Goal: Communication & Community: Answer question/provide support

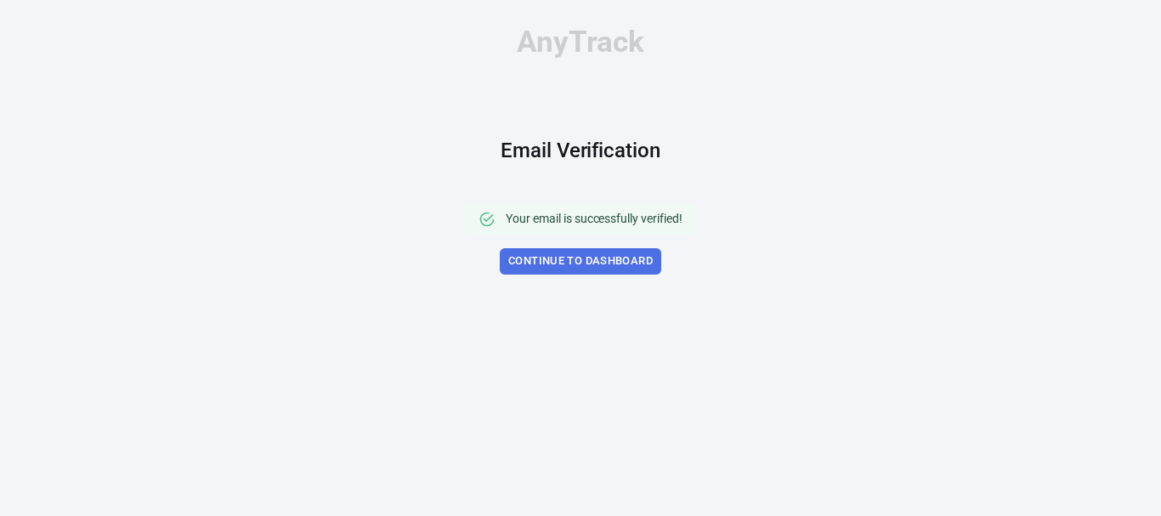
click at [593, 265] on link "Continue to Dashboard" at bounding box center [580, 261] width 161 height 26
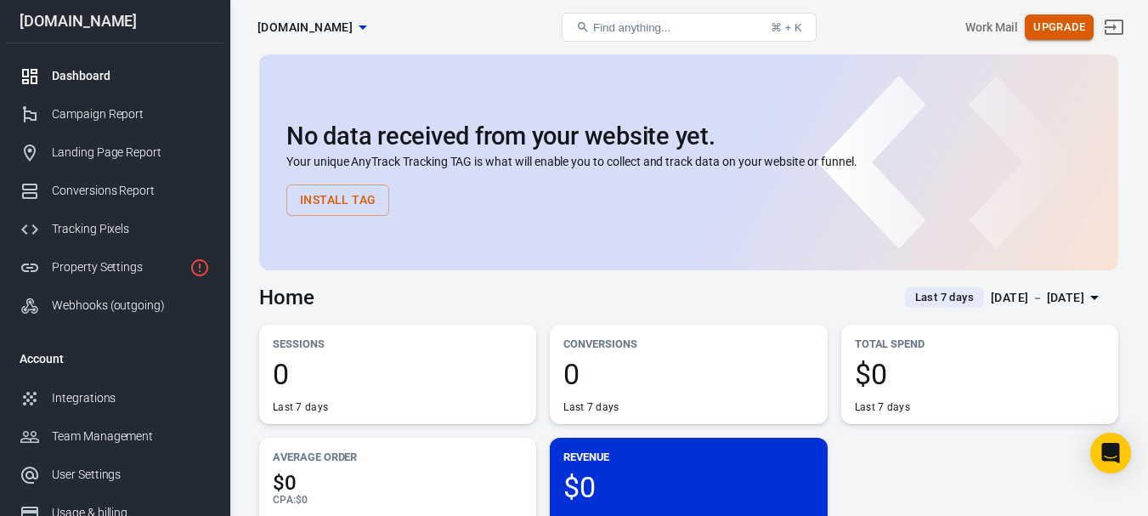
click at [1074, 20] on button "Upgrade" at bounding box center [1059, 27] width 69 height 26
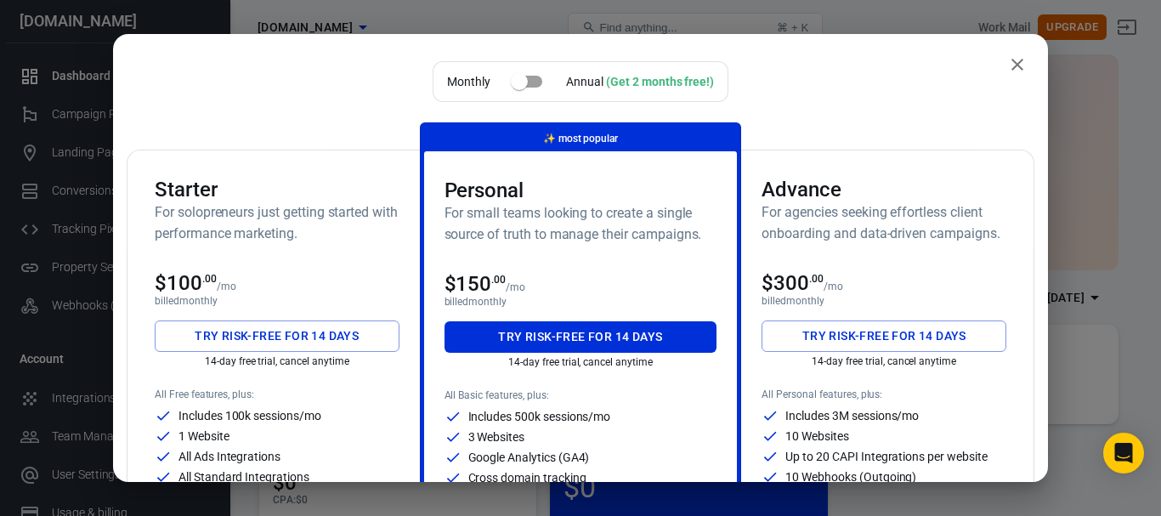
click at [1011, 65] on icon "close" at bounding box center [1017, 65] width 12 height 12
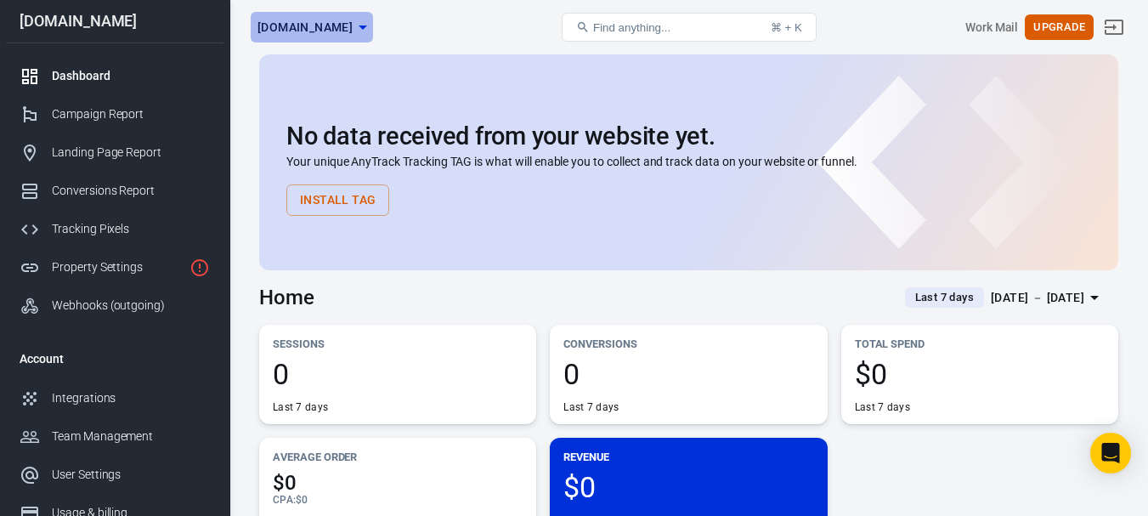
click at [373, 29] on icon "button" at bounding box center [363, 27] width 20 height 20
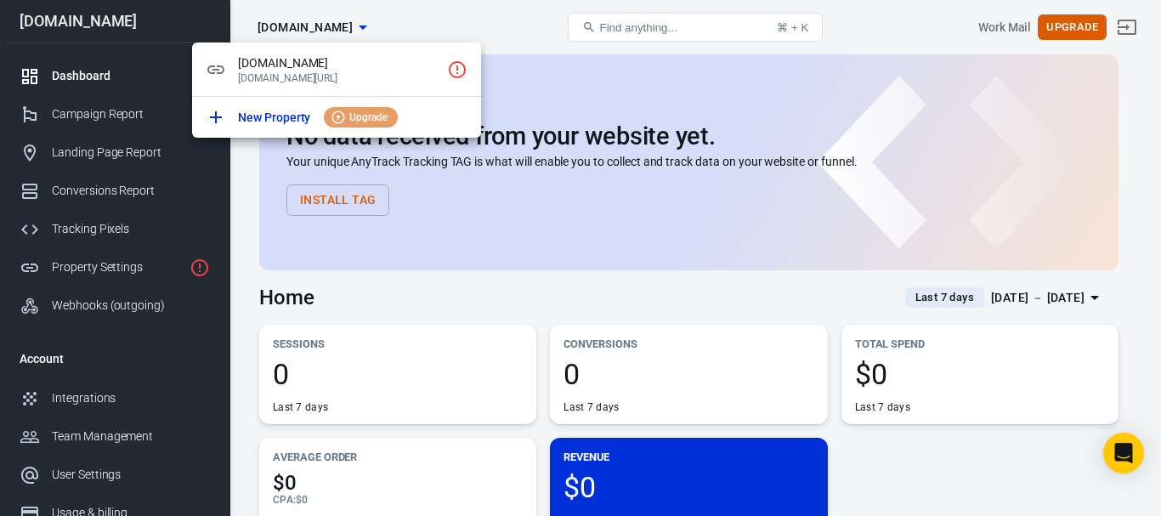
click at [507, 30] on div at bounding box center [580, 258] width 1161 height 516
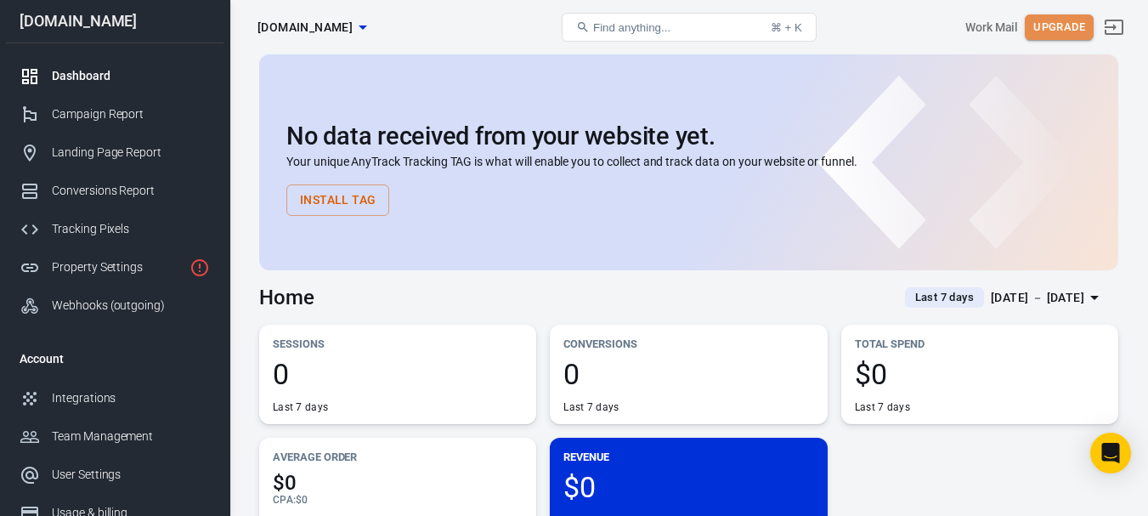
click at [1078, 26] on button "Upgrade" at bounding box center [1059, 27] width 69 height 26
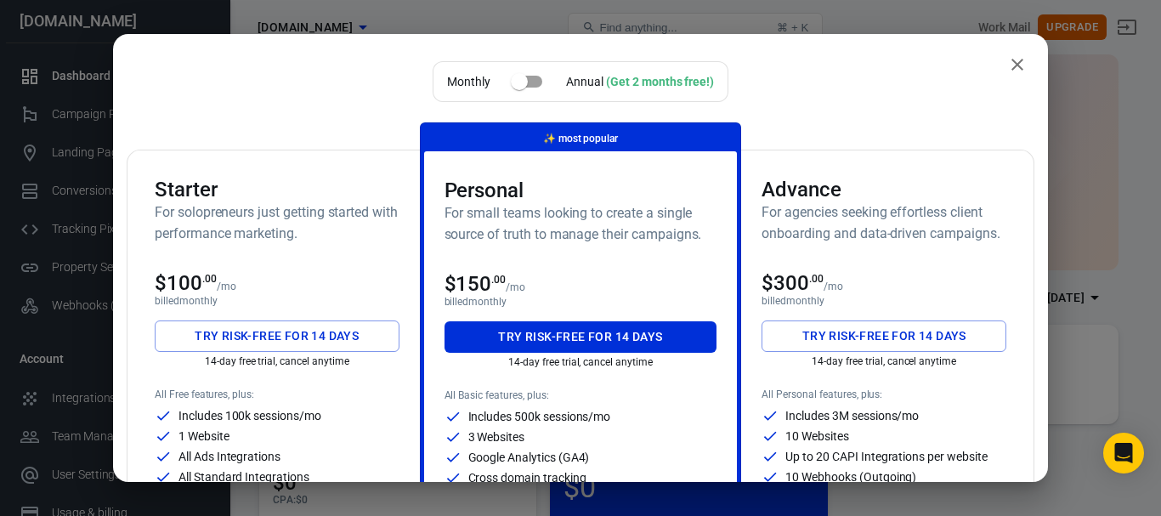
click at [1011, 67] on icon "close" at bounding box center [1017, 65] width 12 height 12
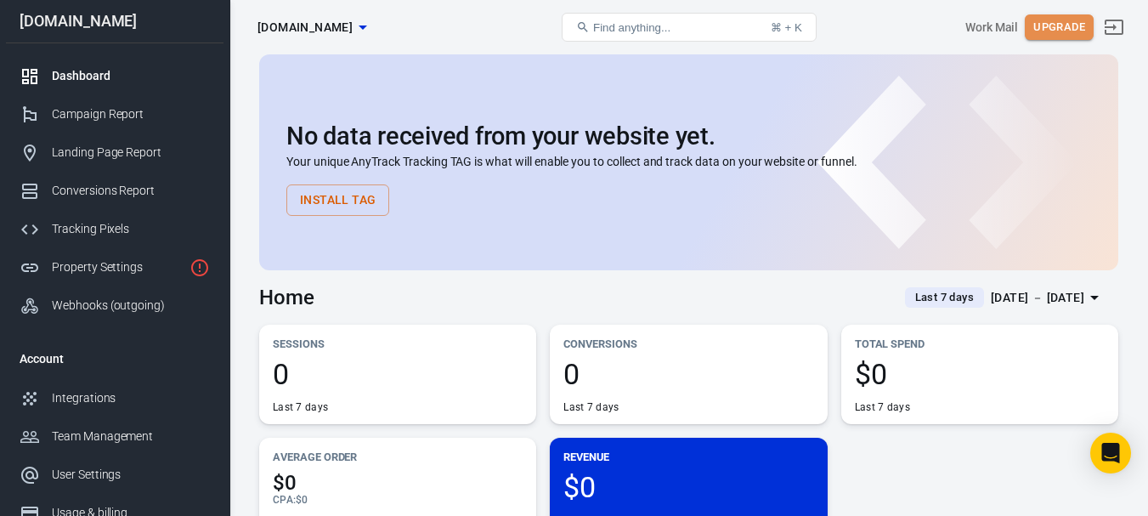
click at [1057, 38] on button "Upgrade" at bounding box center [1059, 27] width 69 height 26
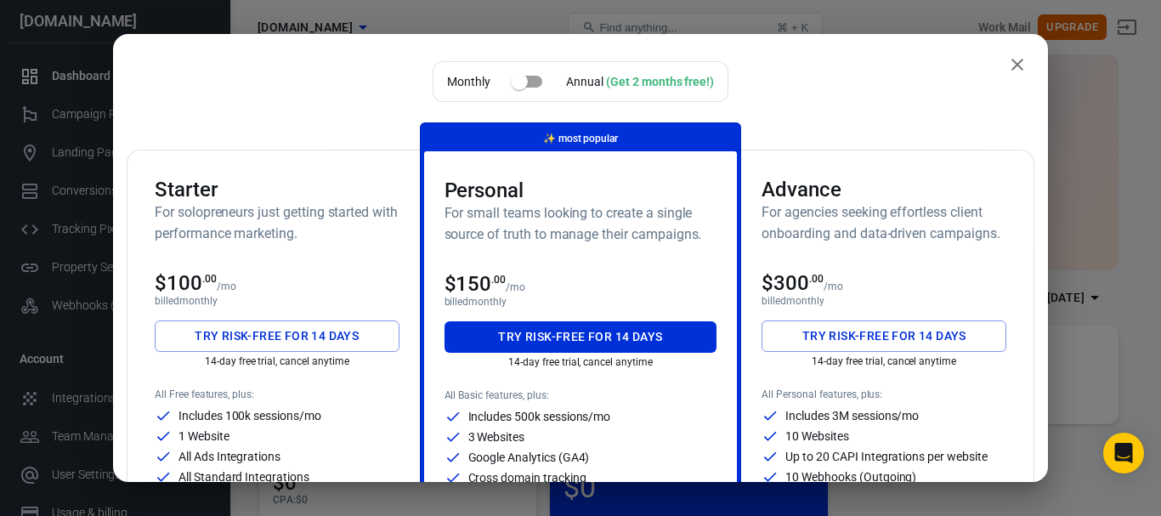
click at [1011, 63] on icon "close" at bounding box center [1017, 65] width 12 height 12
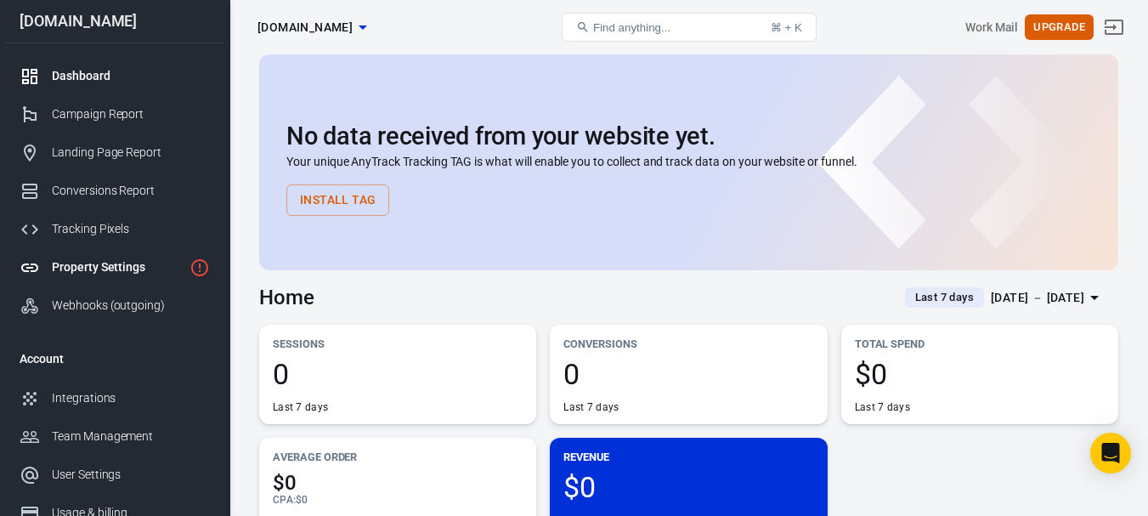
click at [122, 275] on div "Property Settings" at bounding box center [117, 267] width 131 height 18
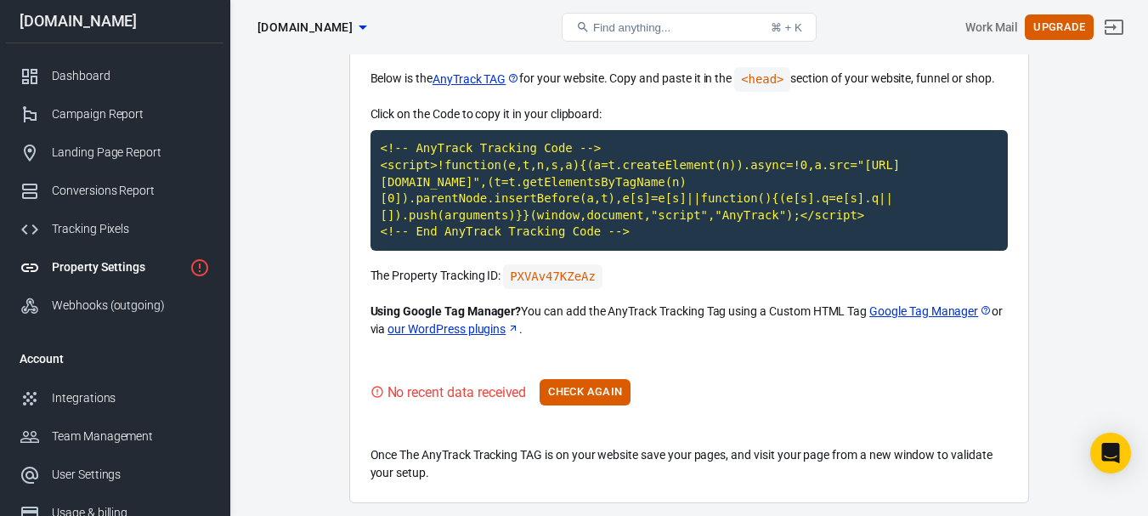
scroll to position [116, 0]
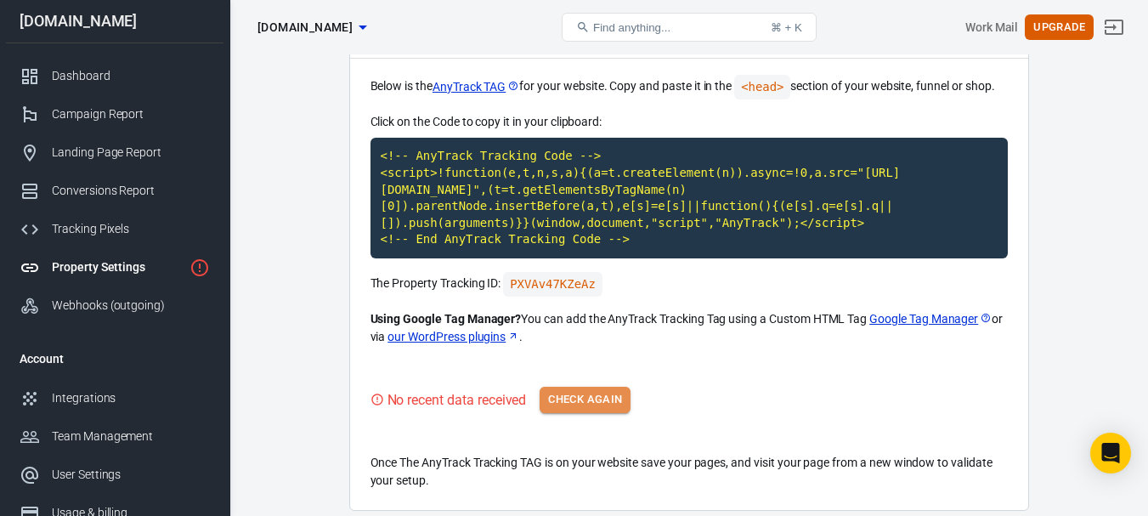
click at [579, 403] on button "Check Again" at bounding box center [584, 400] width 91 height 26
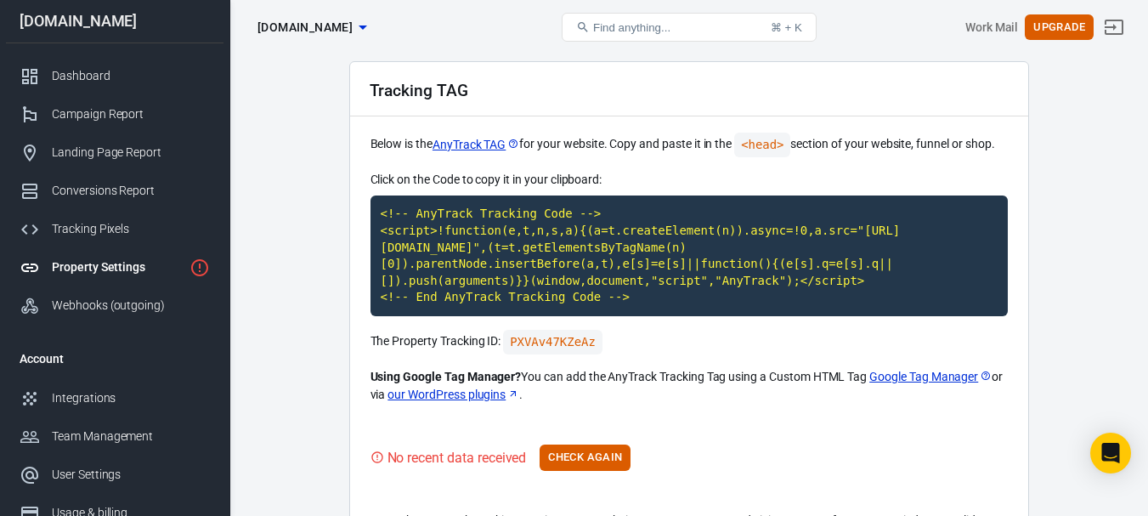
scroll to position [0, 0]
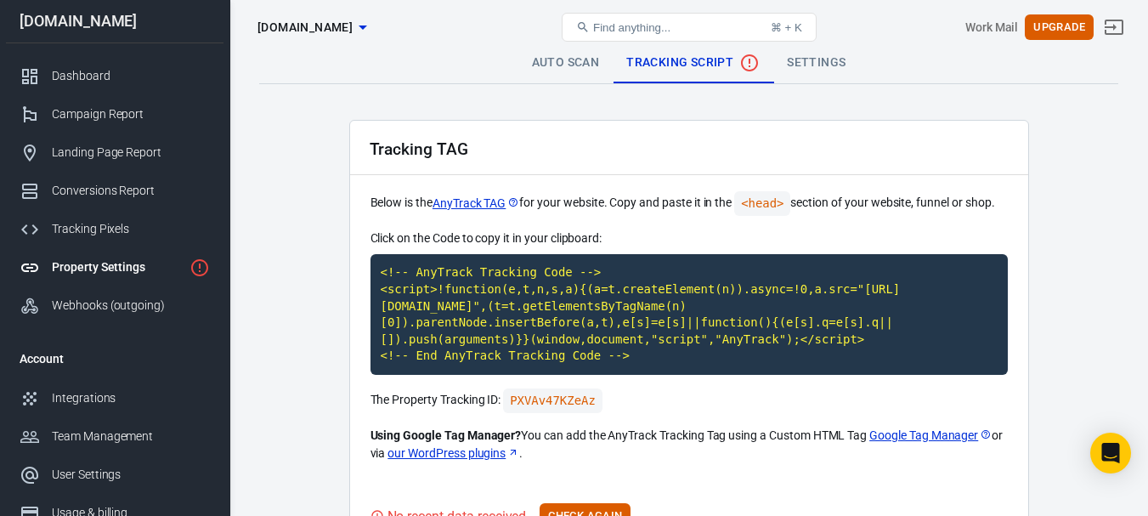
click at [728, 54] on span "Tracking Script" at bounding box center [692, 63] width 133 height 20
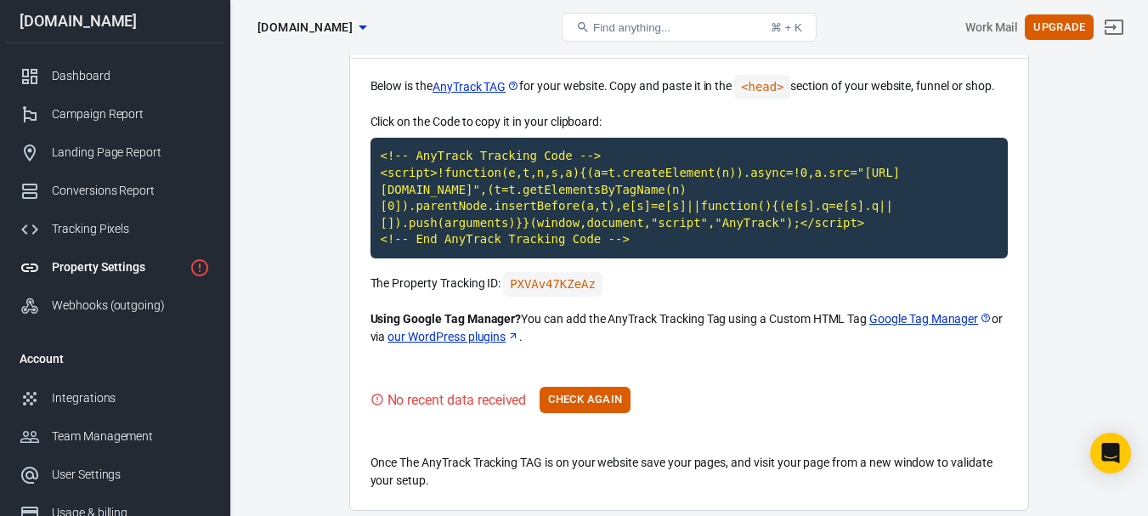
scroll to position [134, 0]
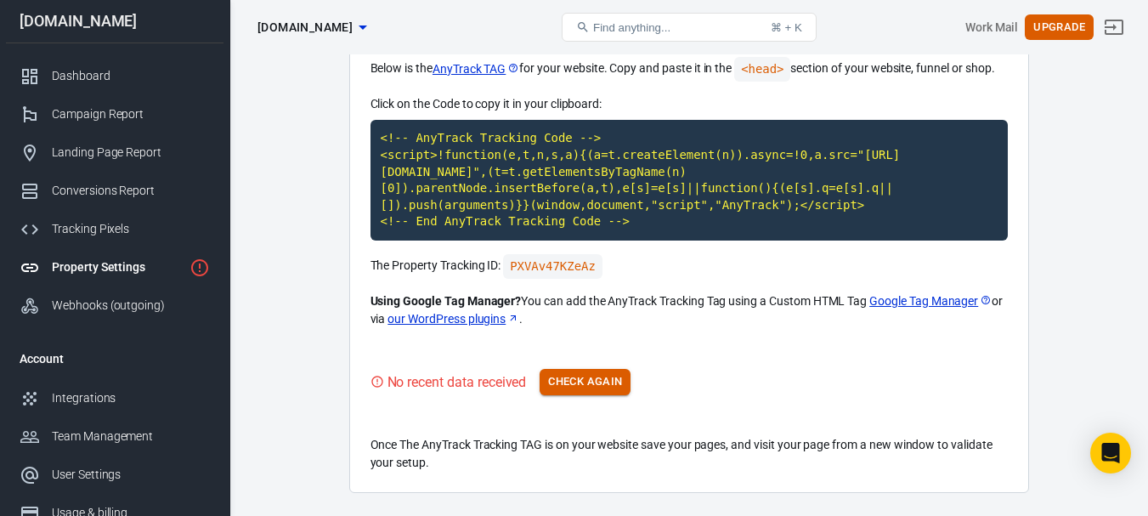
click at [578, 382] on button "Check Again" at bounding box center [584, 382] width 91 height 26
click at [578, 382] on div "No recent data received Check Again" at bounding box center [688, 382] width 637 height 26
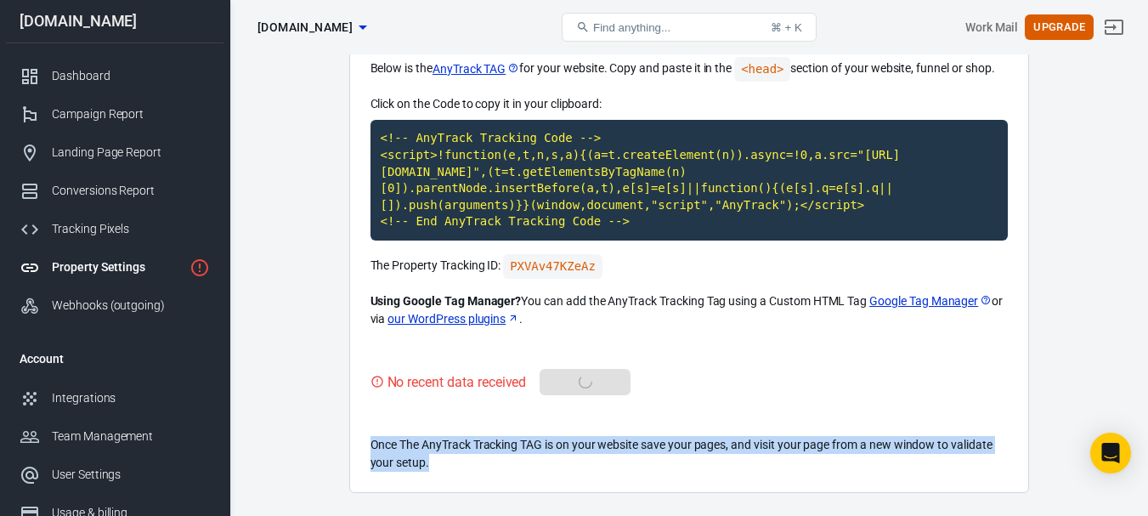
click at [578, 382] on div "No recent data received Check Again" at bounding box center [688, 382] width 637 height 26
click at [617, 383] on button "Check Again" at bounding box center [584, 382] width 91 height 26
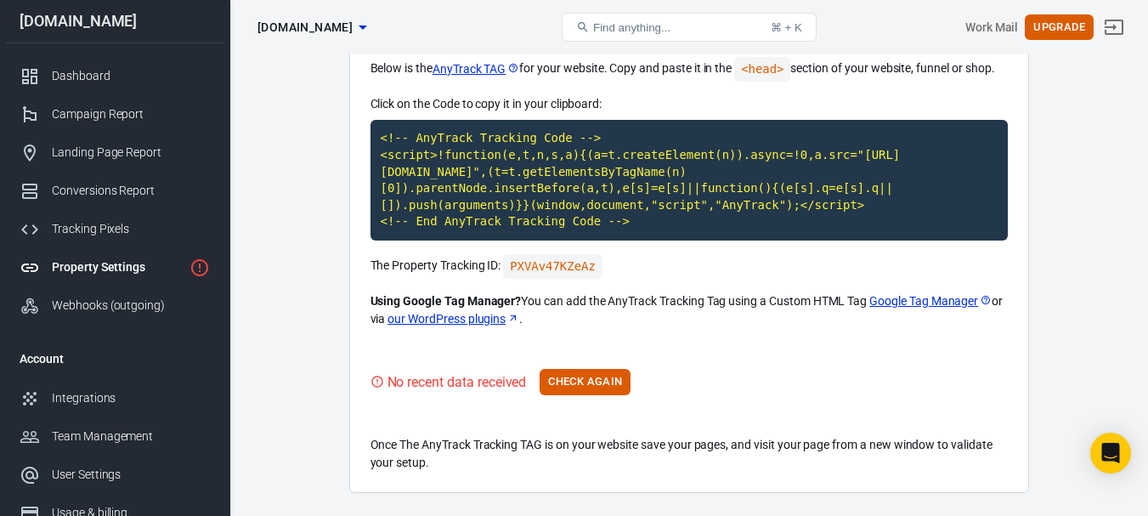
click at [782, 369] on div "No recent data received Check Again" at bounding box center [688, 382] width 637 height 26
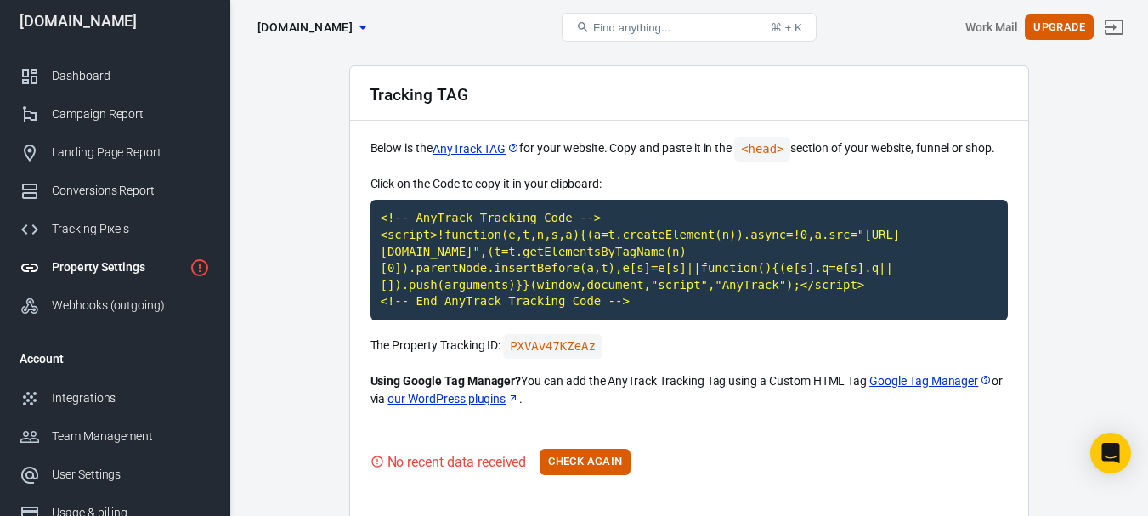
scroll to position [0, 0]
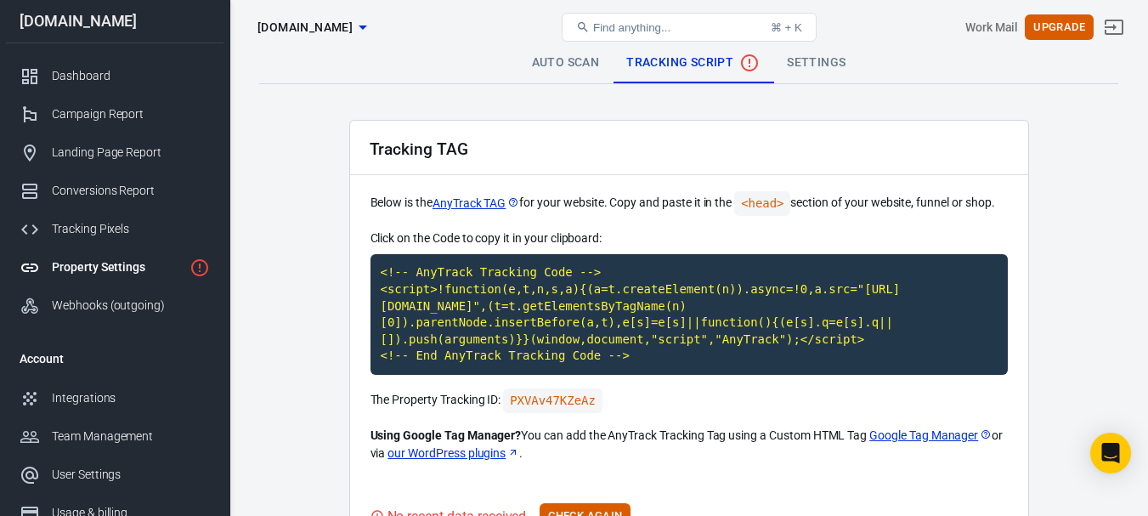
click at [776, 62] on link "Settings" at bounding box center [816, 62] width 86 height 41
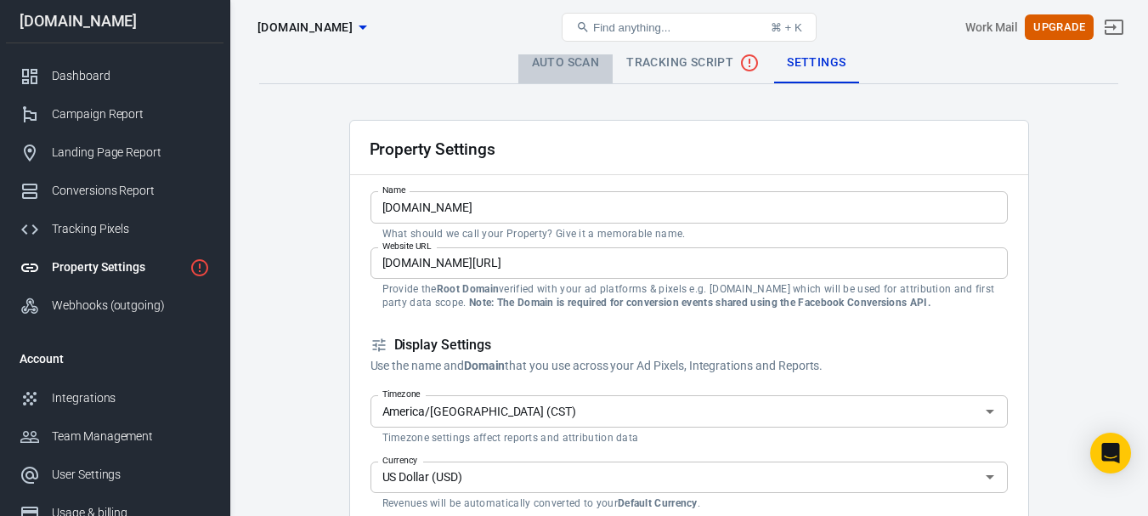
click at [528, 62] on link "Auto Scan" at bounding box center [565, 62] width 95 height 41
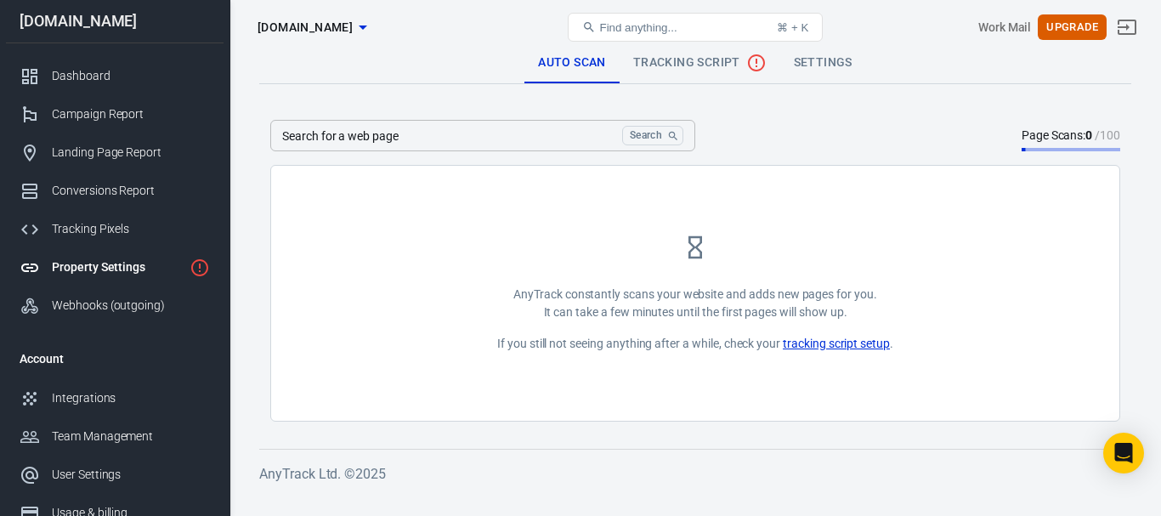
click at [681, 71] on span "Tracking Script" at bounding box center [699, 63] width 133 height 20
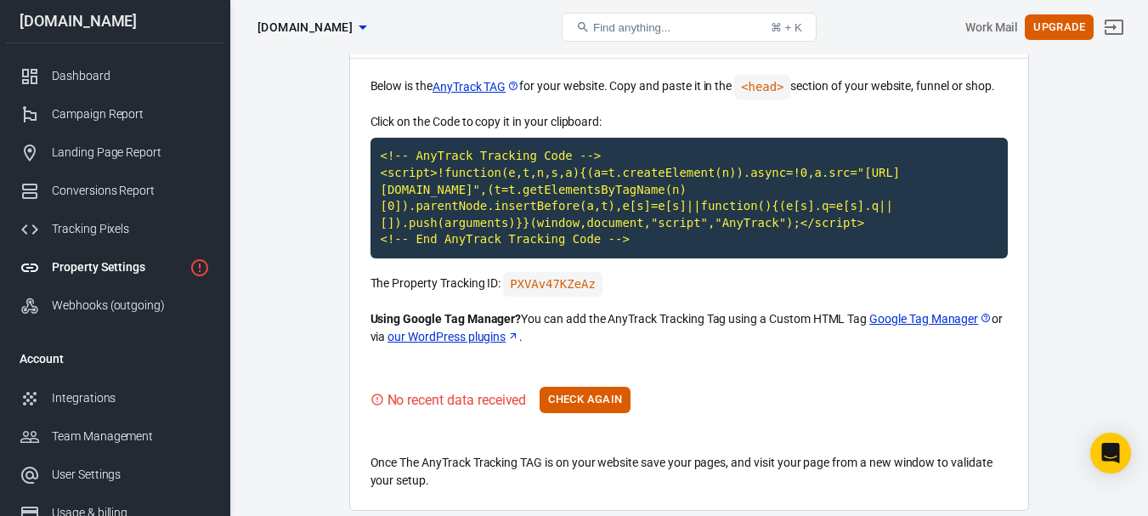
scroll to position [184, 0]
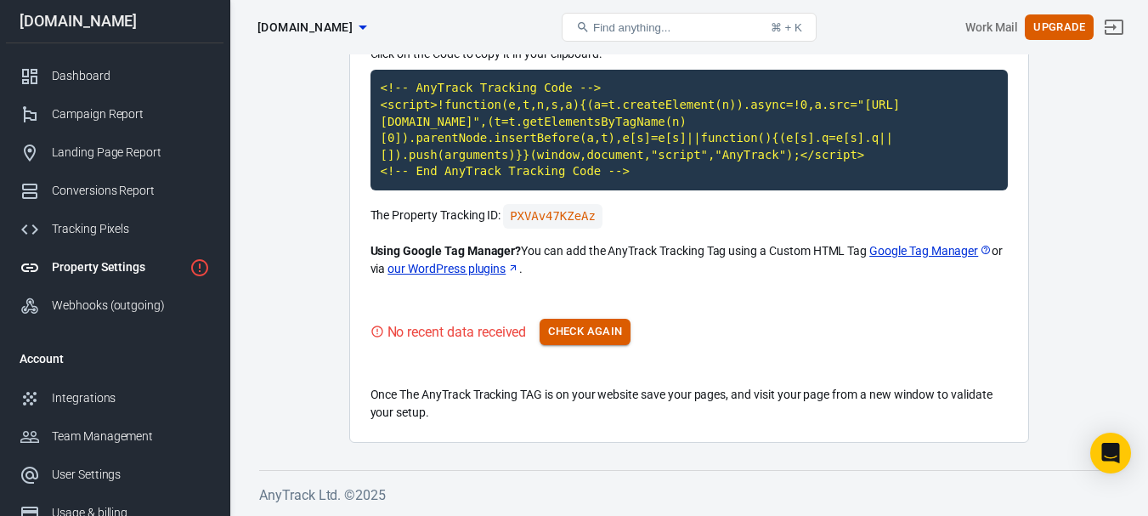
click at [592, 325] on button "Check Again" at bounding box center [584, 332] width 91 height 26
click at [93, 391] on div "Integrations" at bounding box center [131, 398] width 158 height 18
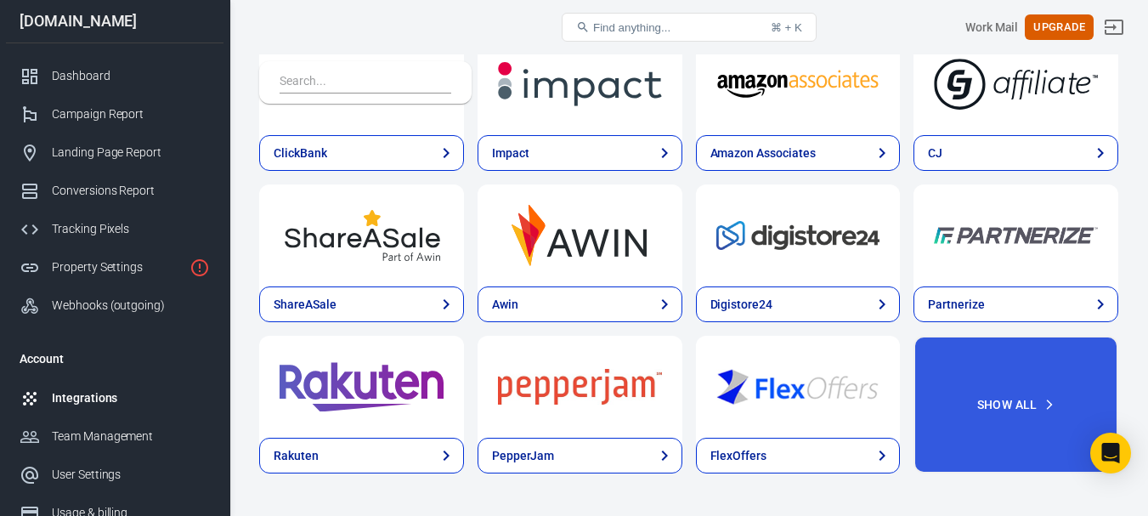
scroll to position [736, 0]
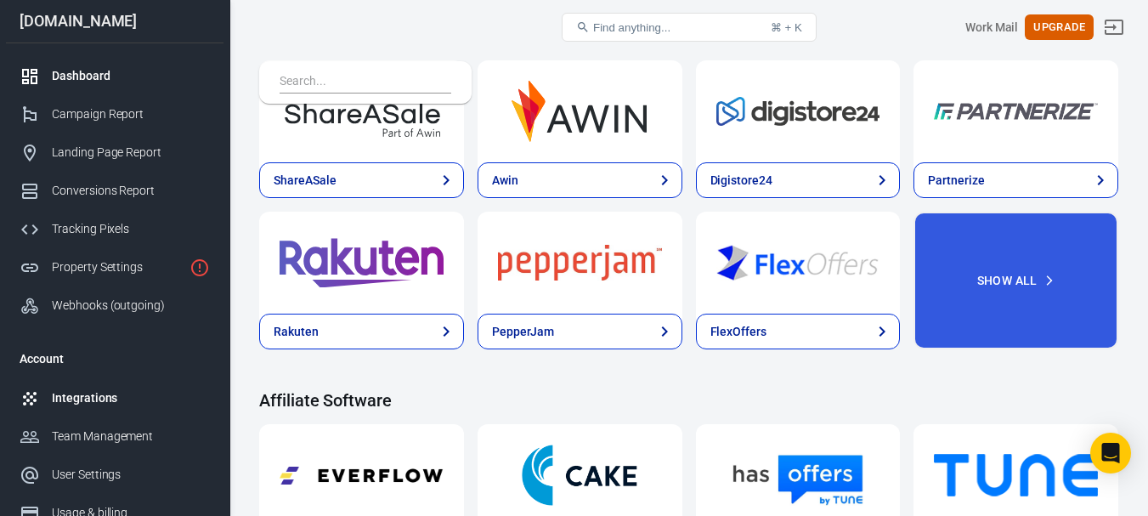
click at [75, 92] on link "Dashboard" at bounding box center [114, 76] width 217 height 38
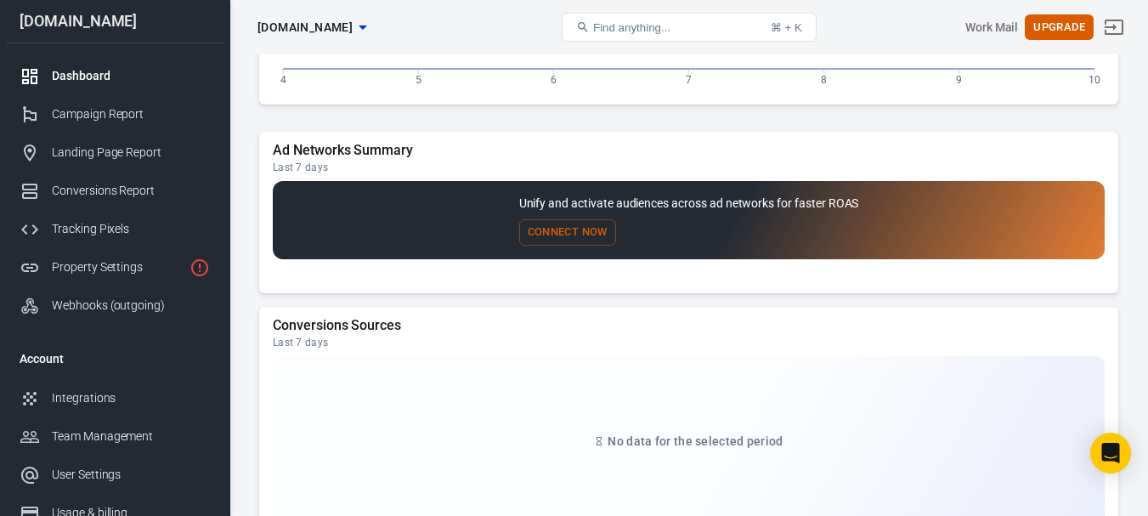
scroll to position [1650, 0]
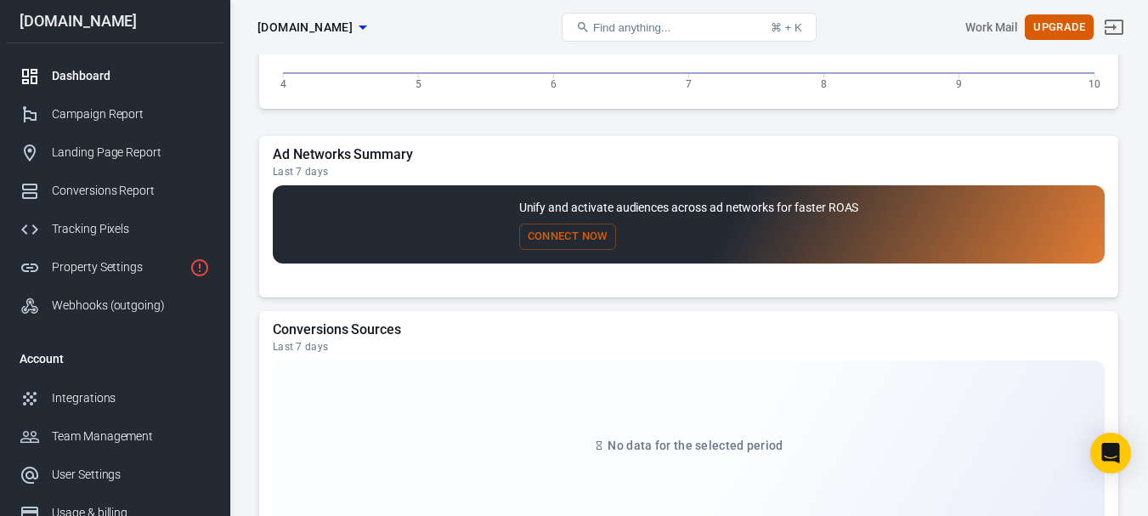
click at [573, 242] on button "Connect Now" at bounding box center [567, 236] width 97 height 26
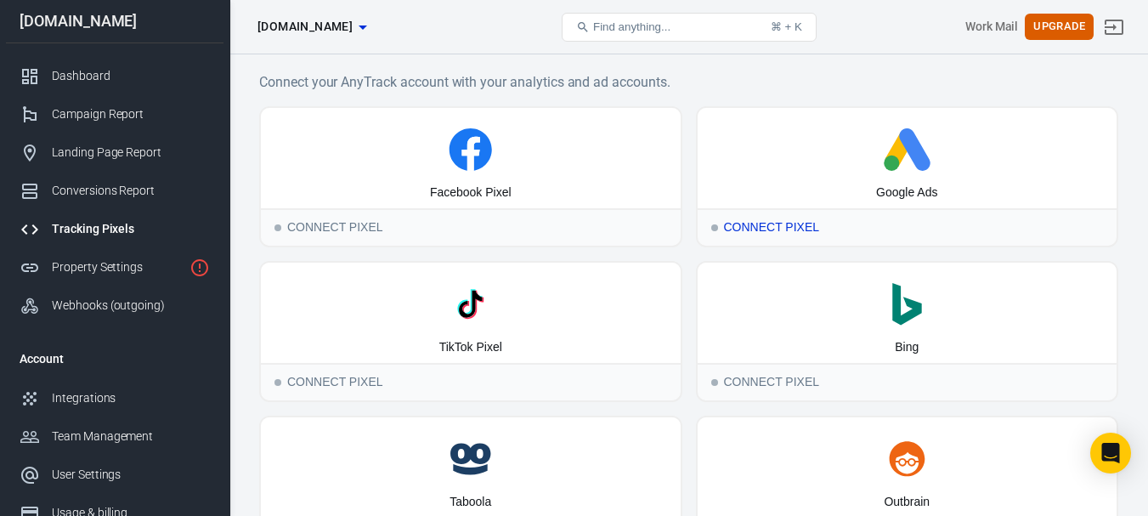
click at [896, 167] on circle at bounding box center [891, 162] width 15 height 15
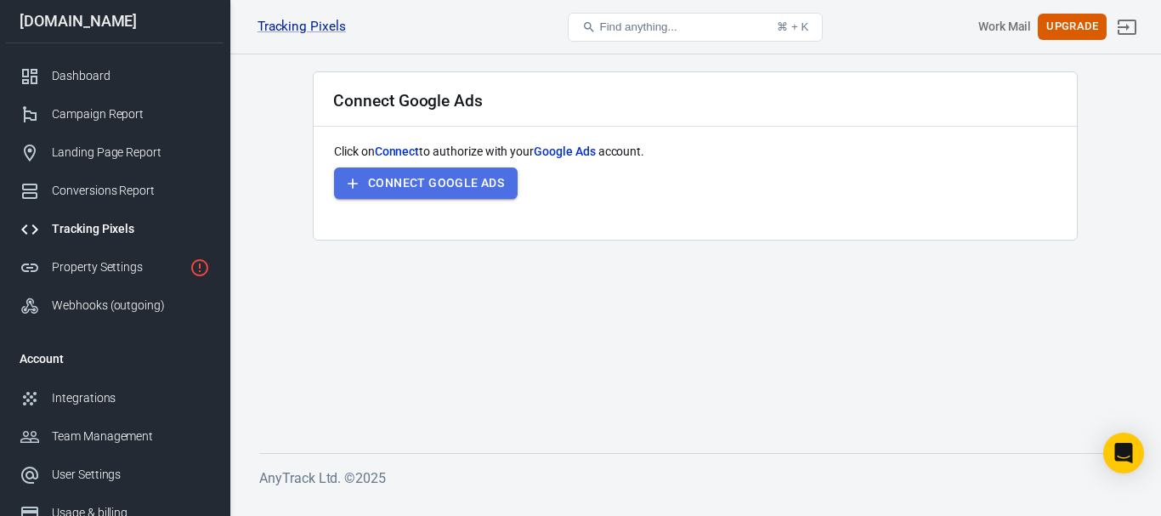
click at [404, 189] on button "Connect Google Ads" at bounding box center [426, 182] width 184 height 31
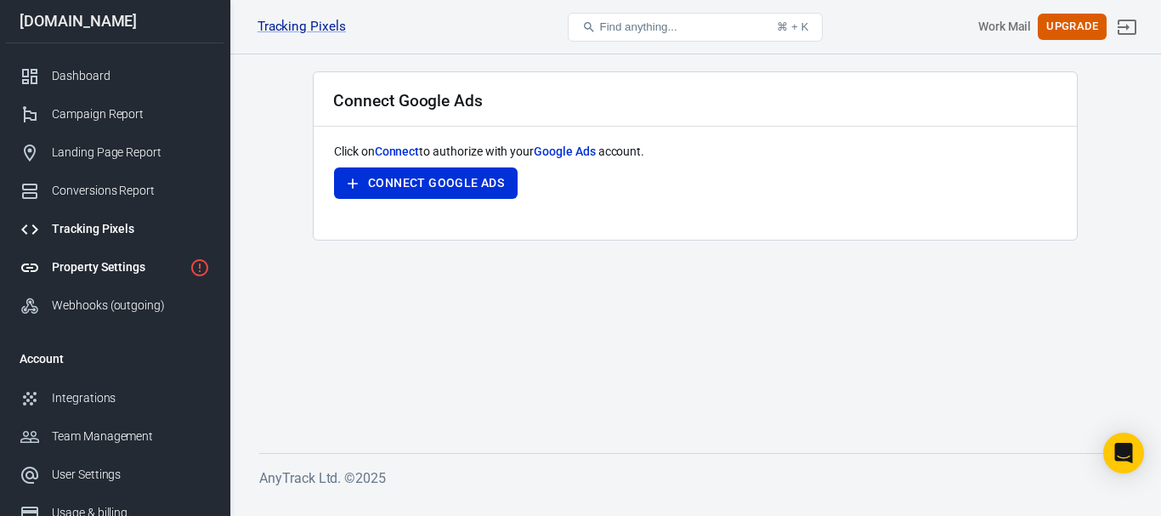
click at [126, 269] on div "Property Settings" at bounding box center [117, 267] width 131 height 18
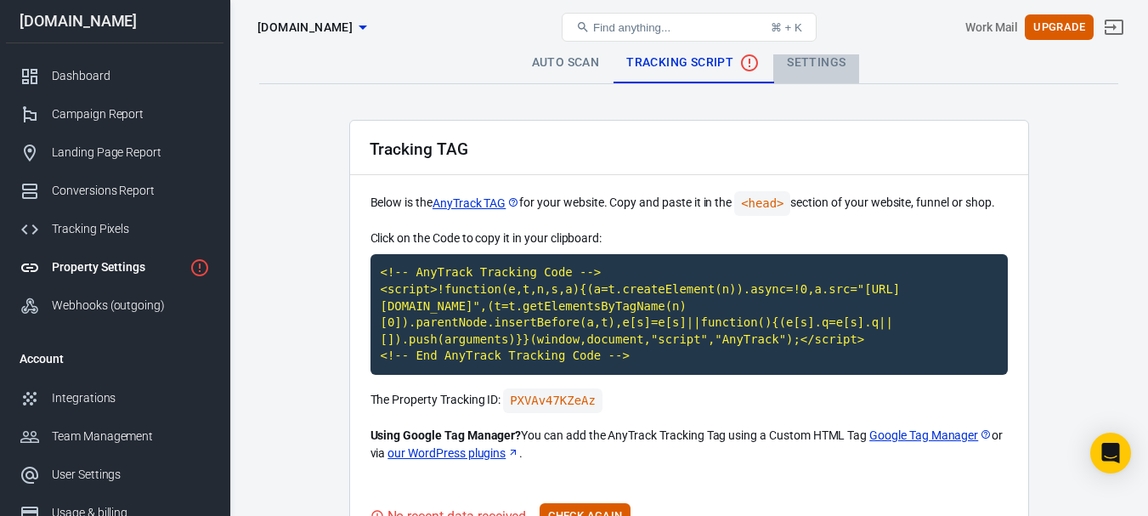
click at [808, 59] on link "Settings" at bounding box center [816, 62] width 86 height 41
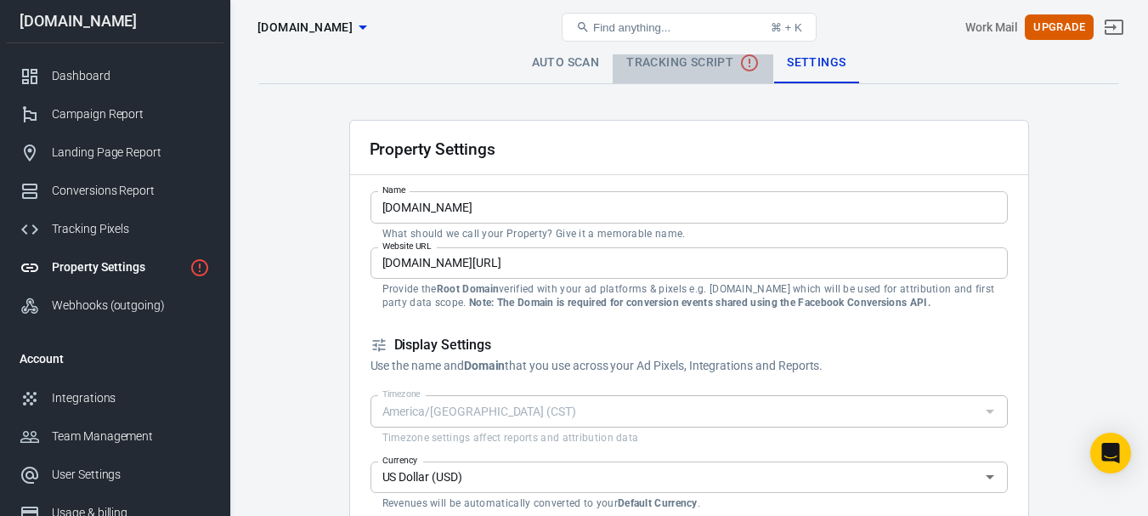
click at [664, 60] on span "Tracking Script" at bounding box center [692, 63] width 133 height 20
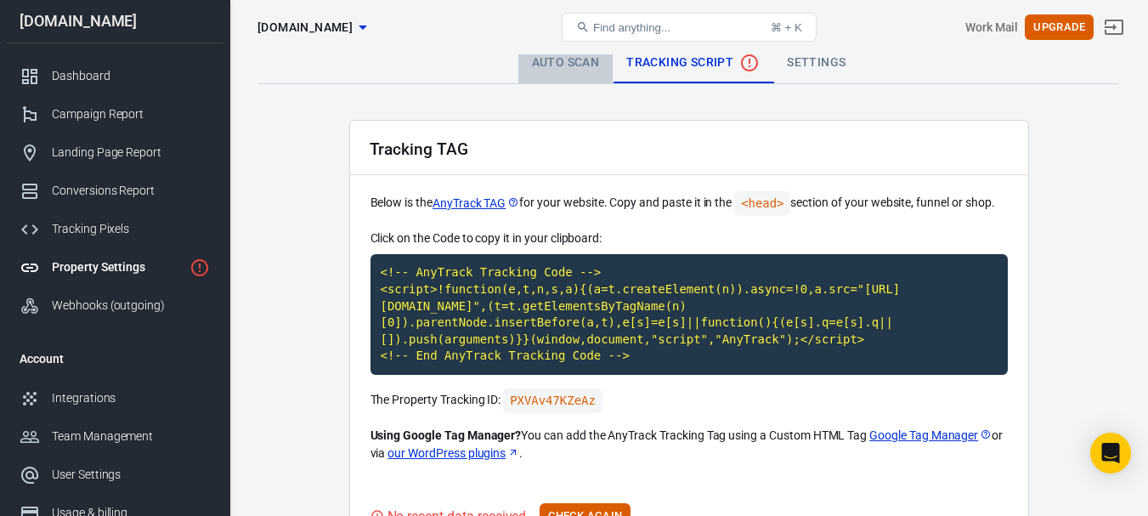
click at [552, 77] on link "Auto Scan" at bounding box center [565, 62] width 95 height 41
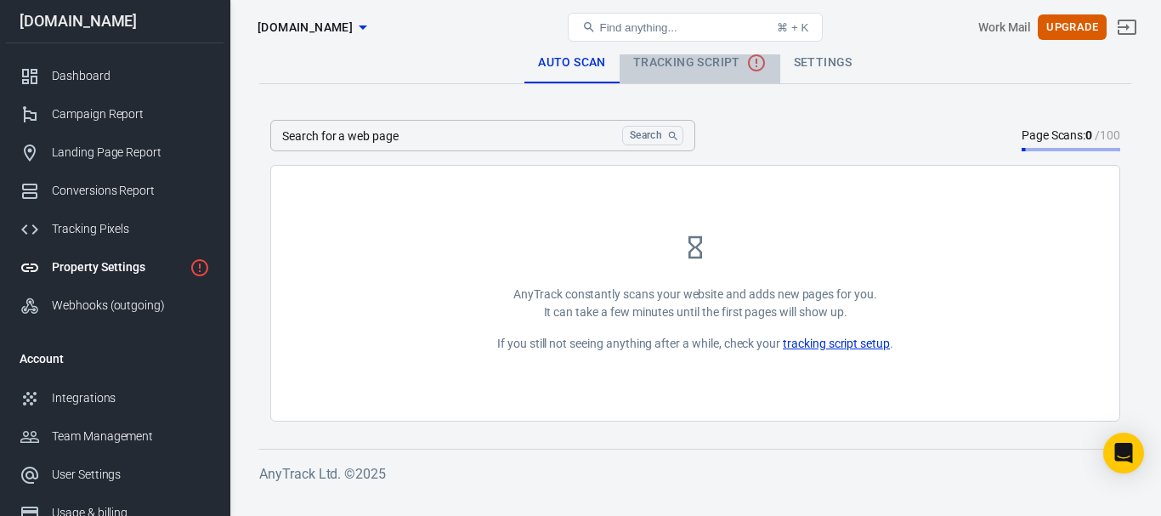
click at [679, 60] on span "Tracking Script" at bounding box center [699, 63] width 133 height 20
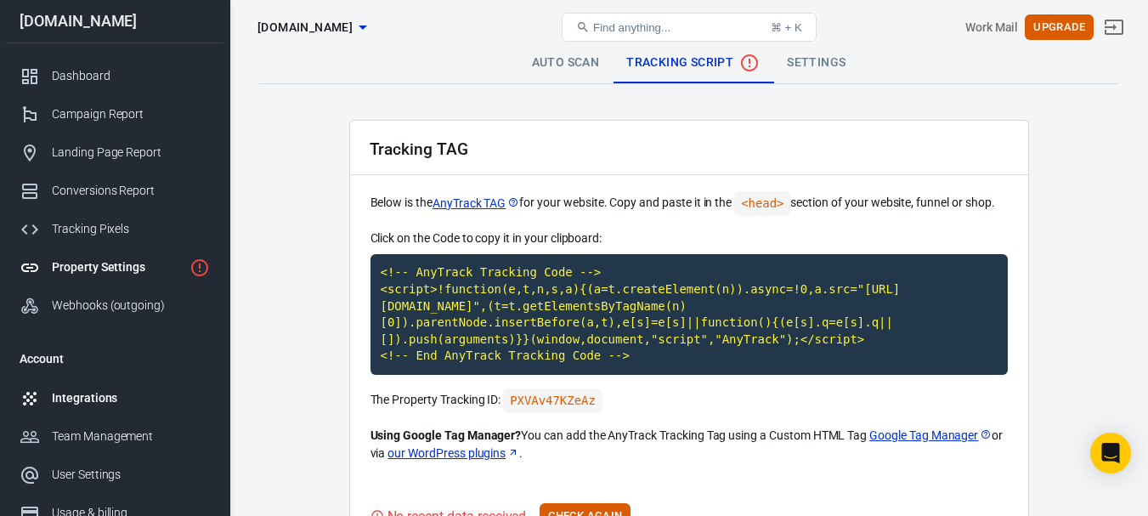
click at [93, 399] on div "Integrations" at bounding box center [131, 398] width 158 height 18
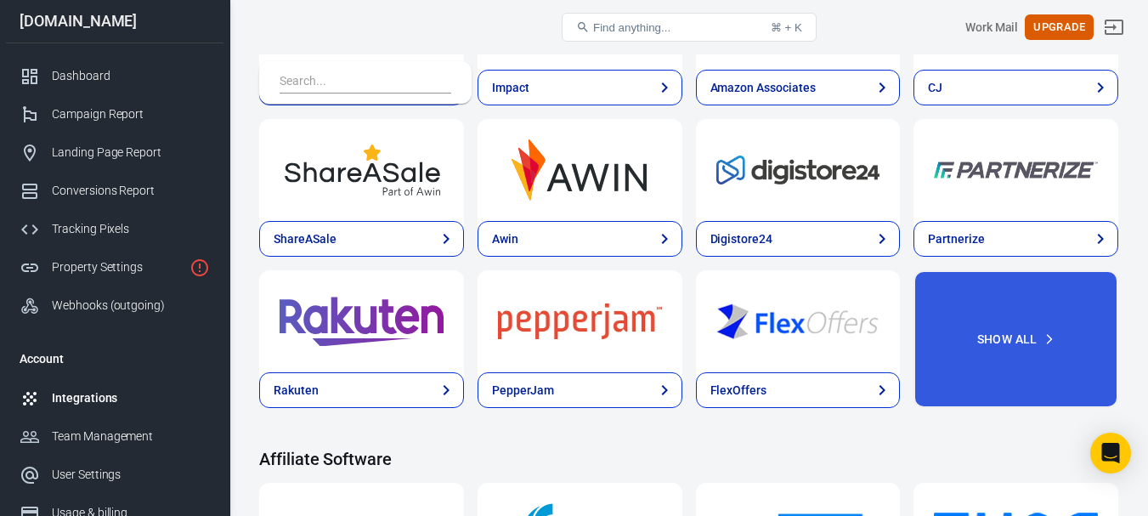
scroll to position [685, 0]
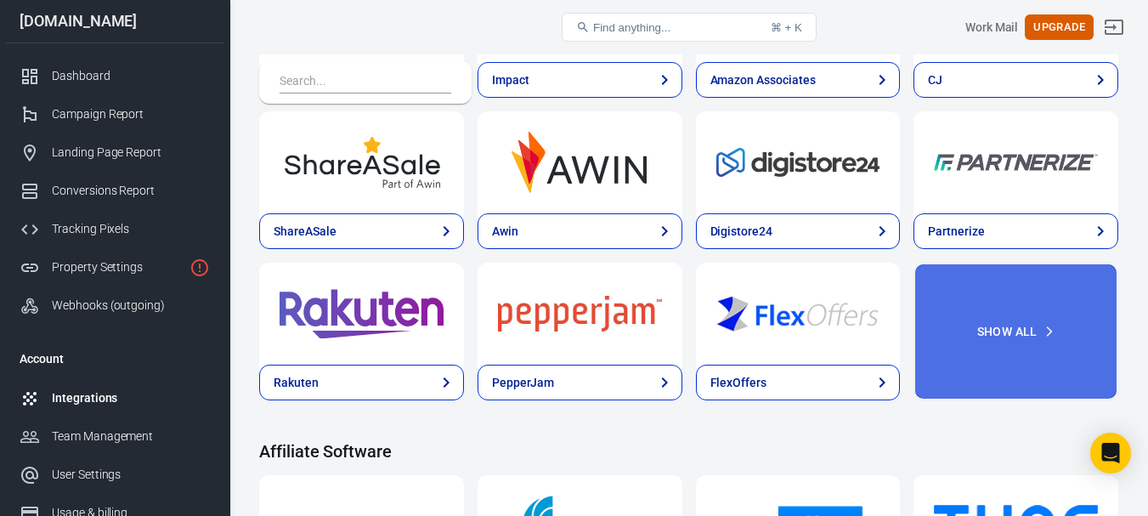
click at [1051, 335] on icon "button" at bounding box center [1049, 331] width 12 height 12
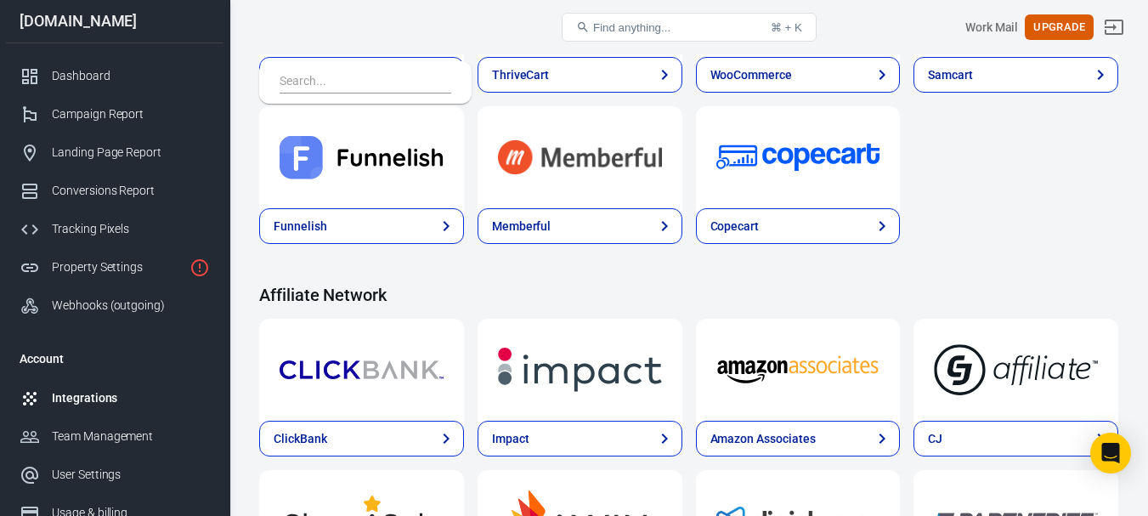
scroll to position [184, 0]
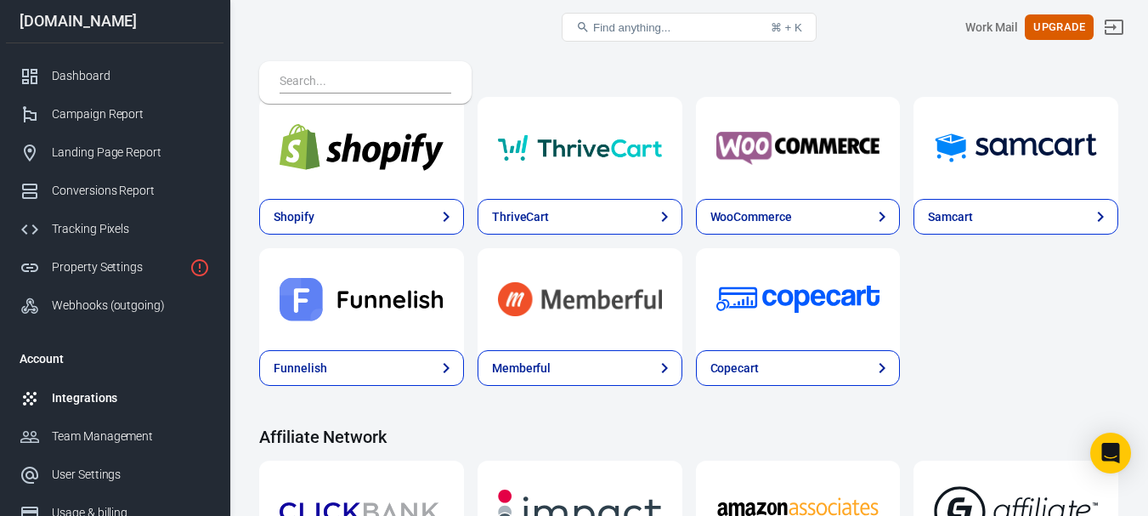
click at [654, 21] on span "Find anything..." at bounding box center [631, 27] width 77 height 13
click at [627, 31] on span "Find anything..." at bounding box center [631, 27] width 77 height 13
click at [596, 26] on div "Find anything..." at bounding box center [623, 27] width 94 height 14
click at [585, 24] on icon at bounding box center [583, 27] width 10 height 10
drag, startPoint x: 664, startPoint y: 28, endPoint x: 713, endPoint y: 33, distance: 48.7
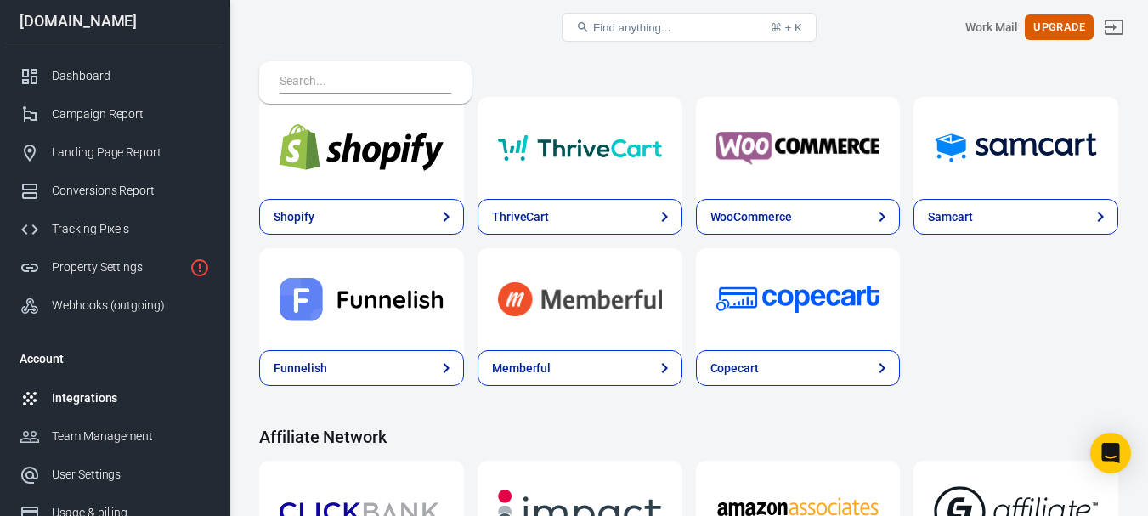
click at [668, 28] on span "Find anything..." at bounding box center [631, 27] width 77 height 13
click at [714, 32] on button "Find anything... ⌘ + K" at bounding box center [689, 27] width 255 height 29
click at [715, 31] on button "Find anything... ⌘ + K" at bounding box center [689, 27] width 255 height 29
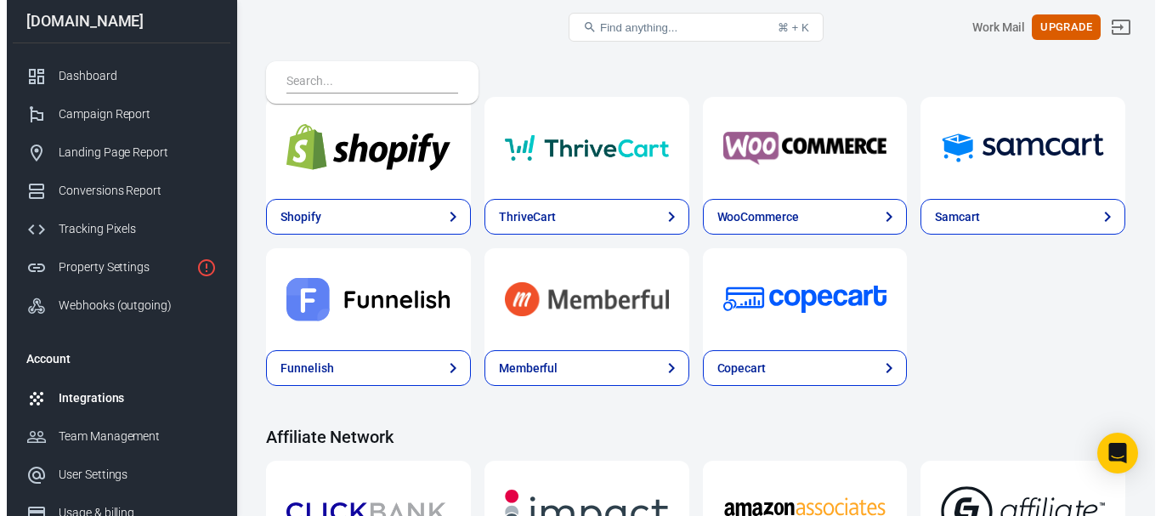
scroll to position [0, 0]
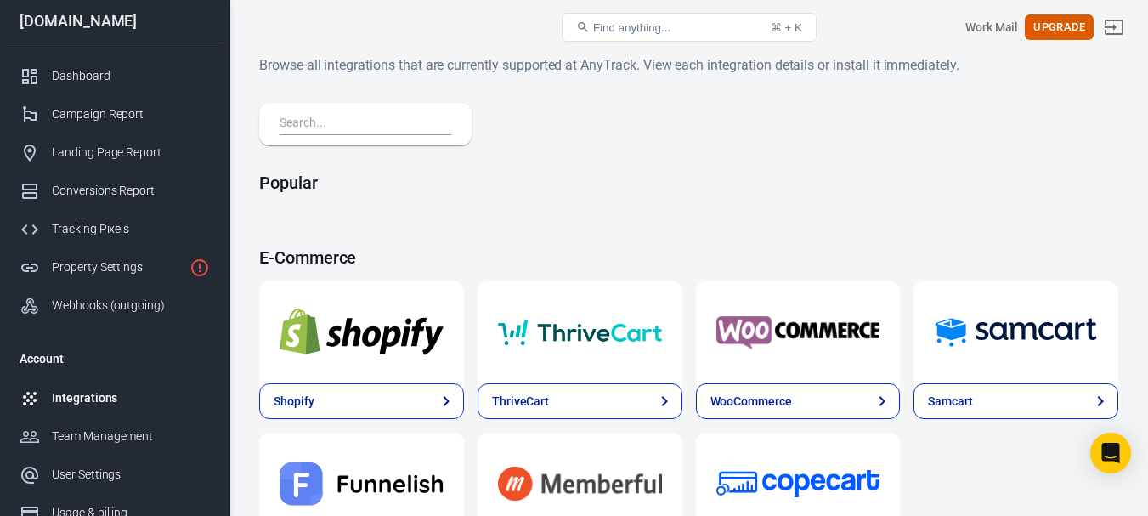
click at [670, 31] on span "Find anything..." at bounding box center [631, 27] width 77 height 13
click at [670, 30] on span "Find anything..." at bounding box center [631, 27] width 77 height 13
click at [670, 31] on span "Find anything..." at bounding box center [631, 27] width 77 height 13
click at [295, 123] on input "text" at bounding box center [362, 124] width 165 height 22
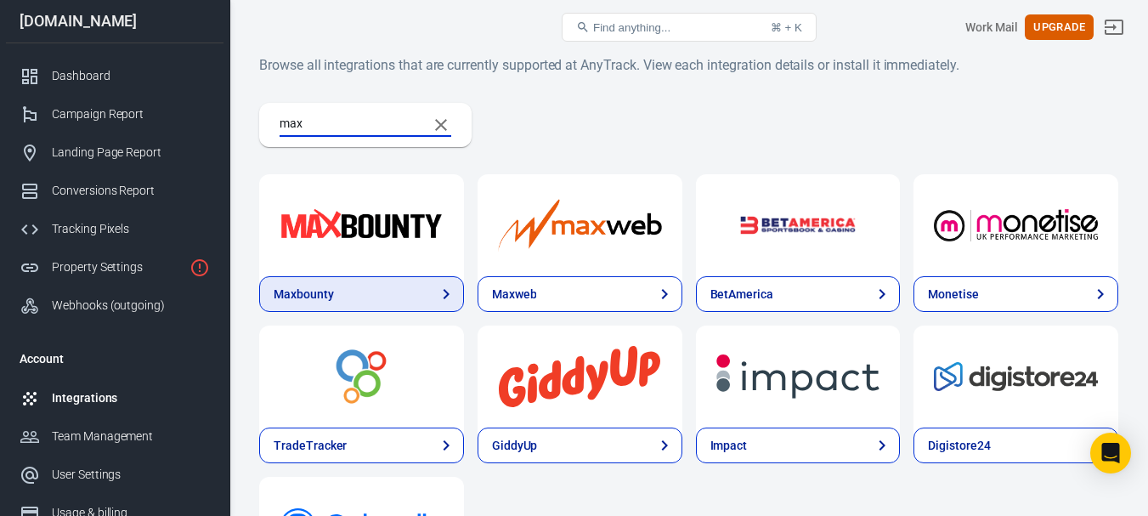
type input "max"
click at [313, 286] on div "Maxbounty" at bounding box center [304, 294] width 60 height 18
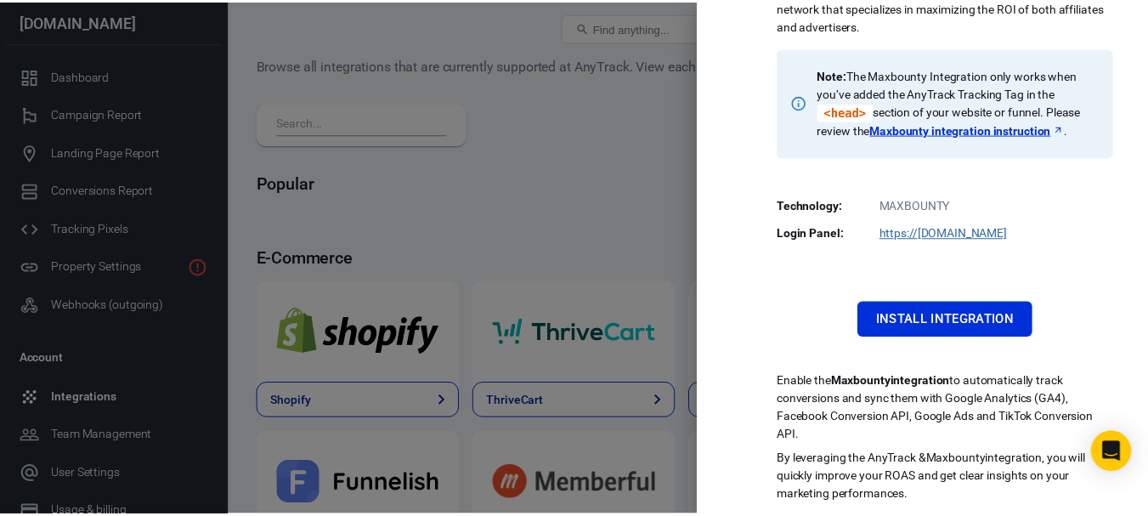
scroll to position [131, 0]
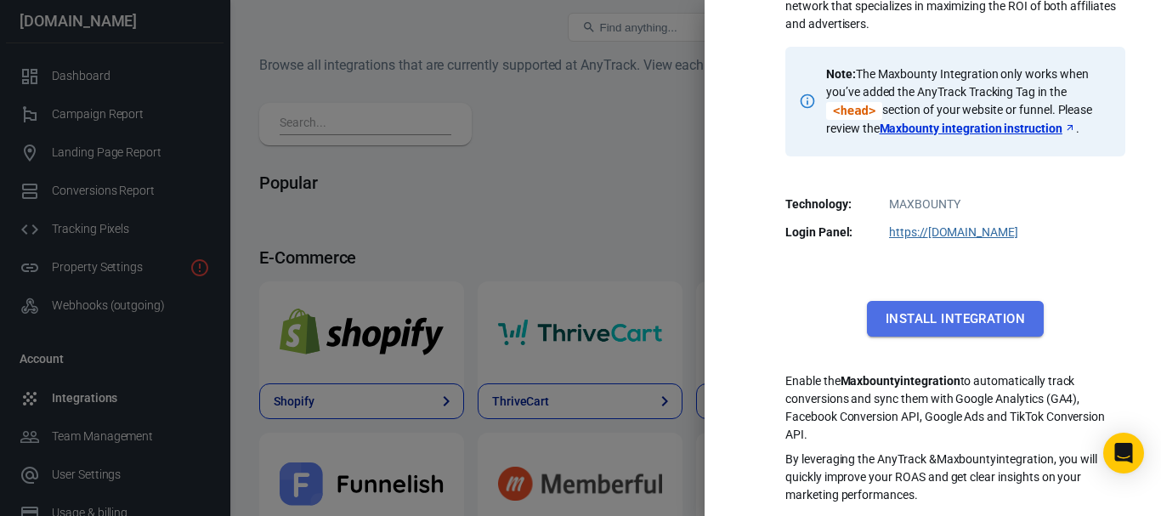
click at [952, 310] on button "Install Integration" at bounding box center [955, 319] width 177 height 36
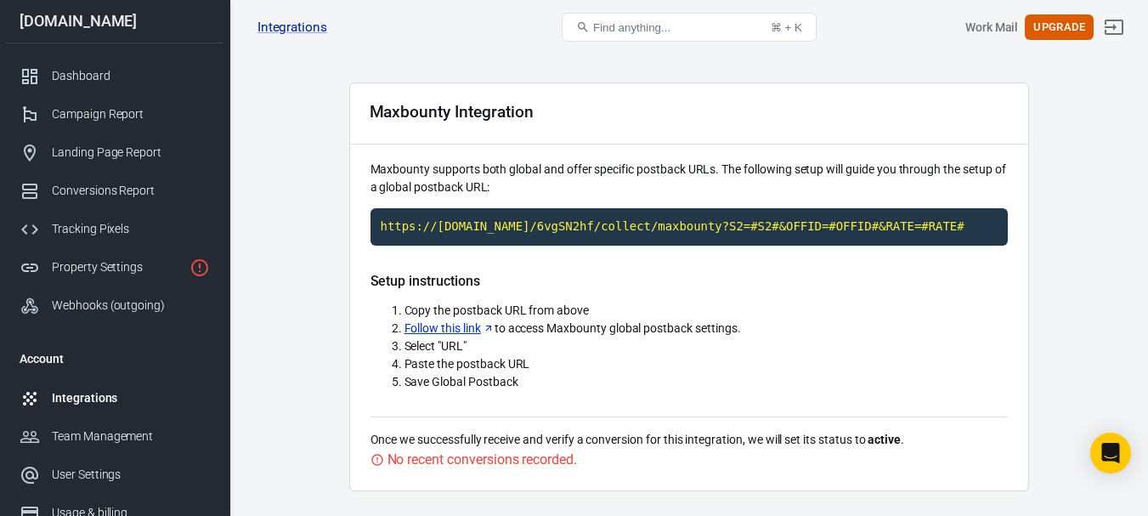
scroll to position [25, 0]
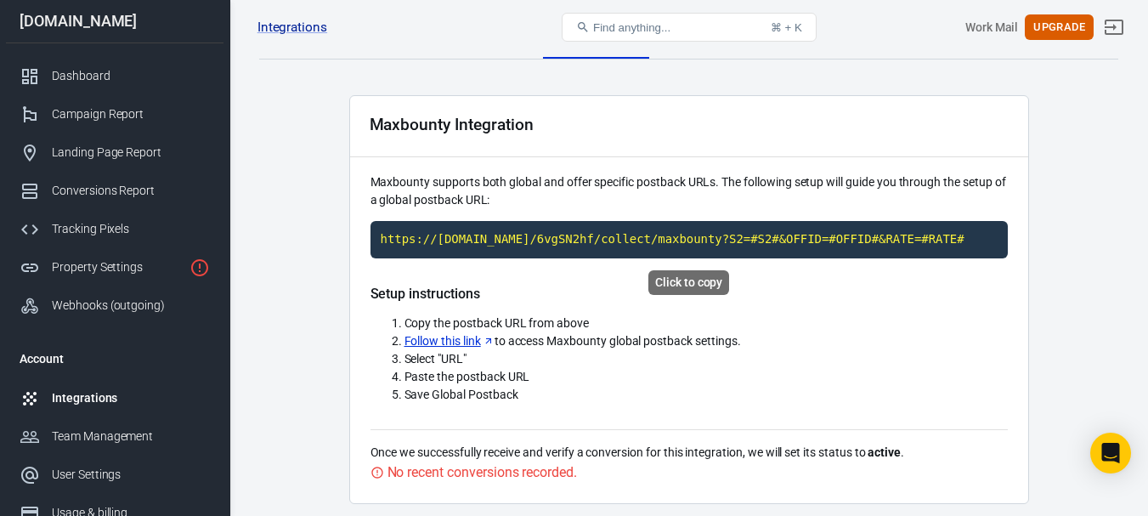
click at [799, 240] on code "https://t1.anytrack.io/6vgSN2hf/collect/maxbounty?S2=#S2#&OFFID=#OFFID#&RATE=#R…" at bounding box center [688, 239] width 637 height 37
click at [162, 265] on div "Property Settings" at bounding box center [117, 267] width 131 height 18
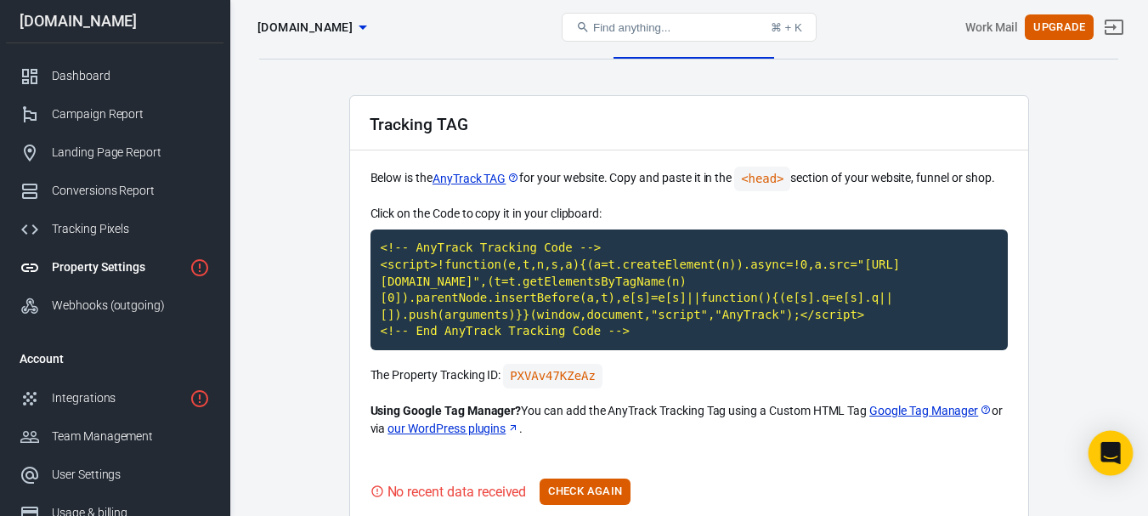
click at [1108, 454] on icon "Open Intercom Messenger" at bounding box center [1110, 453] width 20 height 22
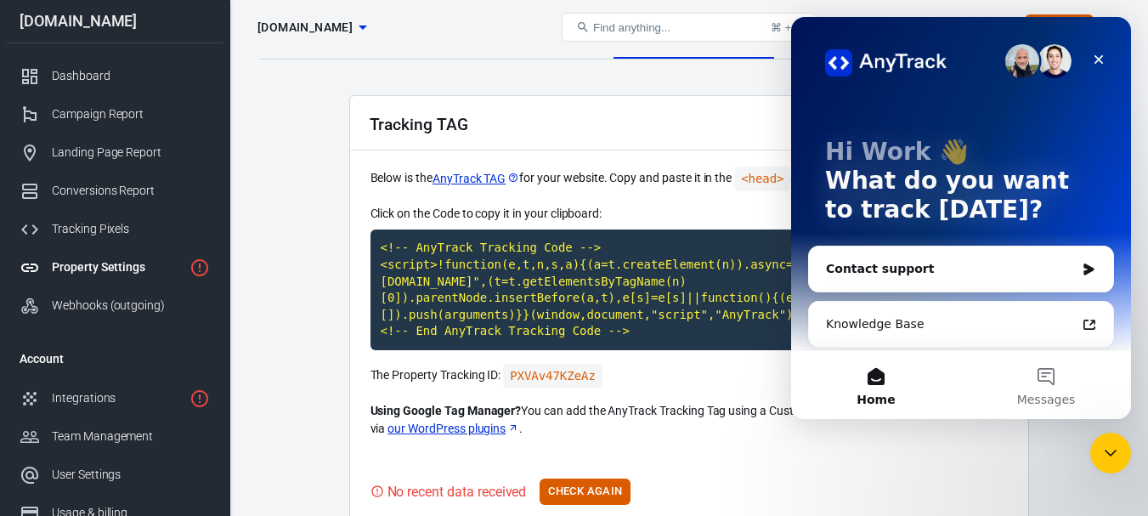
click at [881, 267] on div "Contact support" at bounding box center [950, 269] width 249 height 18
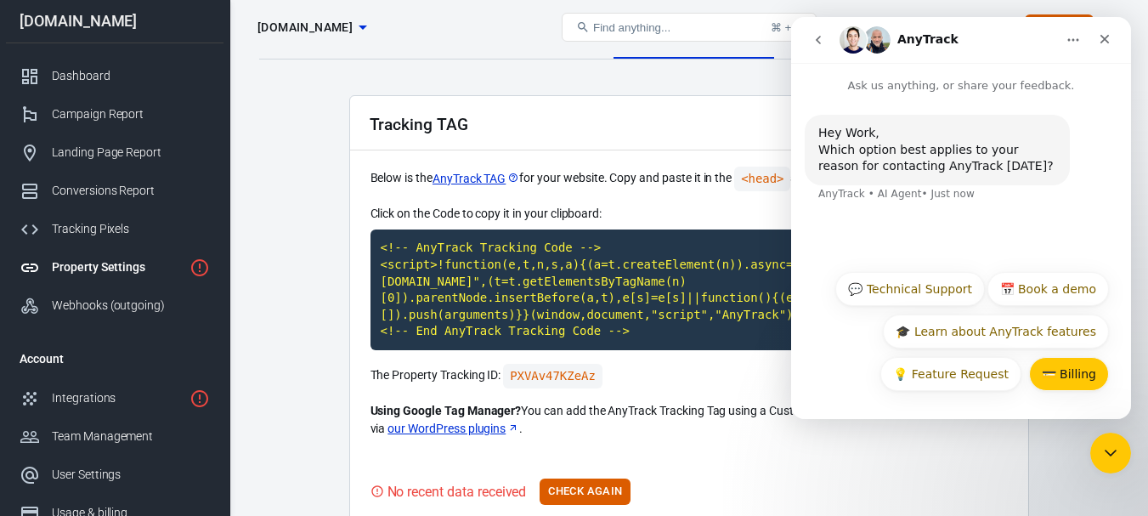
click at [1073, 376] on button "💳 Billing" at bounding box center [1069, 374] width 80 height 34
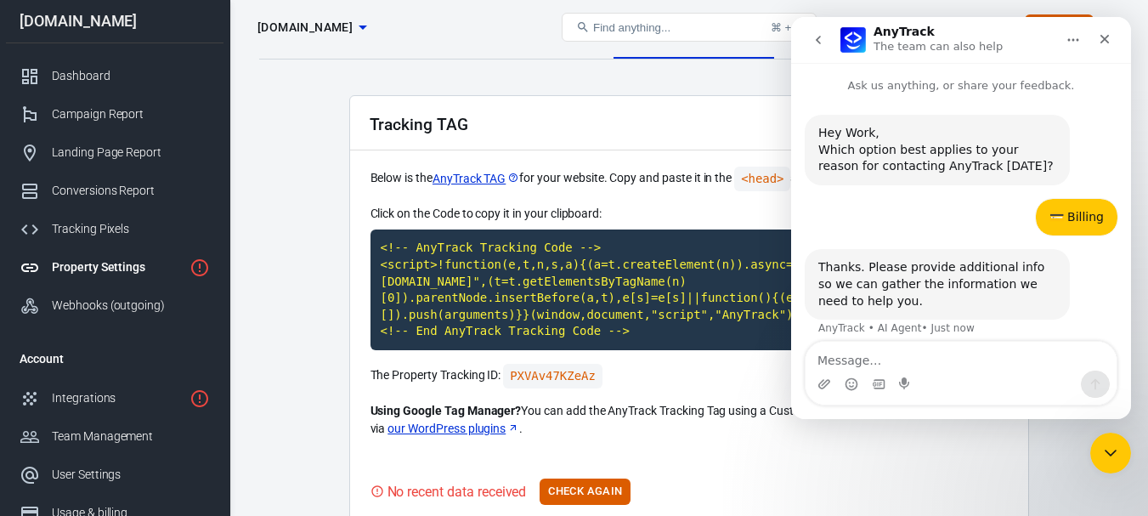
scroll to position [14, 0]
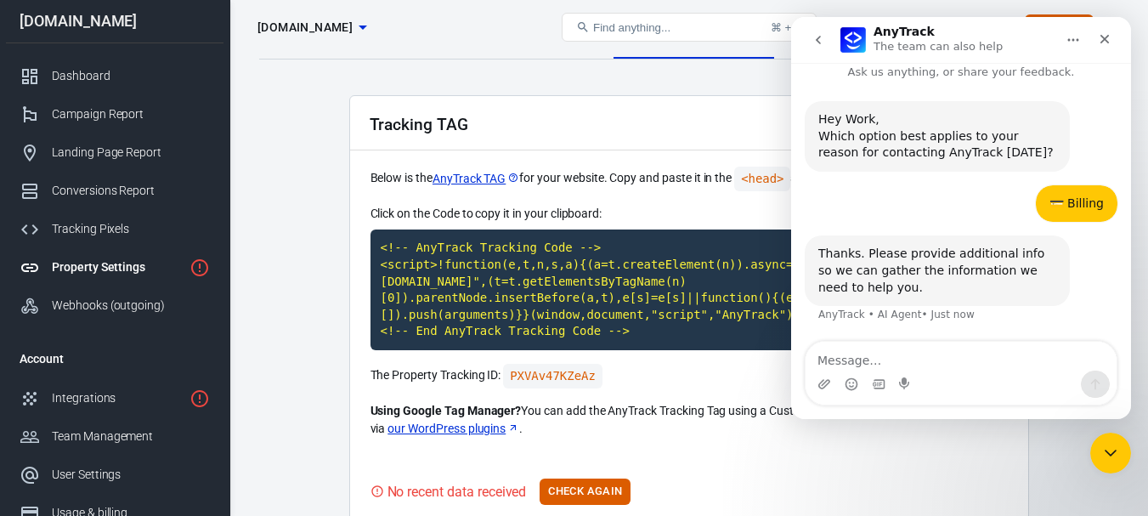
click at [922, 368] on textarea "Message…" at bounding box center [960, 356] width 311 height 29
type textarea "Is anyrack free?"
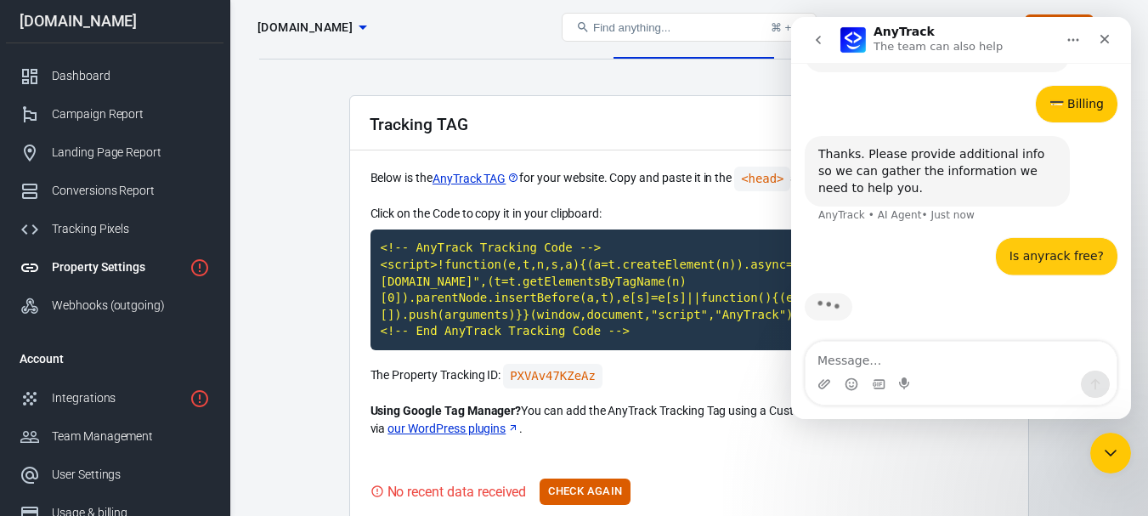
scroll to position [120, 0]
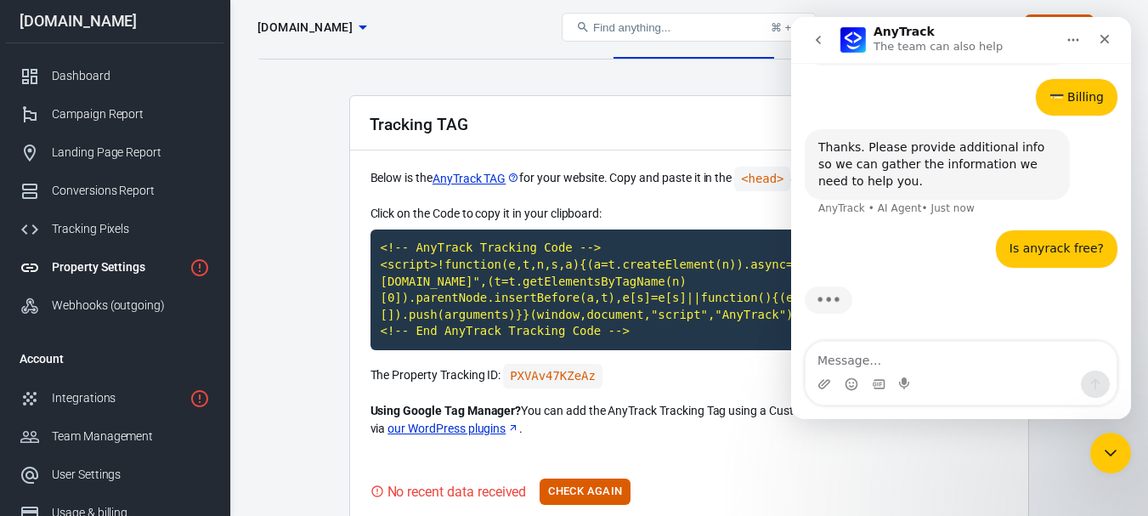
drag, startPoint x: 1057, startPoint y: 253, endPoint x: 1082, endPoint y: 271, distance: 30.4
click at [1082, 271] on div "Is anyrack free? Work • Just now" at bounding box center [961, 259] width 313 height 58
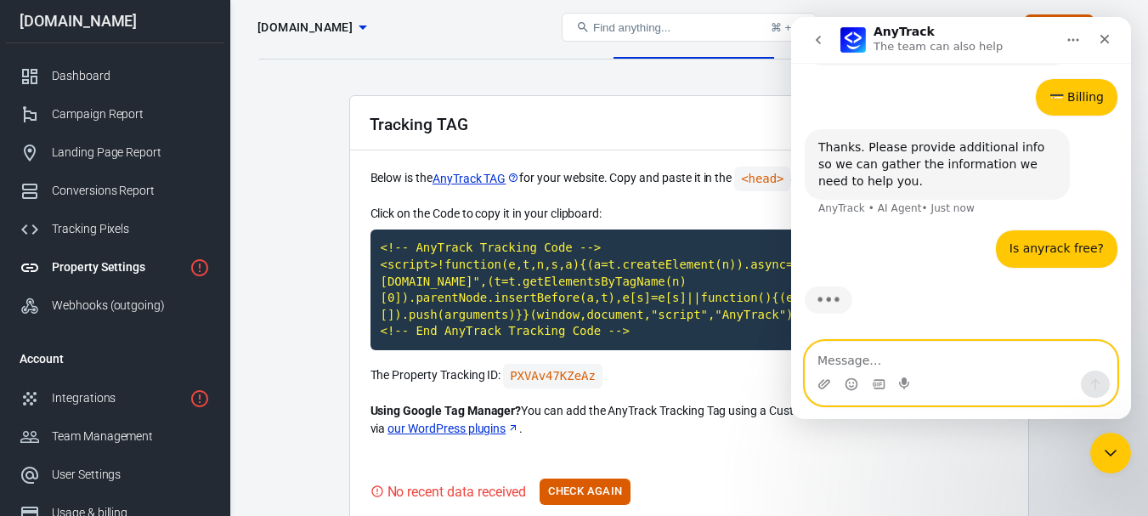
click at [895, 361] on textarea "Message…" at bounding box center [960, 356] width 311 height 29
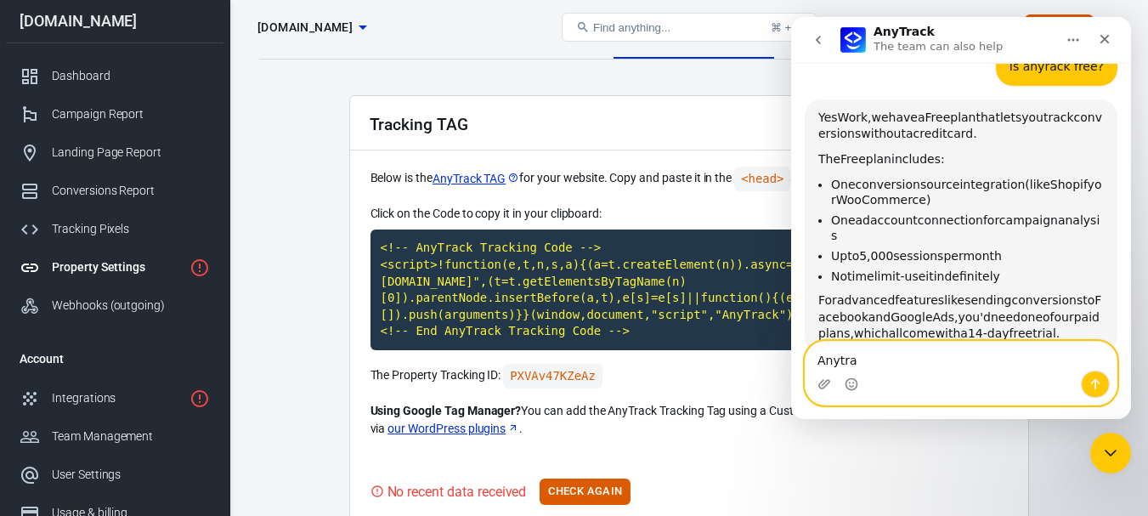
scroll to position [298, 0]
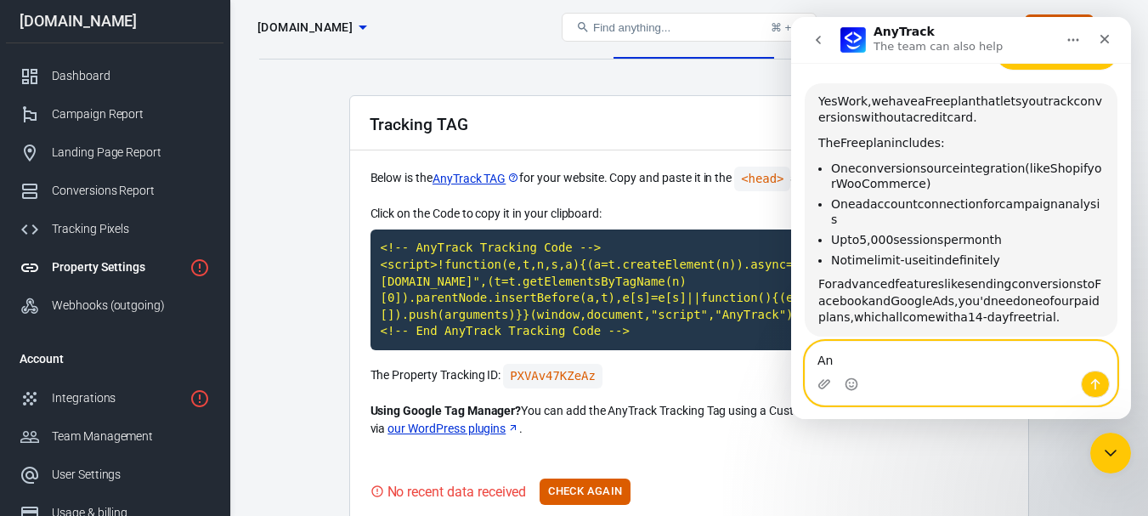
type textarea "A"
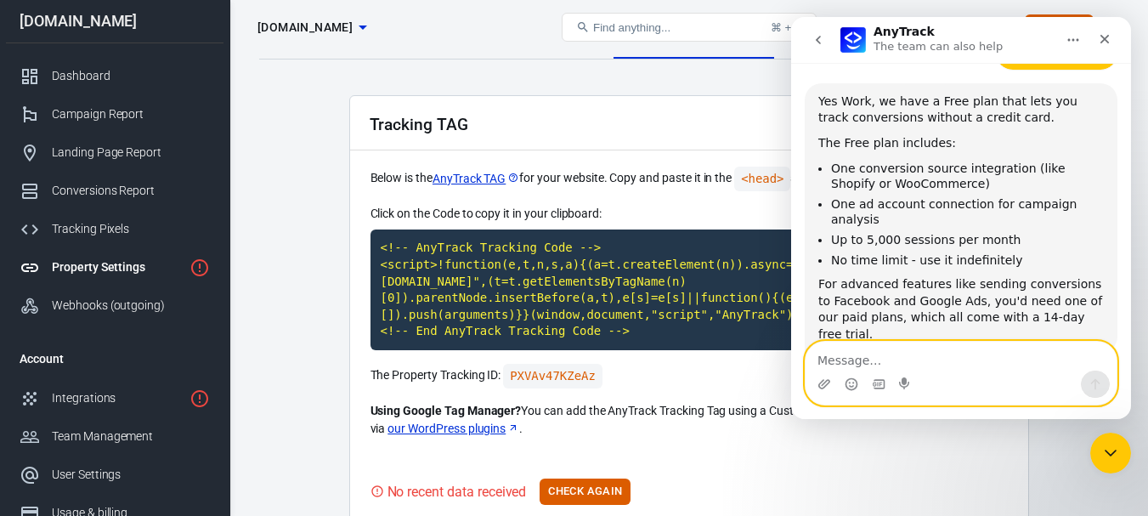
scroll to position [310, 0]
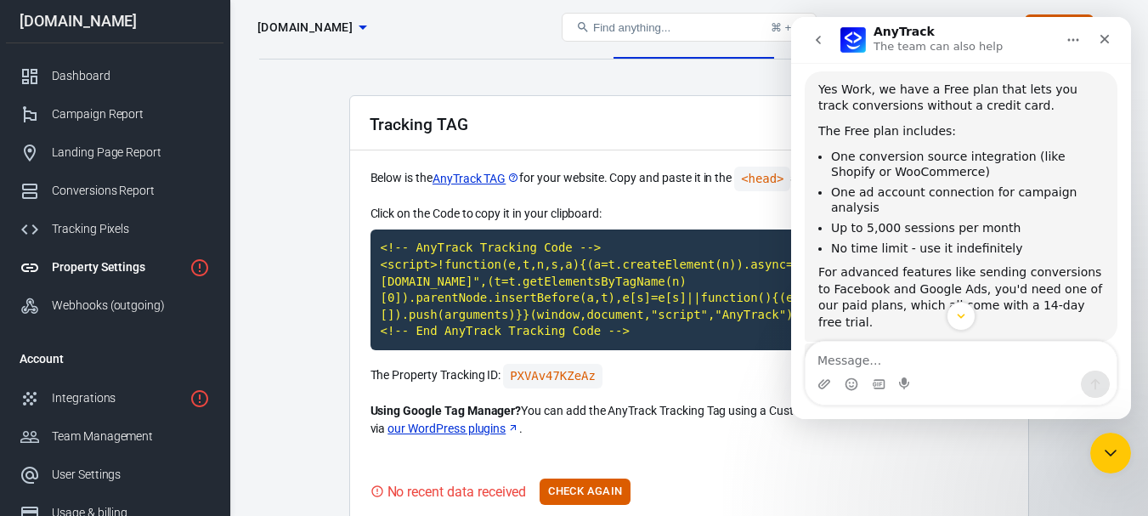
click at [880, 242] on div "Yes Work, we have a Free plan that lets you track conversions without a credit …" at bounding box center [960, 207] width 285 height 250
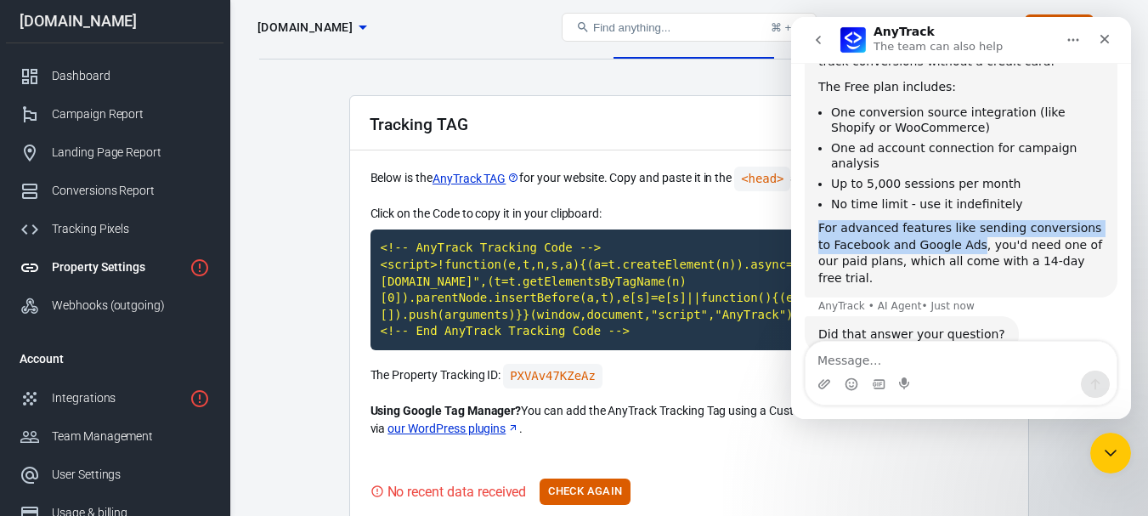
drag, startPoint x: 818, startPoint y: 211, endPoint x: 954, endPoint y: 225, distance: 136.7
click at [954, 225] on div "For advanced features like sending conversions to Facebook and Google Ads, you'…" at bounding box center [960, 253] width 285 height 66
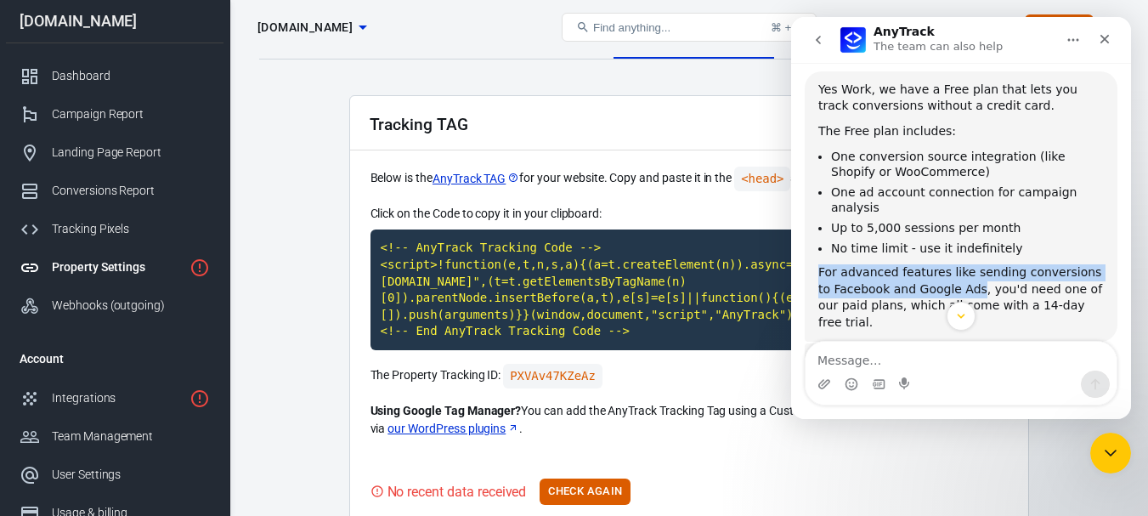
copy div "For advanced features like sending conversions to Facebook and Google Ads"
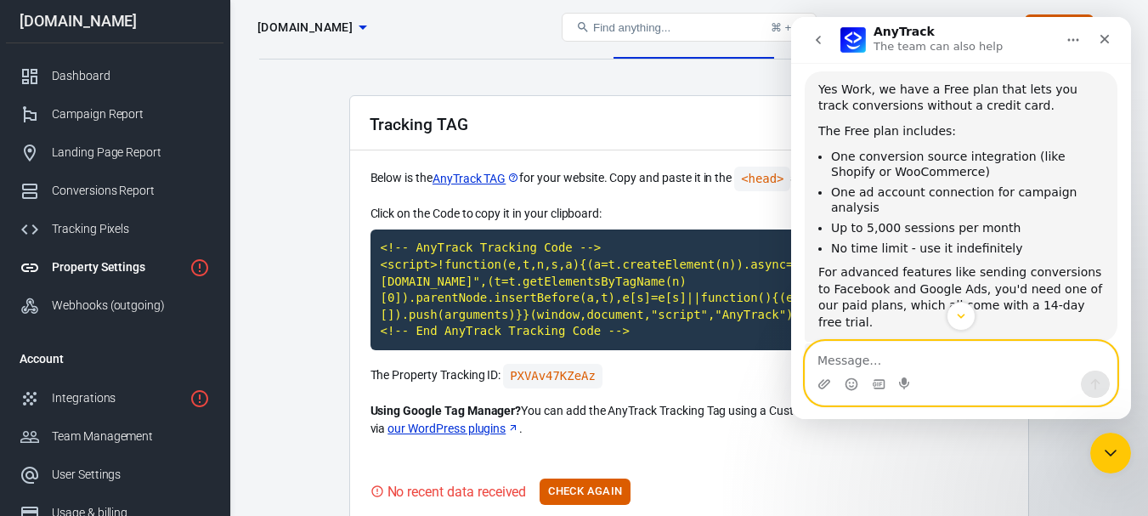
click at [844, 351] on textarea "Message…" at bounding box center [960, 356] width 311 height 29
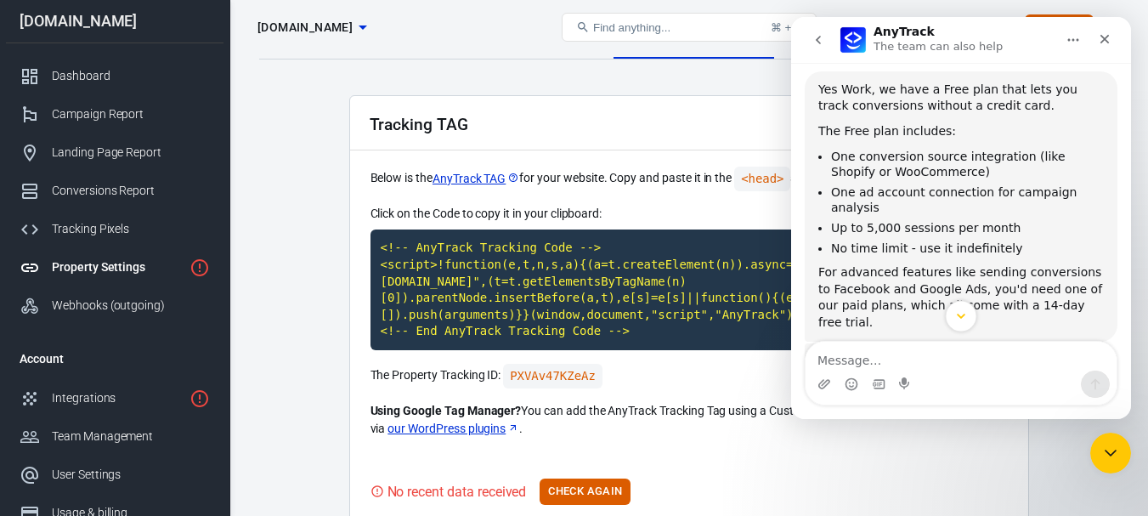
click at [957, 314] on icon "Scroll to bottom" at bounding box center [960, 315] width 15 height 15
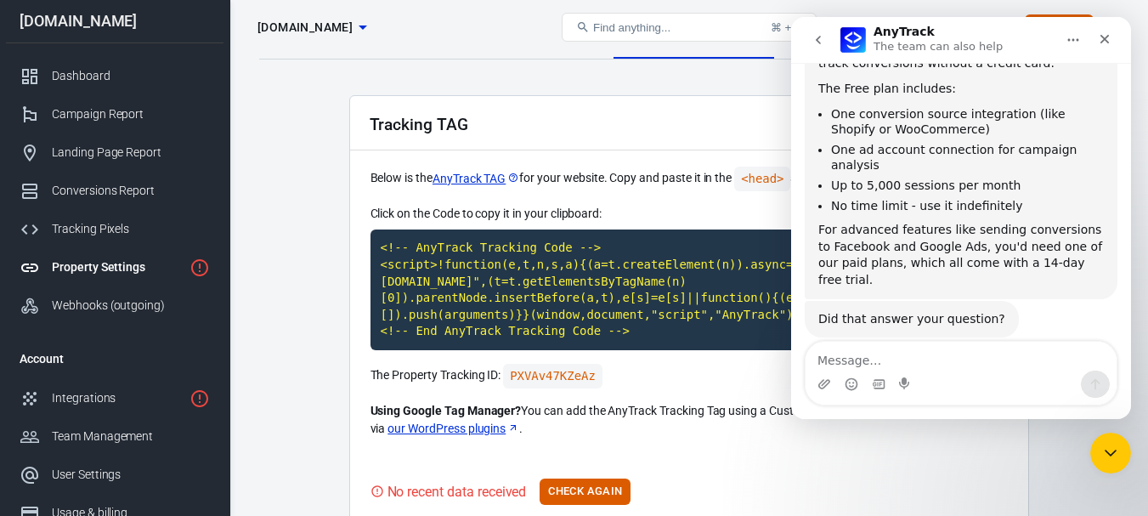
scroll to position [354, 0]
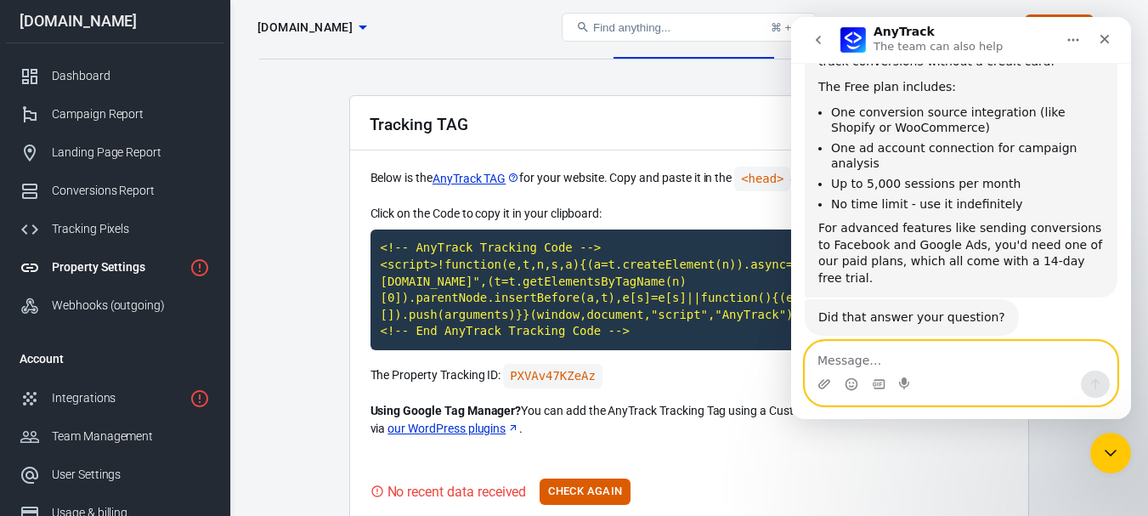
click at [878, 354] on textarea "Message…" at bounding box center [960, 356] width 311 height 29
type textarea "Thanks, i can't pay now"
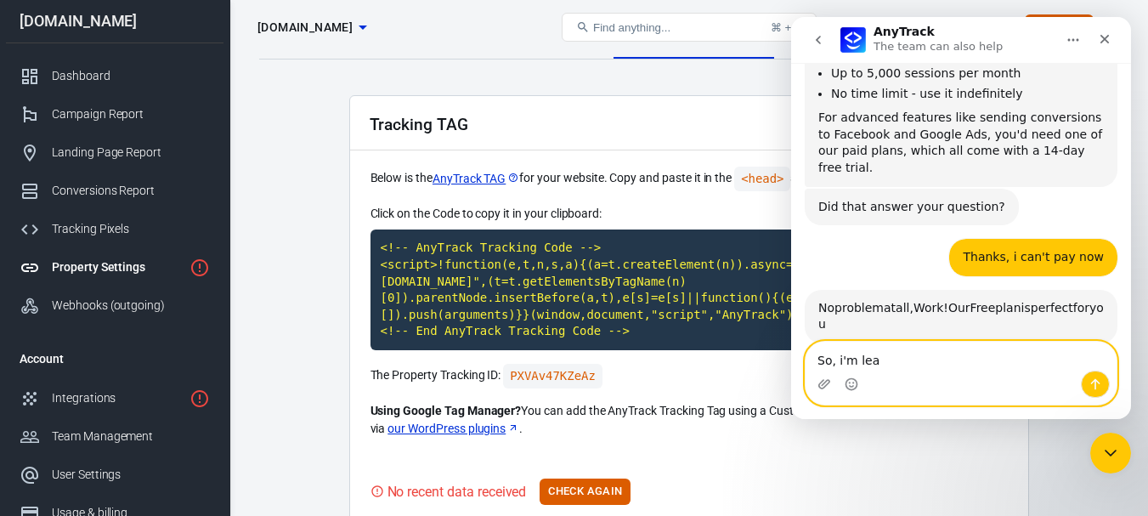
scroll to position [615, 0]
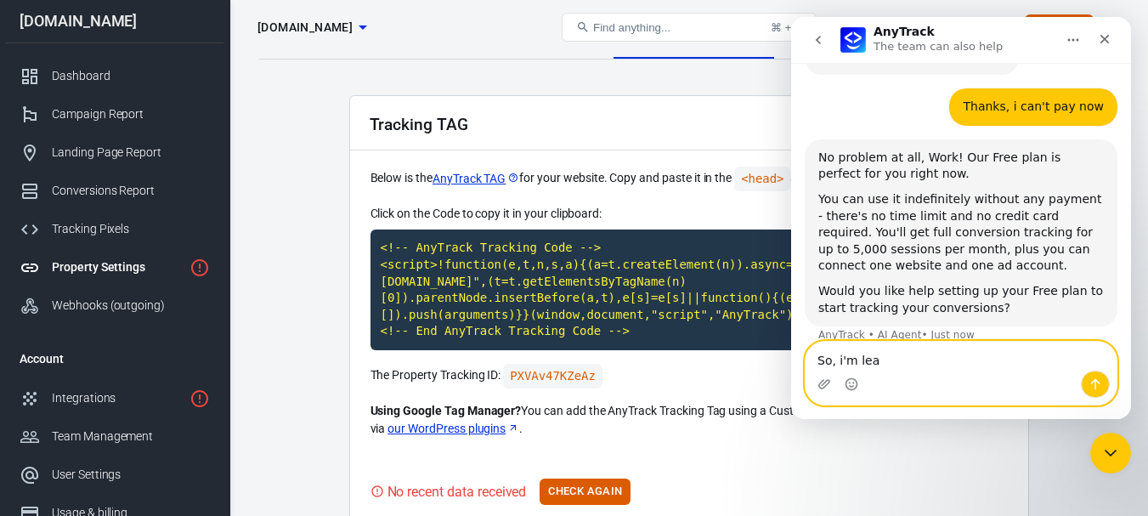
click at [844, 355] on textarea "So, i'm lea" at bounding box center [960, 356] width 311 height 29
click at [844, 354] on textarea "So, i'm lea" at bounding box center [960, 356] width 311 height 29
paste textarea "For advanced features like sending conversions to Facebook and Google Ads"
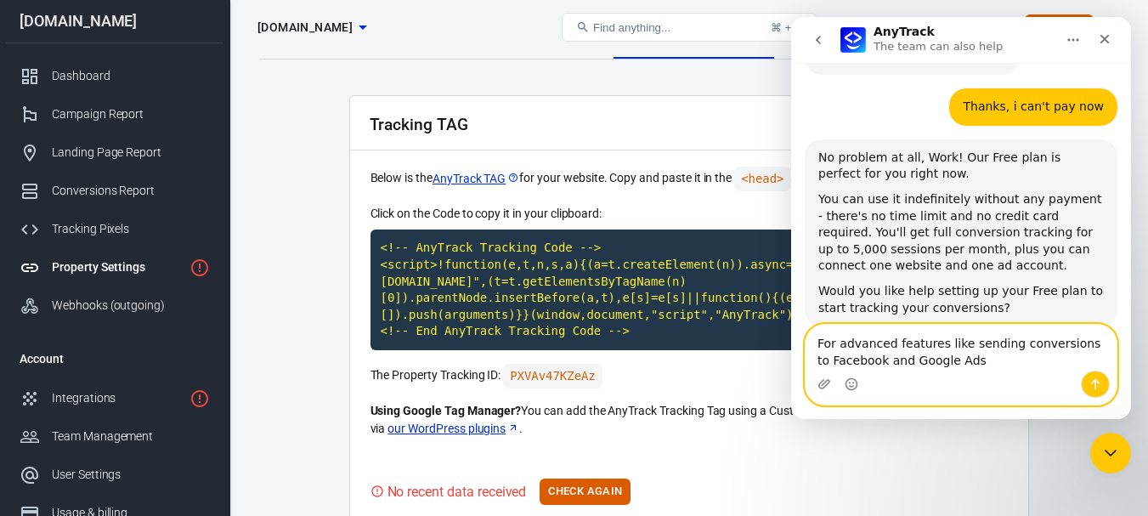
scroll to position [632, 0]
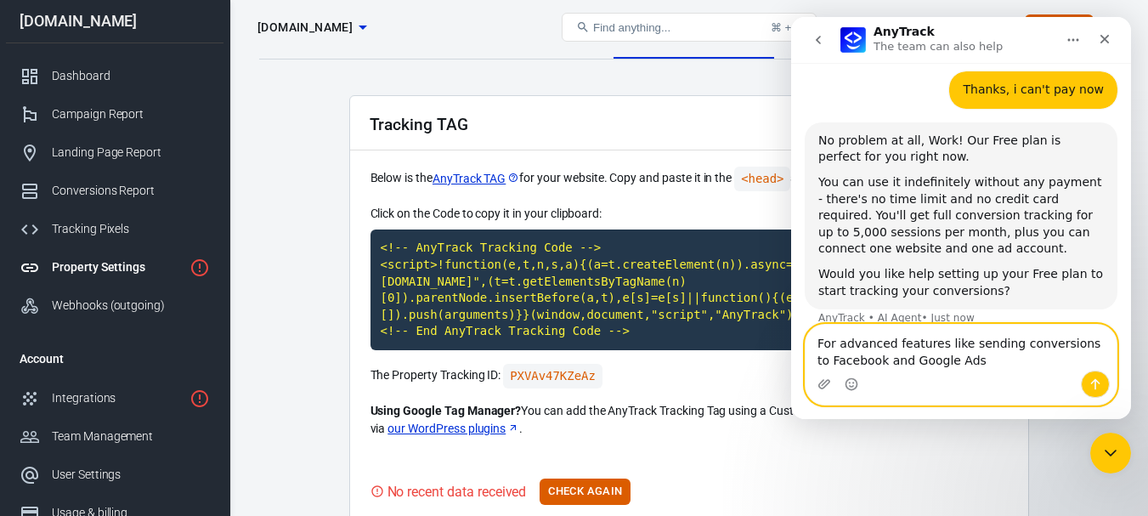
drag, startPoint x: 956, startPoint y: 347, endPoint x: 768, endPoint y: 337, distance: 188.0
click at [791, 337] on html "AnyTrack The team can also help Ask us anything, or share your feedback. Hey Wo…" at bounding box center [961, 218] width 340 height 402
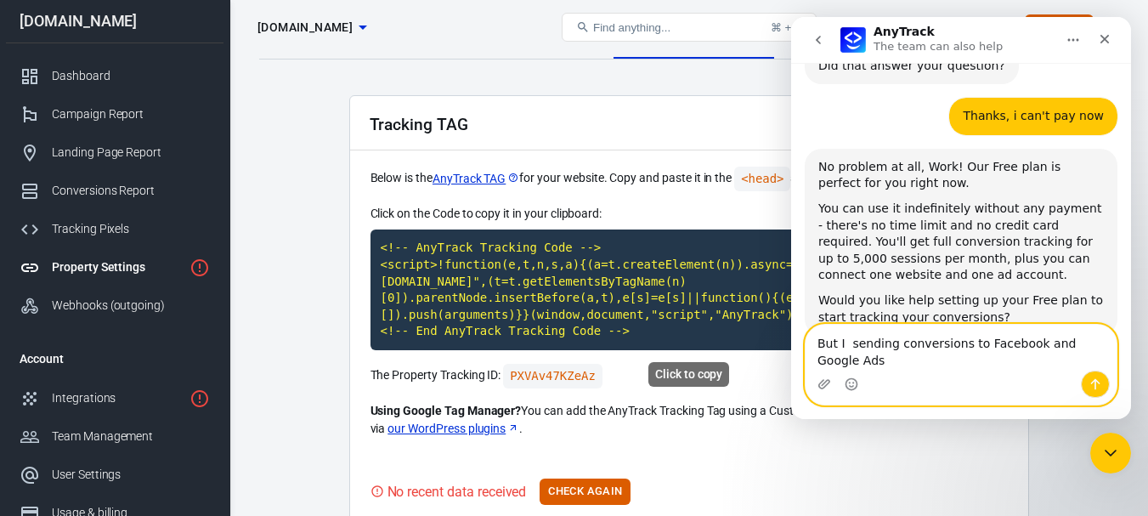
scroll to position [623, 0]
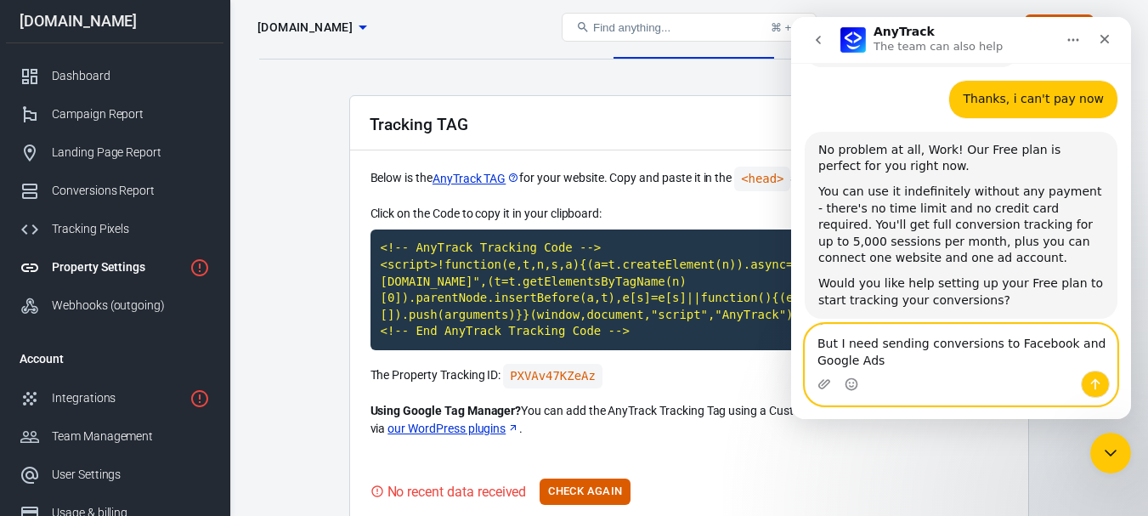
click at [997, 343] on textarea "But I need sending conversions to Facebook and Google Ads" at bounding box center [960, 348] width 311 height 46
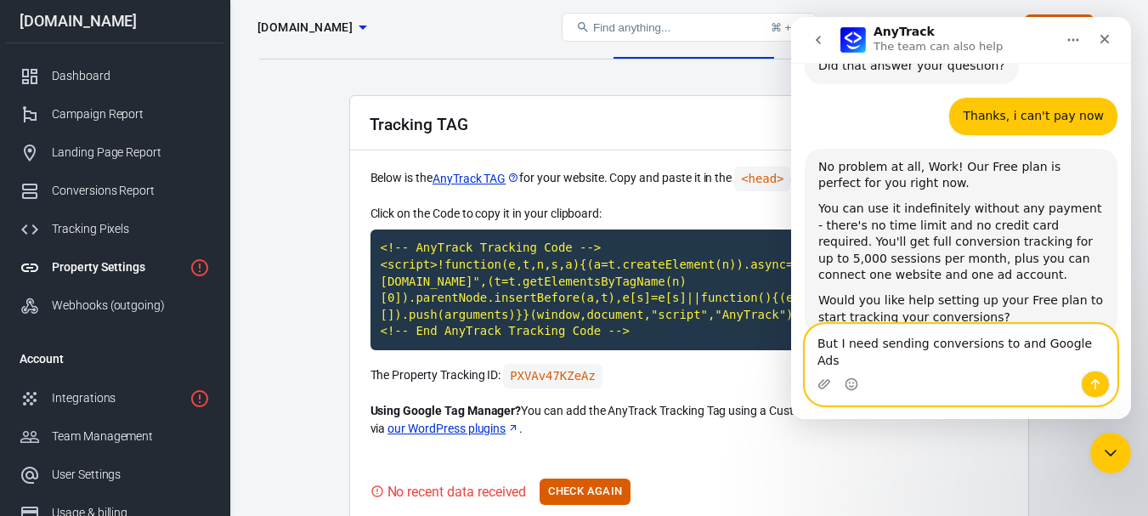
click at [859, 359] on textarea "But I need sending conversions to and Google Ads" at bounding box center [960, 348] width 311 height 46
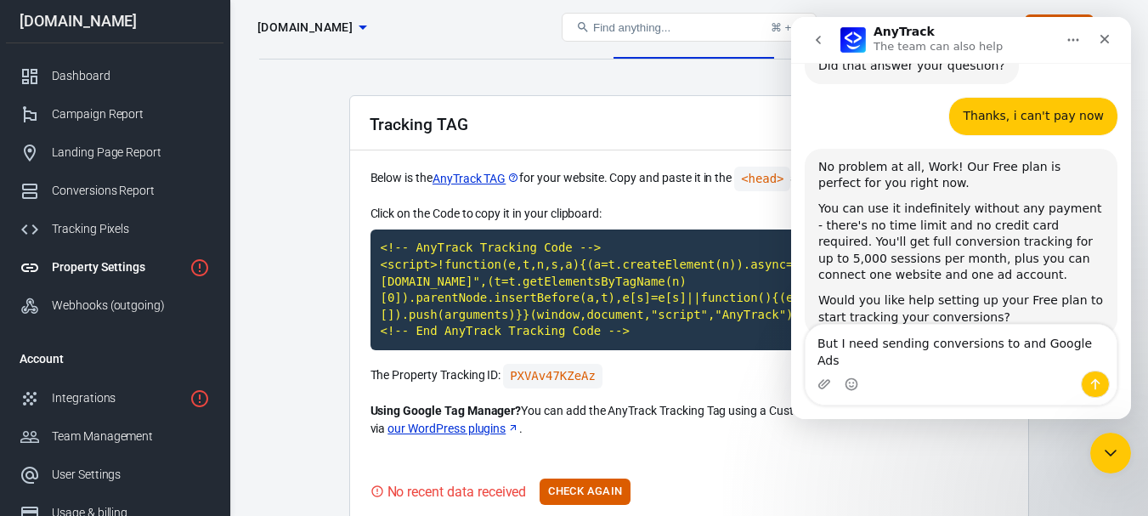
click at [859, 330] on div "No problem at all, Work! Our Free plan is perfect for you right now. You can us…" at bounding box center [961, 261] width 313 height 224
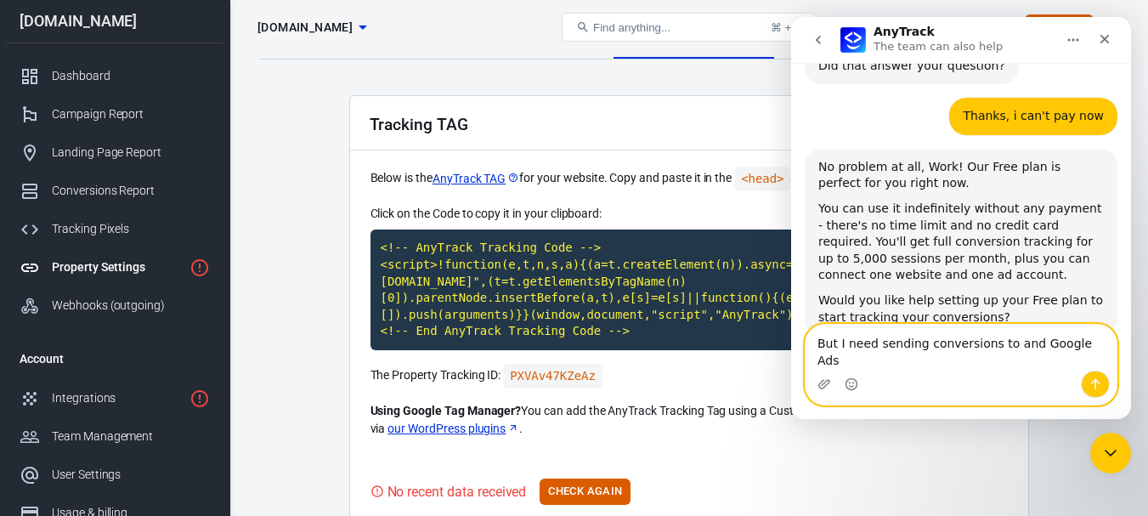
click at [865, 365] on textarea "But I need sending conversions to and Google Ads" at bounding box center [960, 348] width 311 height 46
click at [791, 17] on div "need to" at bounding box center [791, 17] width 0 height 0
click at [1015, 358] on textarea "But I need to sending conversions to and Google Ads" at bounding box center [960, 348] width 311 height 46
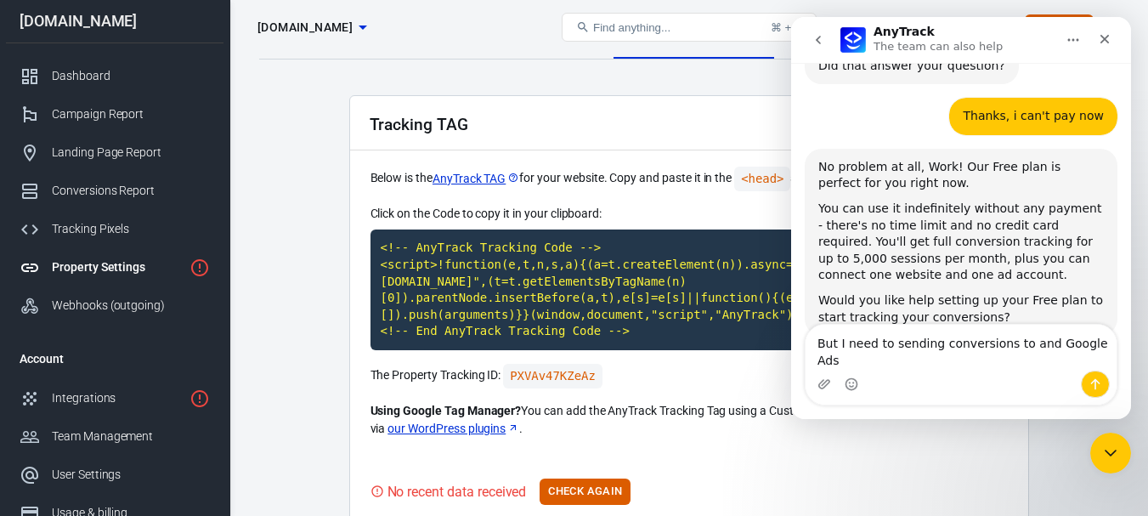
click at [791, 17] on div "Remove and Ignore Rewrite sentence" at bounding box center [791, 17] width 0 height 0
click at [791, 17] on div "and" at bounding box center [791, 17] width 0 height 0
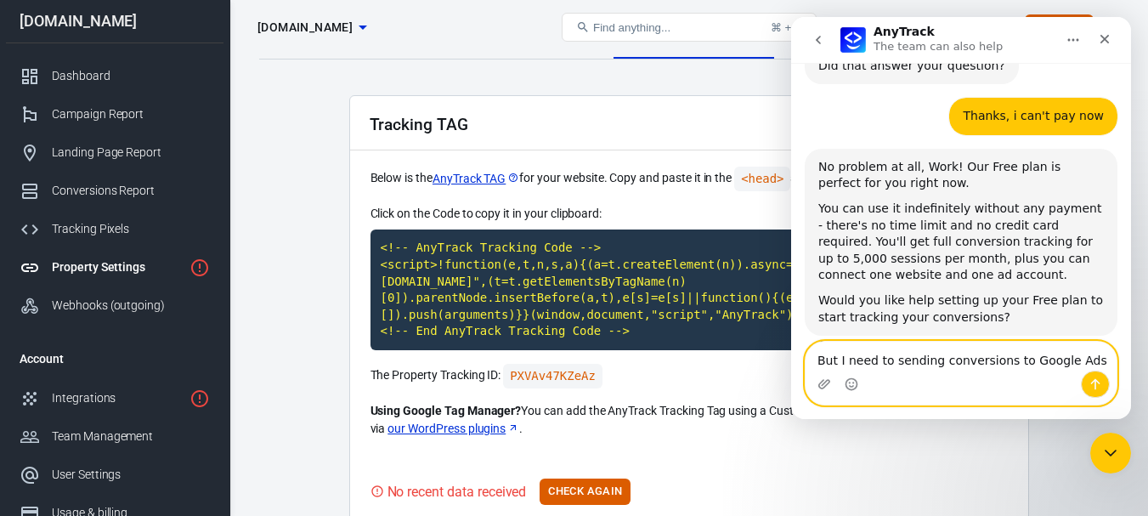
click at [1081, 352] on textarea "But I need to sending conversions to Google Ads" at bounding box center [960, 356] width 311 height 29
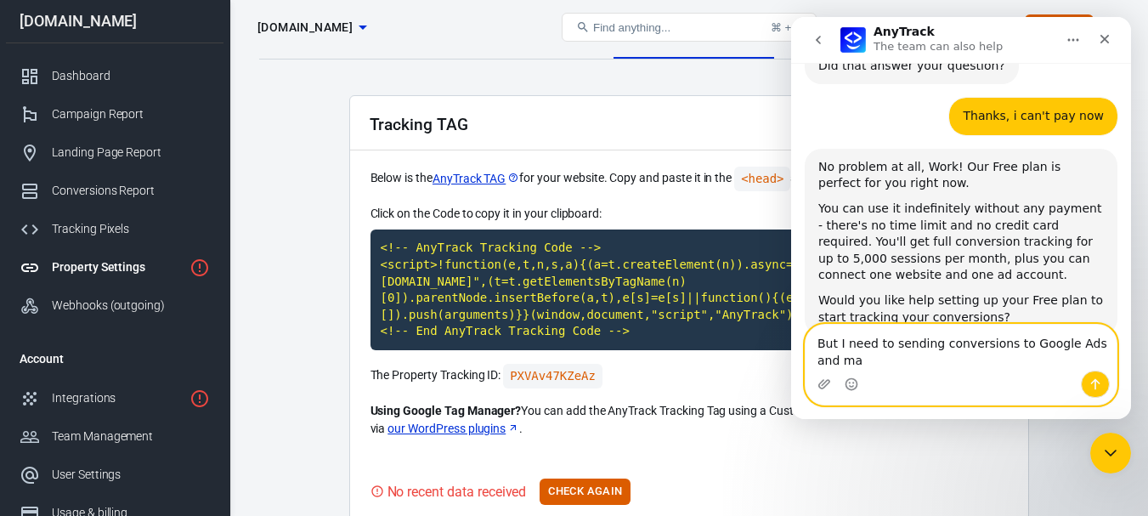
scroll to position [623, 0]
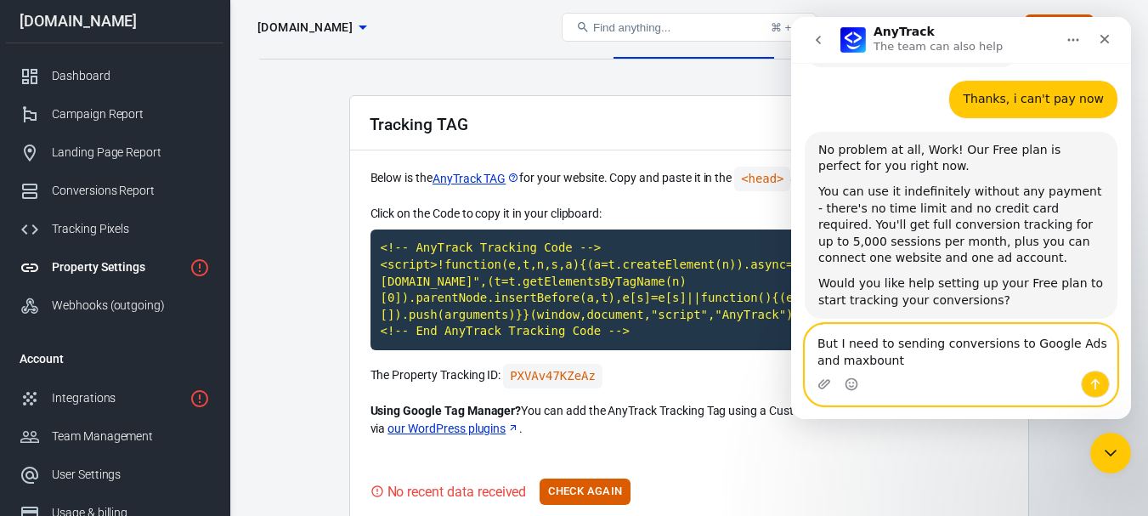
type textarea "But I need to sending conversions to Google Ads and maxbounty"
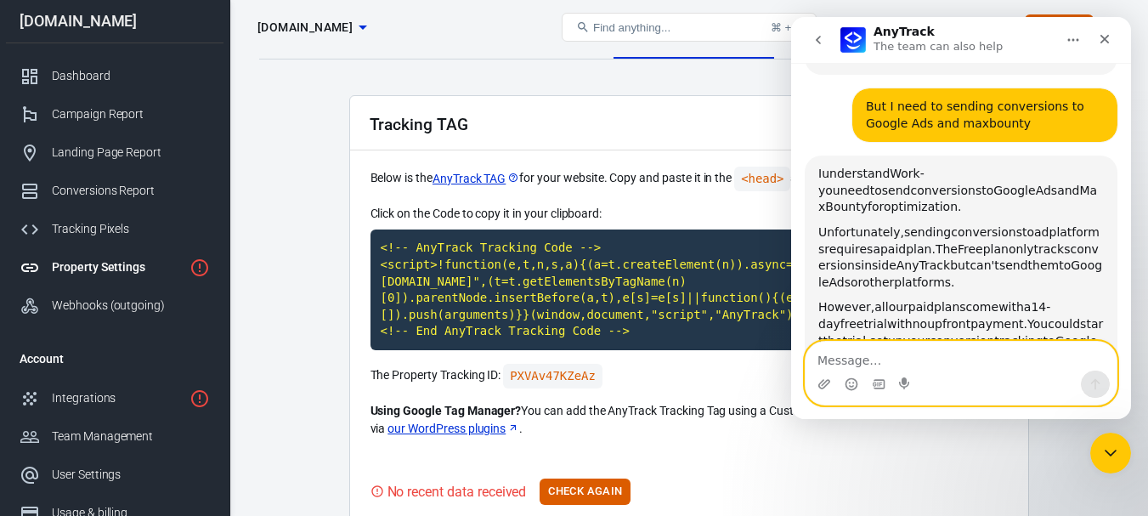
scroll to position [918, 0]
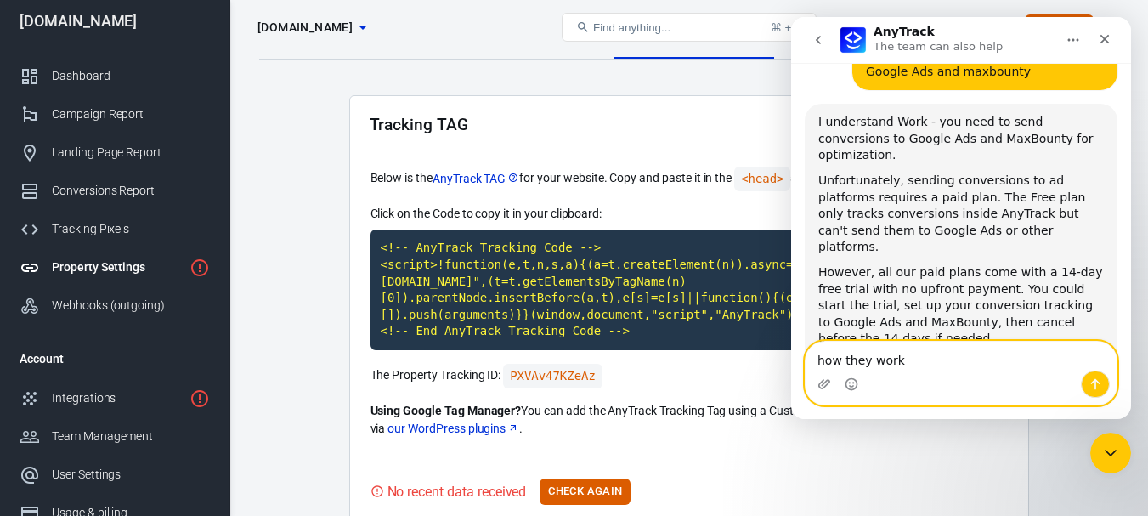
type textarea "how they work?"
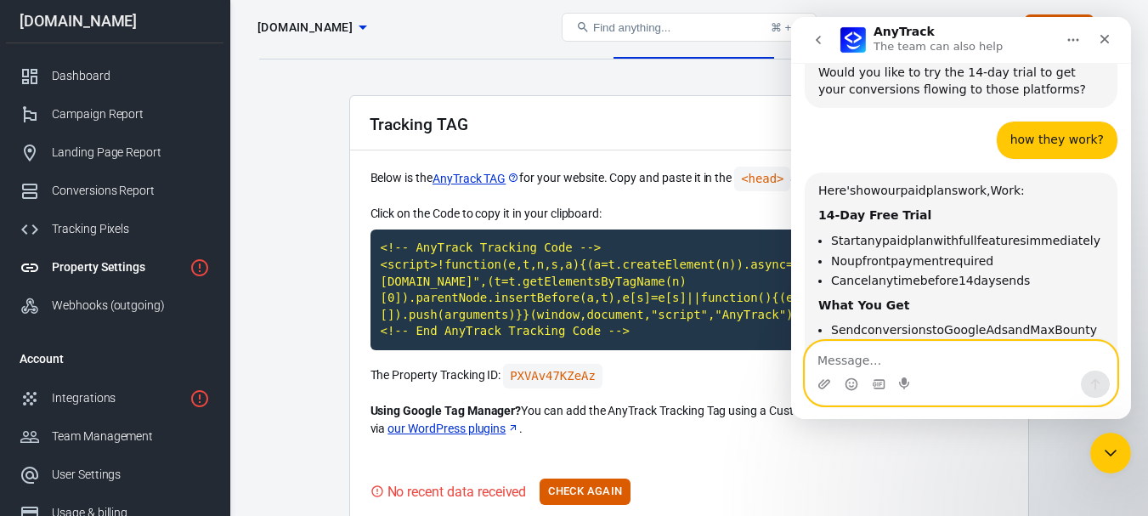
scroll to position [1245, 0]
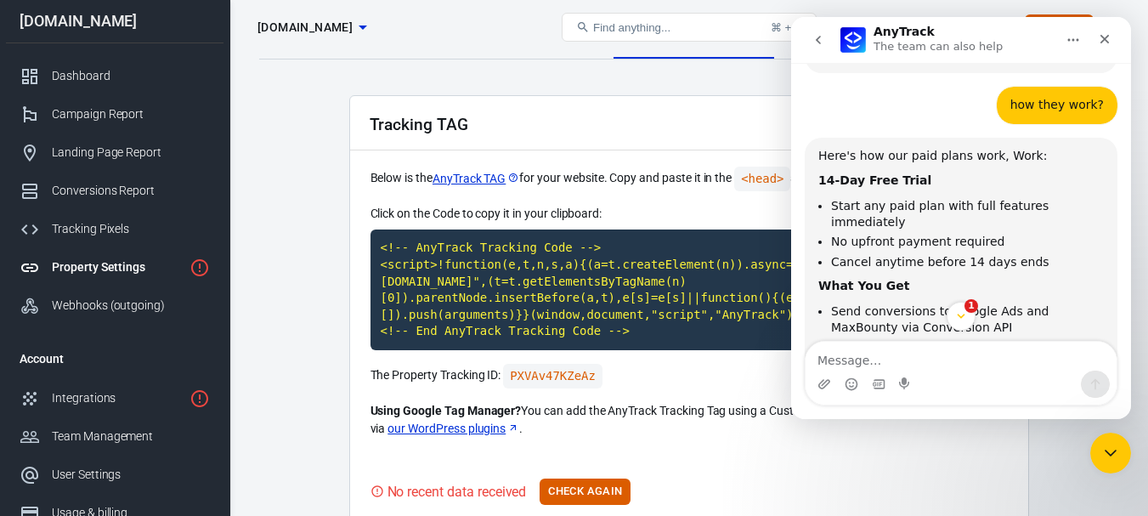
click at [901, 303] on li "Send conversions to Google Ads and MaxBounty via Conversion API" at bounding box center [967, 318] width 273 height 31
click at [884, 359] on li "Map conversion events to optimize your campaigns" at bounding box center [967, 374] width 273 height 31
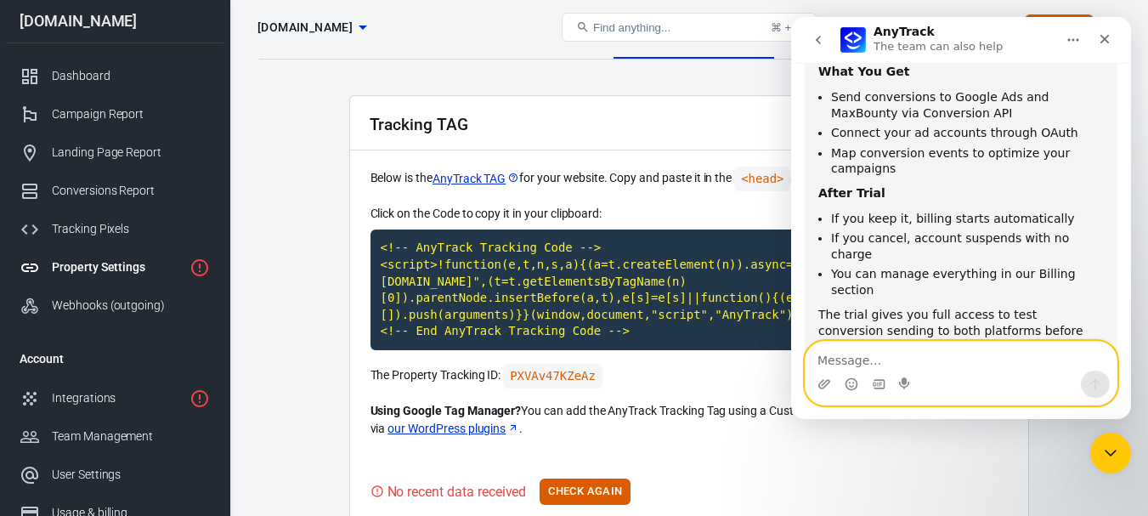
click at [914, 357] on textarea "Message…" at bounding box center [960, 356] width 311 height 29
type textarea "How should be landing page?"
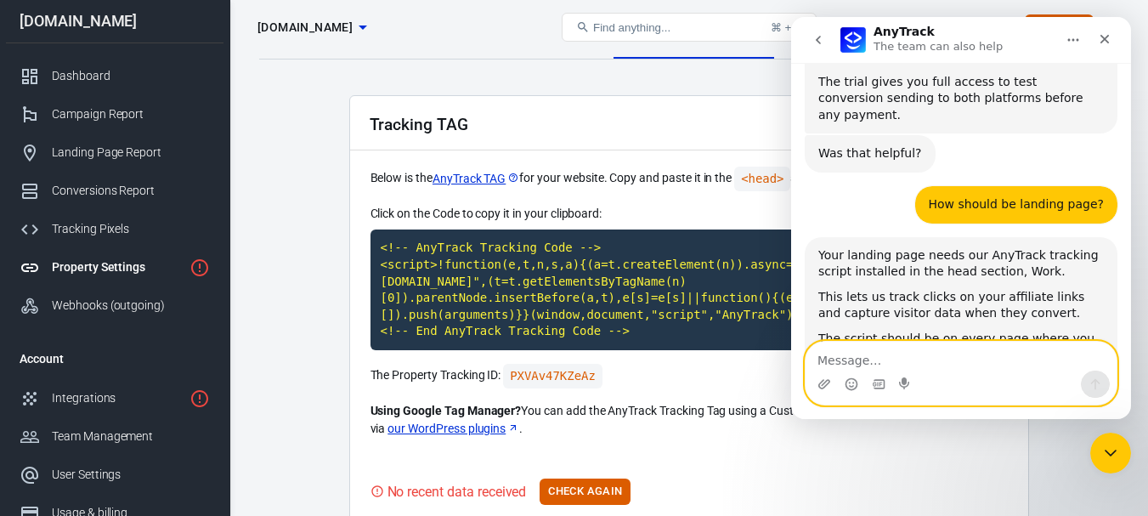
scroll to position [1727, 0]
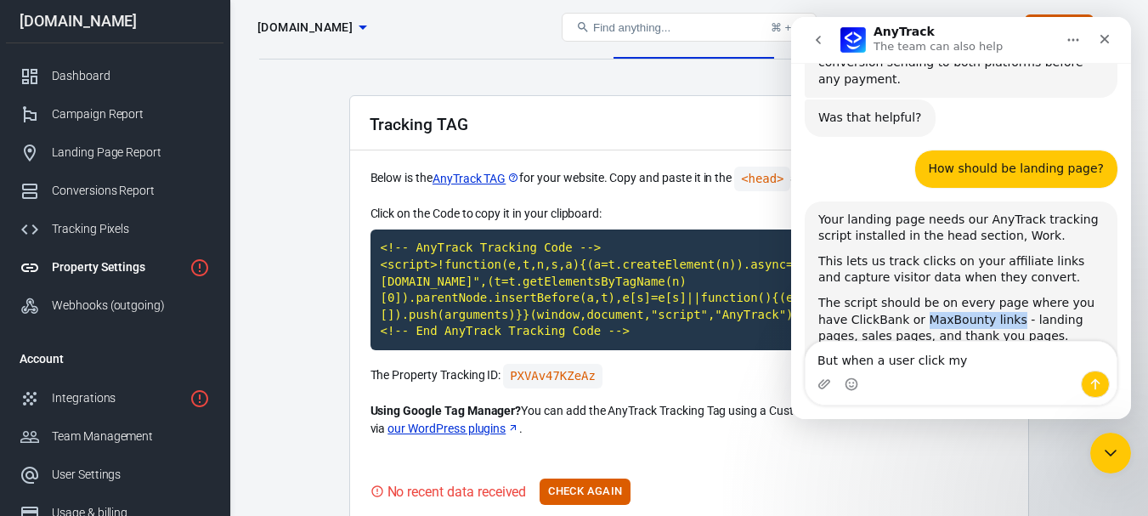
drag, startPoint x: 887, startPoint y: 190, endPoint x: 971, endPoint y: 189, distance: 84.1
click at [971, 295] on div "The script should be on every page where you have ClickBank or MaxBounty links …" at bounding box center [960, 320] width 285 height 50
copy div "MaxBounty links"
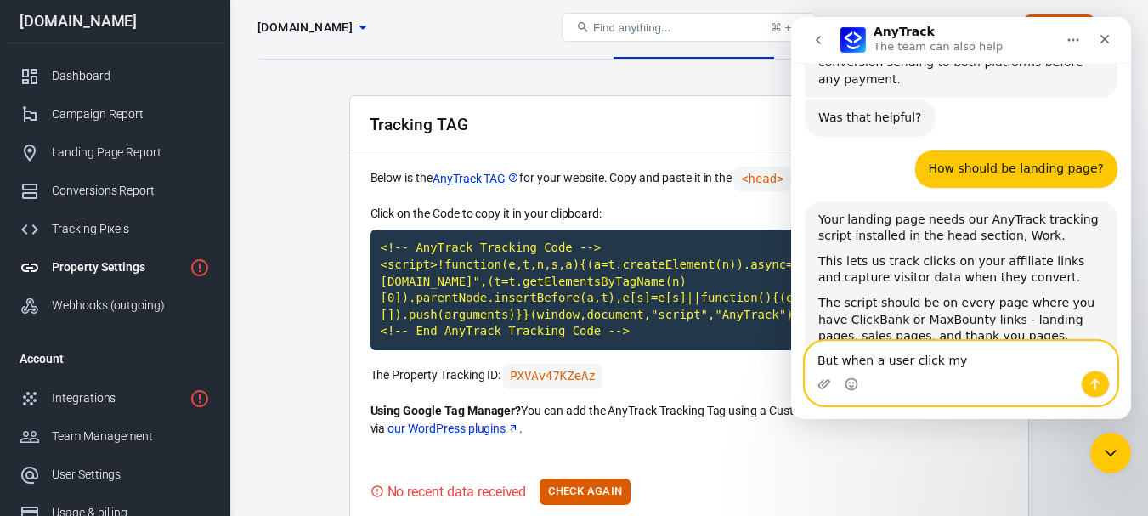
click at [981, 369] on textarea "But when a user click my" at bounding box center [960, 356] width 311 height 29
paste textarea "MaxBounty links"
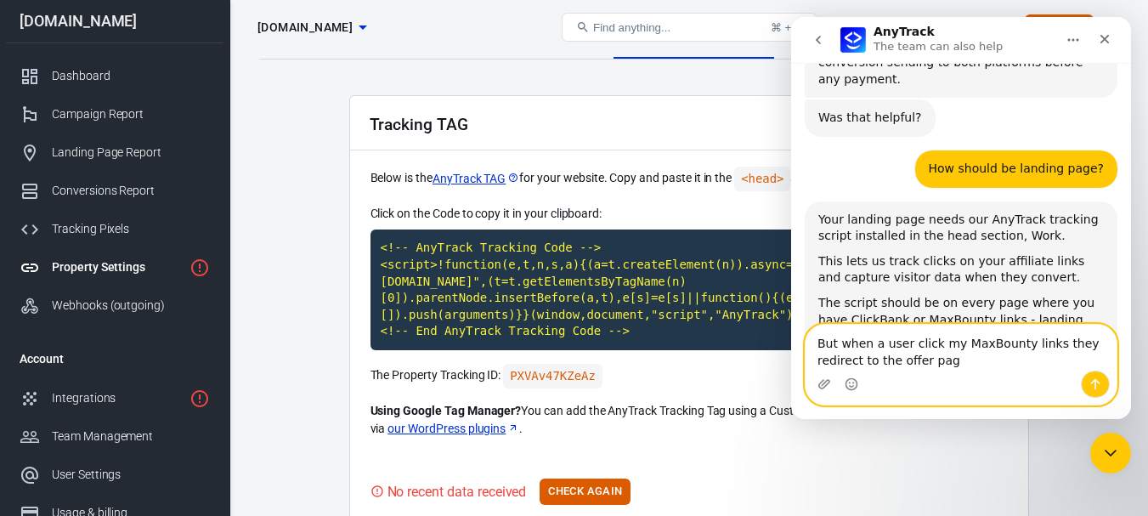
type textarea "But when a user click my MaxBounty links they redirect to the offer page"
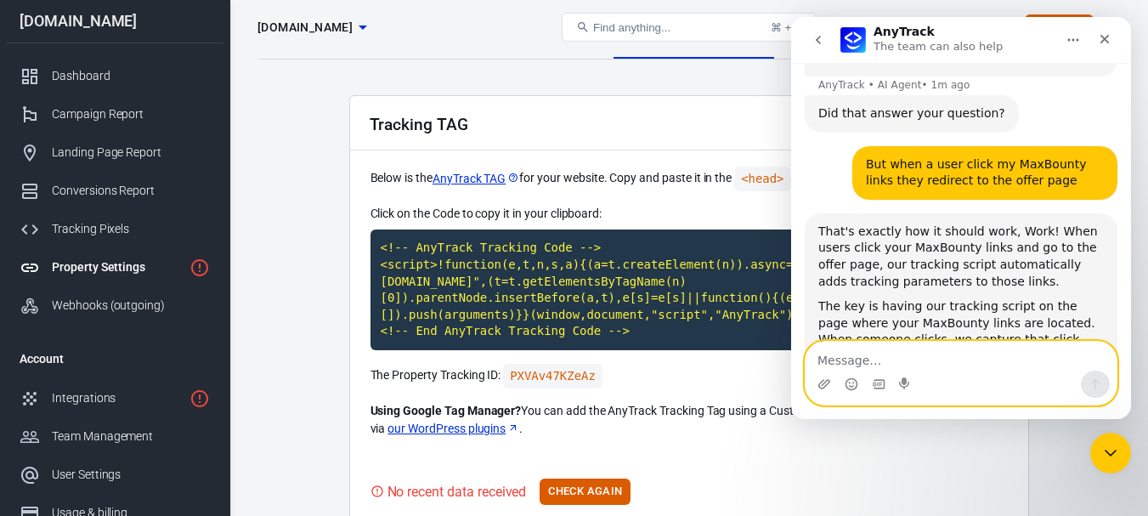
scroll to position [2059, 0]
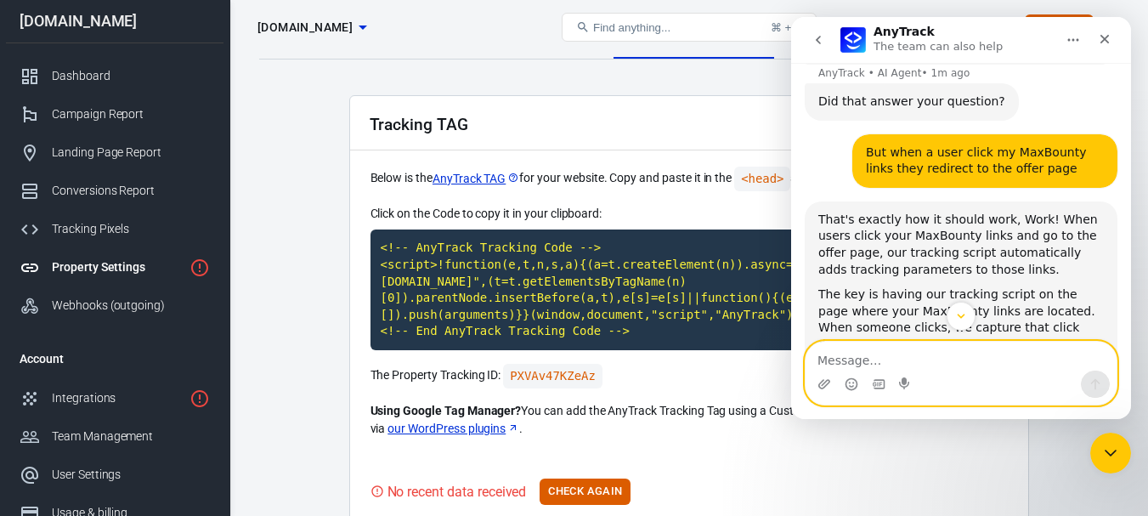
click at [867, 365] on textarea "Message…" at bounding box center [960, 356] width 311 height 29
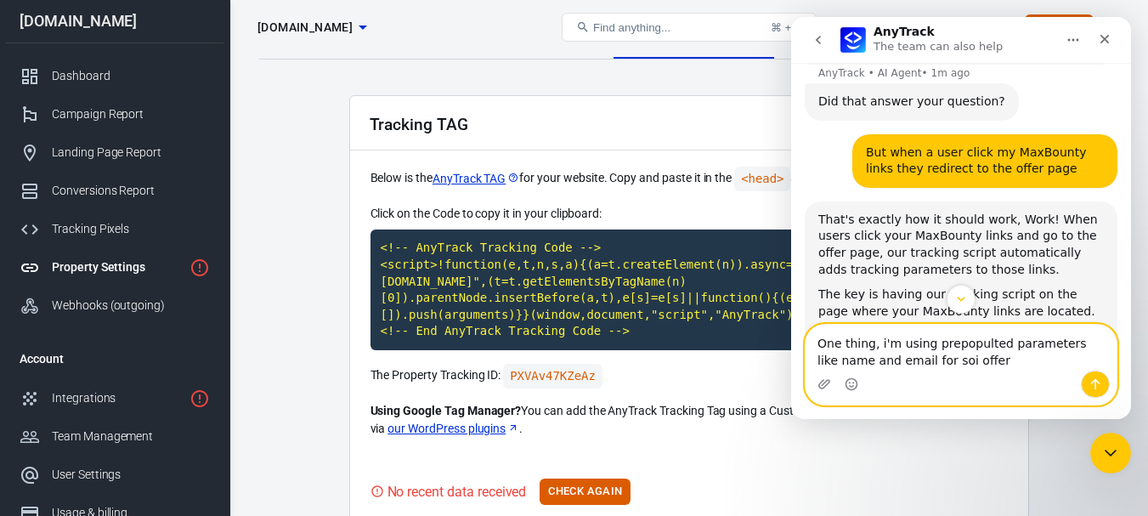
click at [943, 343] on textarea "One thing, i'm using prepopulted parameters like name and email for soi offer" at bounding box center [960, 348] width 311 height 46
click at [791, 17] on span "prepopulated" at bounding box center [791, 17] width 0 height 0
click at [928, 363] on textarea "One thing, i'm using prepopulated parameters like name and email for soi offer" at bounding box center [960, 348] width 311 height 46
click at [791, 17] on span "the SOI" at bounding box center [791, 17] width 0 height 0
click at [1029, 366] on textarea "One thing, i'm using prepopulated parameters like name and email for the SOI of…" at bounding box center [960, 348] width 311 height 46
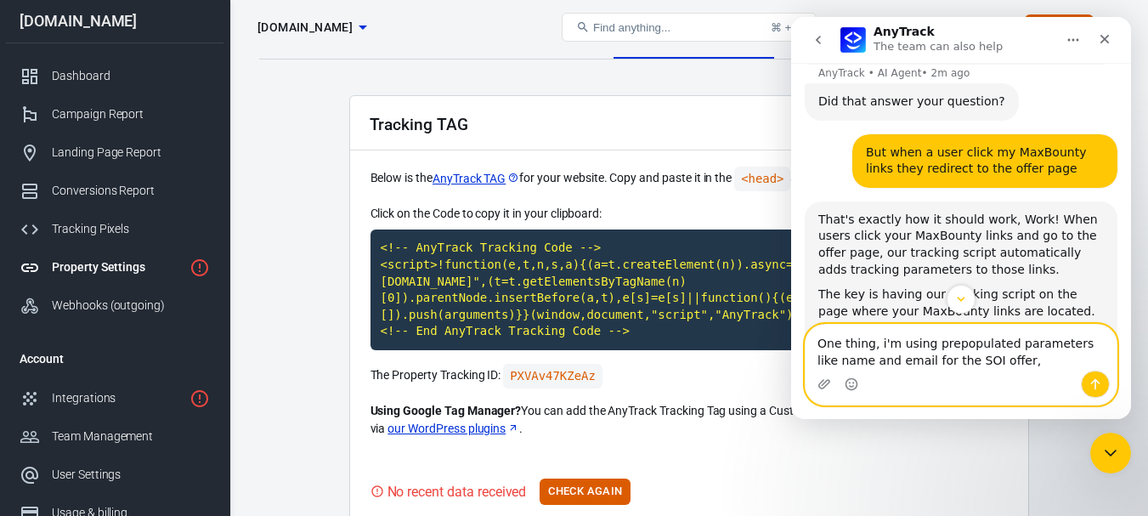
click at [964, 362] on textarea "One thing, i'm using prepopulated parameters like name and email for the SOI of…" at bounding box center [960, 348] width 311 height 46
click at [791, 17] on div "offer." at bounding box center [791, 17] width 0 height 0
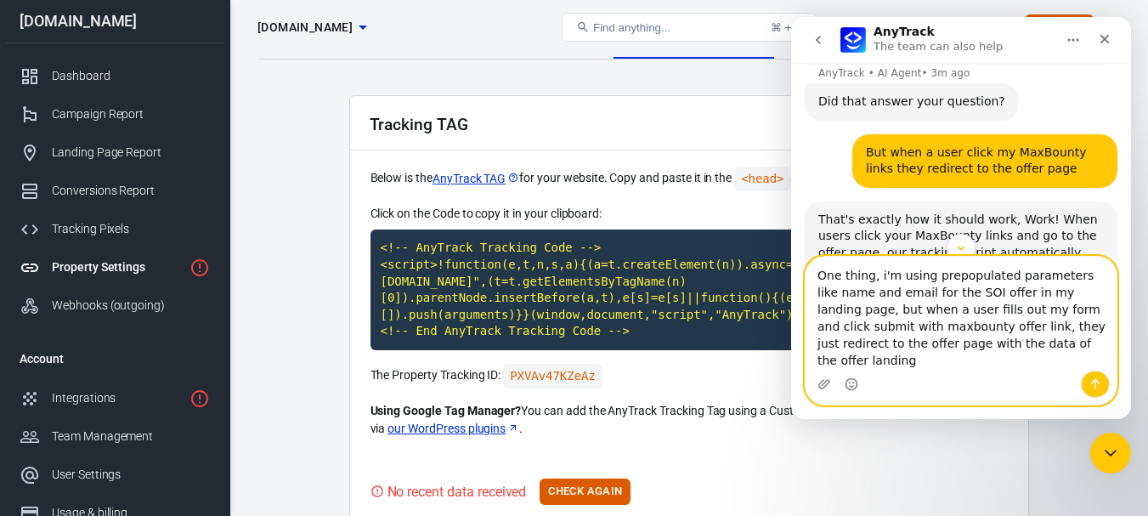
click at [952, 361] on textarea "One thing, i'm using prepopulated parameters like name and email for the SOI of…" at bounding box center [960, 314] width 311 height 114
click at [1065, 361] on textarea "One thing, i'm using prepopulated parameters like name and email for the SOI of…" at bounding box center [960, 314] width 311 height 114
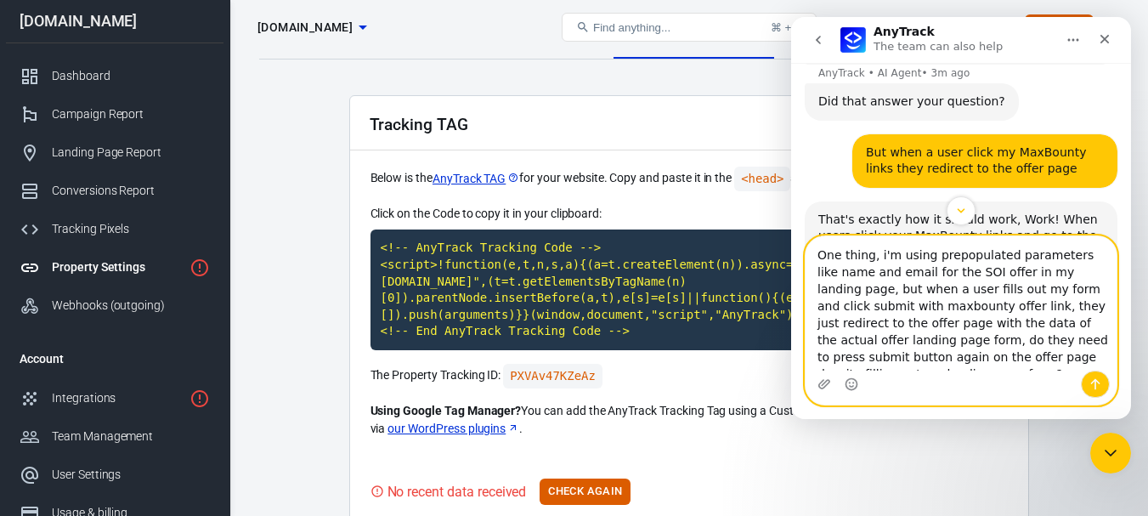
scroll to position [11, 0]
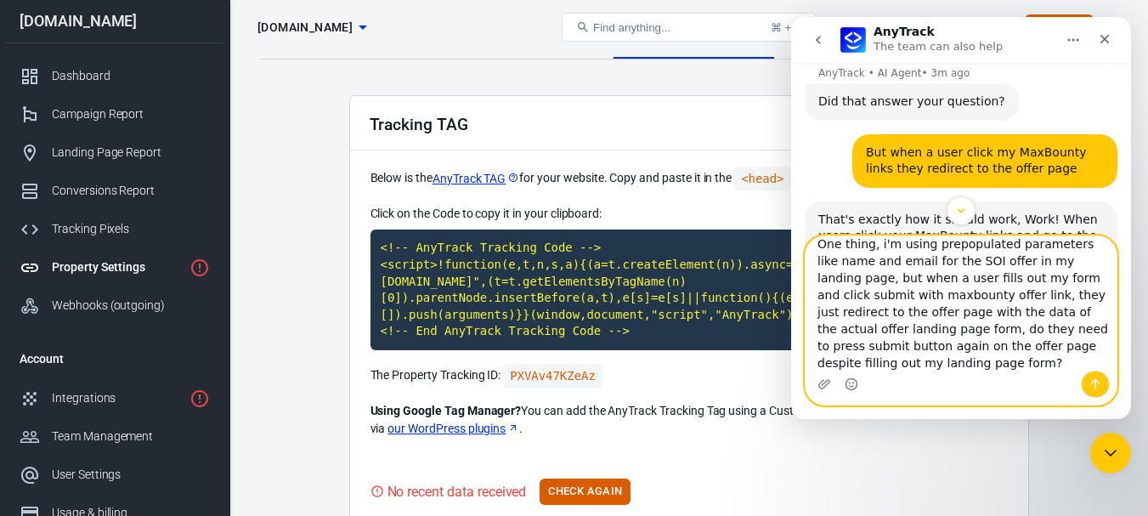
click at [878, 287] on textarea "One thing, i'm using prepopulated parameters like name and email for the SOI of…" at bounding box center [960, 303] width 311 height 134
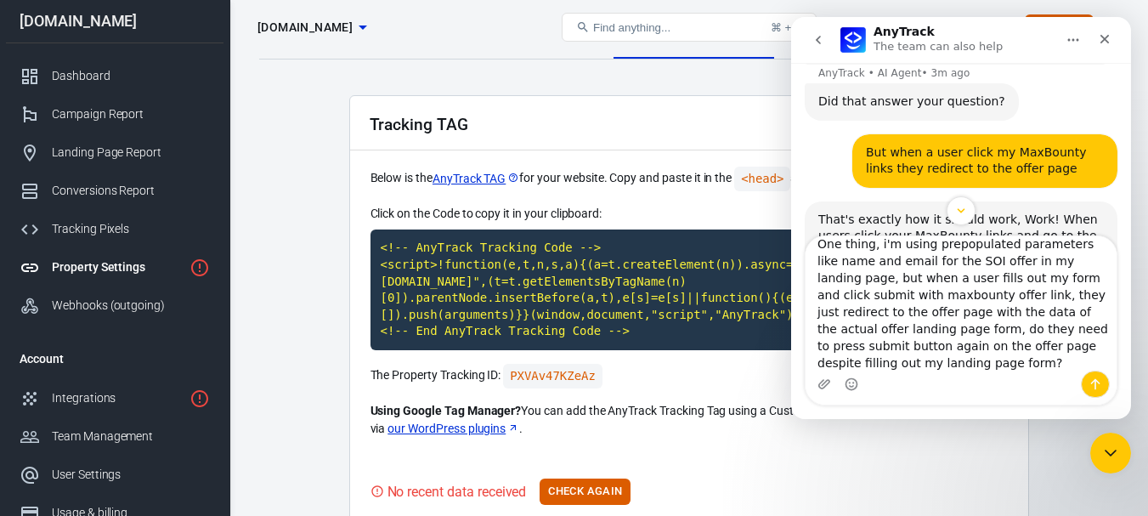
click at [791, 17] on div "Replace with the MaxBounty Ignore Rewrite sentence" at bounding box center [791, 17] width 0 height 0
click at [791, 17] on div "the MaxBounty" at bounding box center [791, 17] width 0 height 0
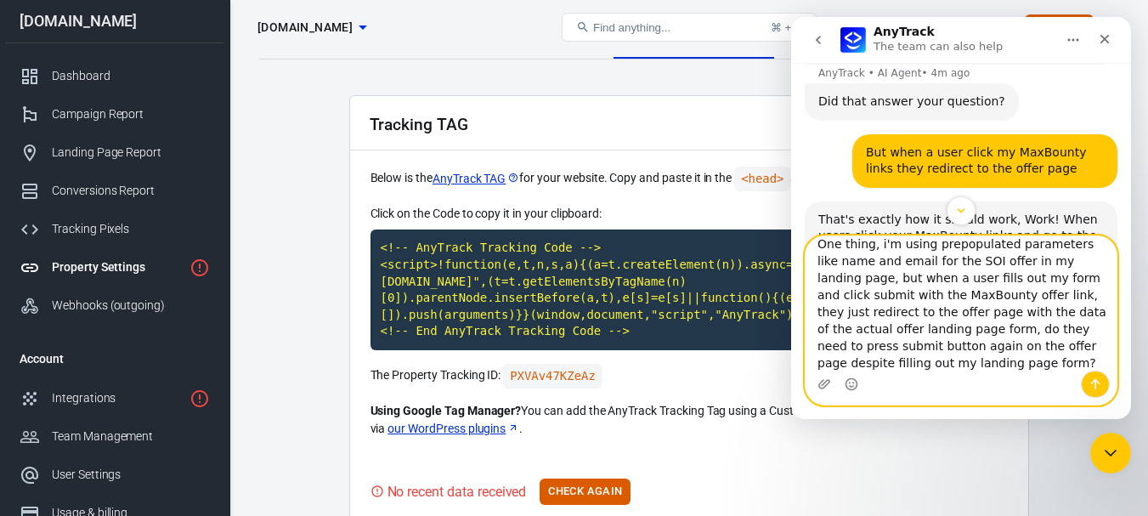
scroll to position [0, 0]
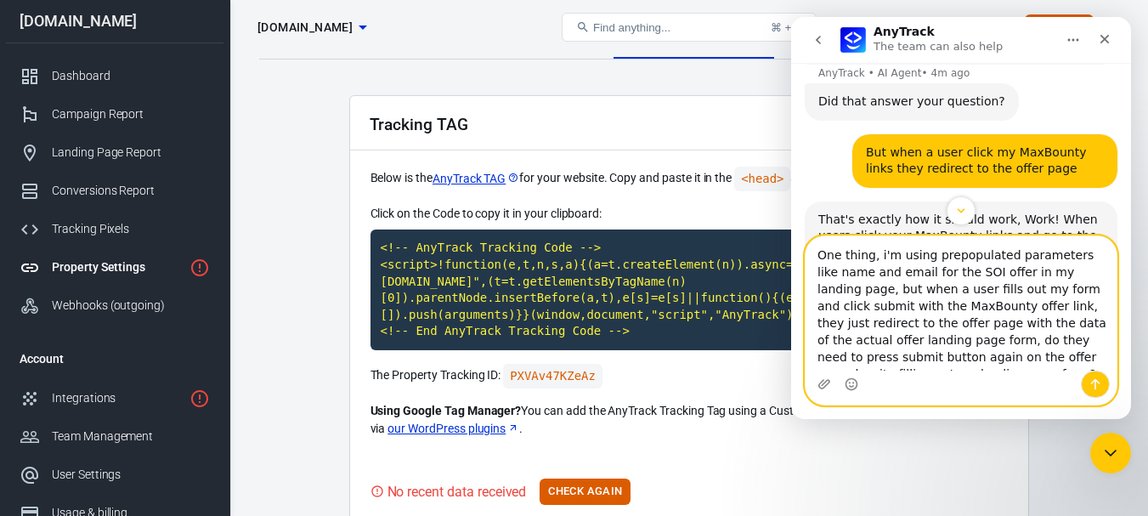
click at [1019, 298] on textarea "One thing, i'm using prepopulated parameters like name and email for the SOI of…" at bounding box center [960, 303] width 311 height 134
click at [1027, 289] on textarea "One thing, i'm using prepopulated parameters like name and email for the SOI of…" at bounding box center [960, 303] width 311 height 134
click at [791, 17] on qb-div "Maintain the agreement clicks" at bounding box center [791, 17] width 0 height 0
click at [930, 346] on textarea "One thing, i'm using prepopulated parameters like name and email for the SOI of…" at bounding box center [960, 303] width 311 height 134
click at [920, 267] on textarea "One thing, i'm using prepopulated parameters like name and email for the SOI of…" at bounding box center [960, 303] width 311 height 134
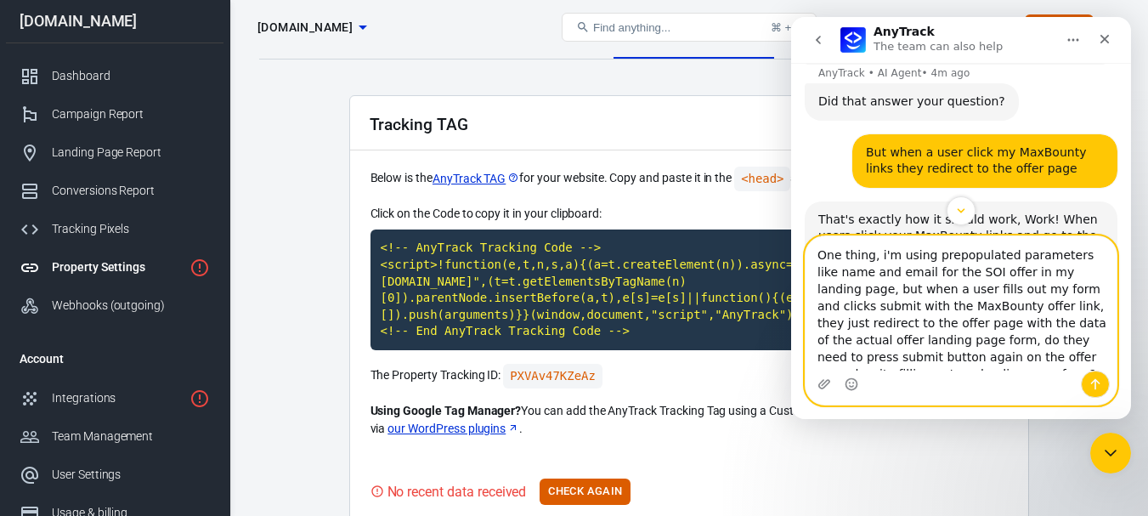
click at [927, 351] on textarea "One thing, i'm using prepopulated parameters like name and email for the SOI of…" at bounding box center [960, 303] width 311 height 134
click at [927, 339] on textarea "One thing, i'm using prepopulated parameters like name and email for the SOI of…" at bounding box center [960, 303] width 311 height 134
click at [791, 17] on div ". Do" at bounding box center [791, 17] width 0 height 0
click at [1057, 343] on textarea "One thing, i'm using prepopulated parameters like name and email for the SOI of…" at bounding box center [960, 303] width 311 height 134
click at [791, 17] on div "the submit" at bounding box center [791, 17] width 0 height 0
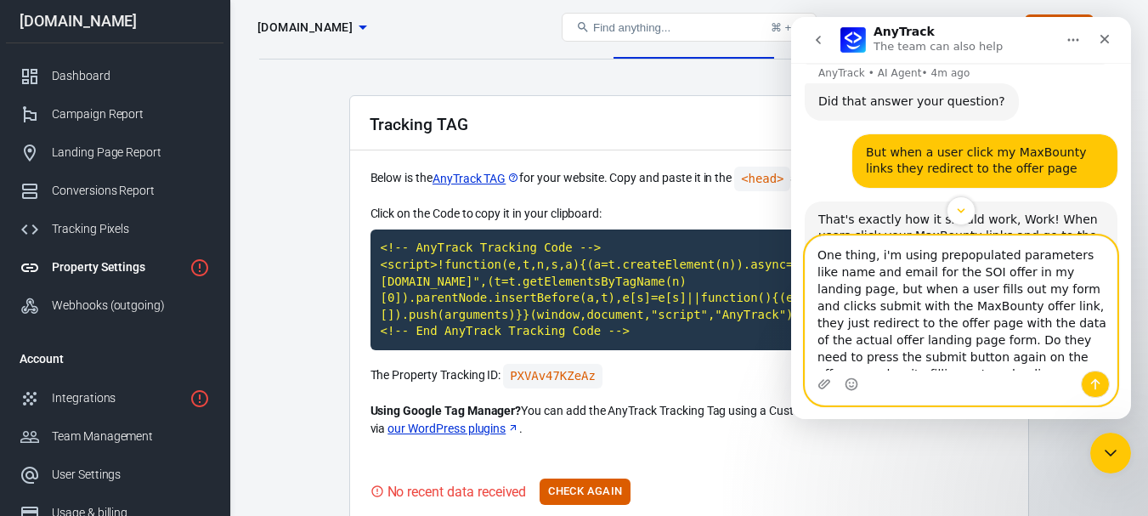
click at [888, 254] on textarea "One thing, i'm using prepopulated parameters like name and email for the SOI of…" at bounding box center [960, 303] width 311 height 134
click at [791, 17] on qb-div "Correct the capitalization I'm" at bounding box center [791, 17] width 0 height 0
type textarea "One thing, I'm using prepopulated parameters like name and email for the SOI of…"
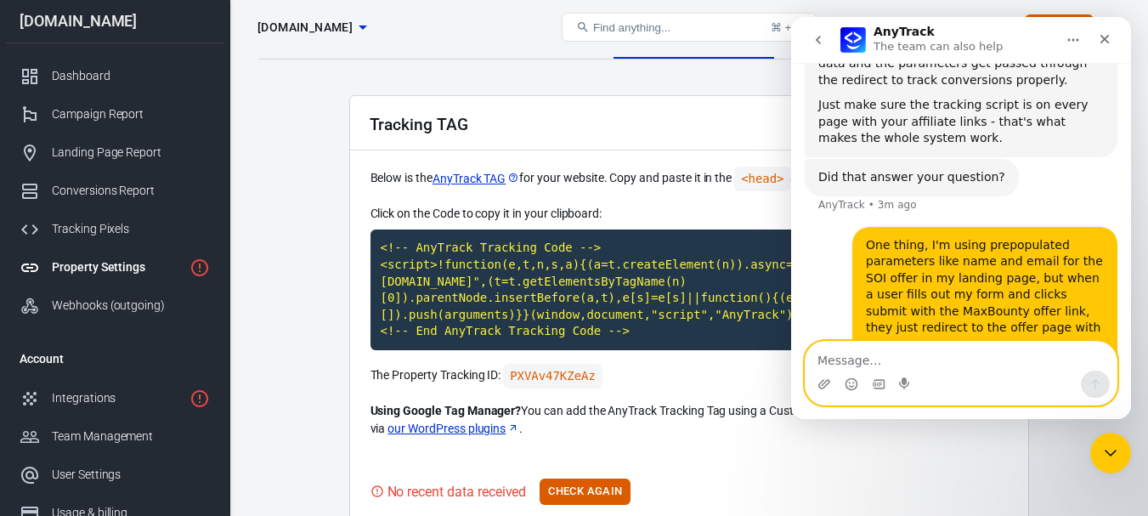
scroll to position [2342, 0]
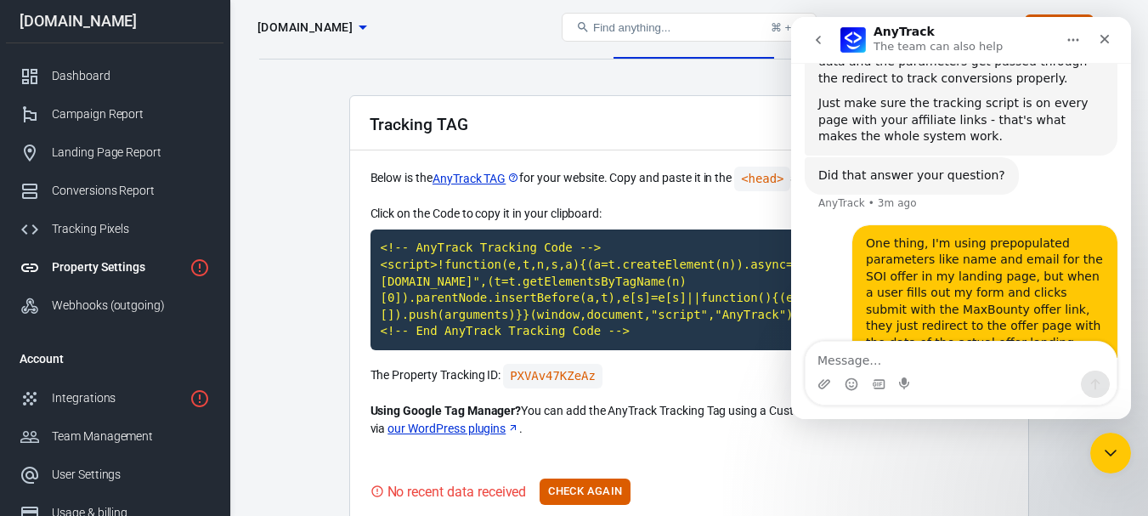
click at [605, 514] on div "Tracking TAG Below is the AnyTrack TAG for your website. Copy and paste it in t…" at bounding box center [689, 348] width 680 height 507
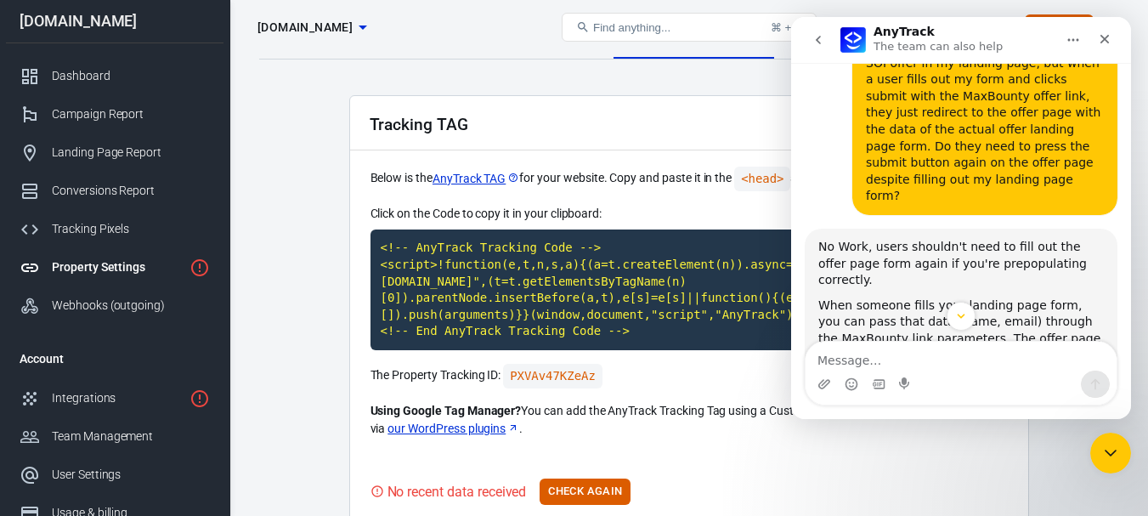
scroll to position [2533, 0]
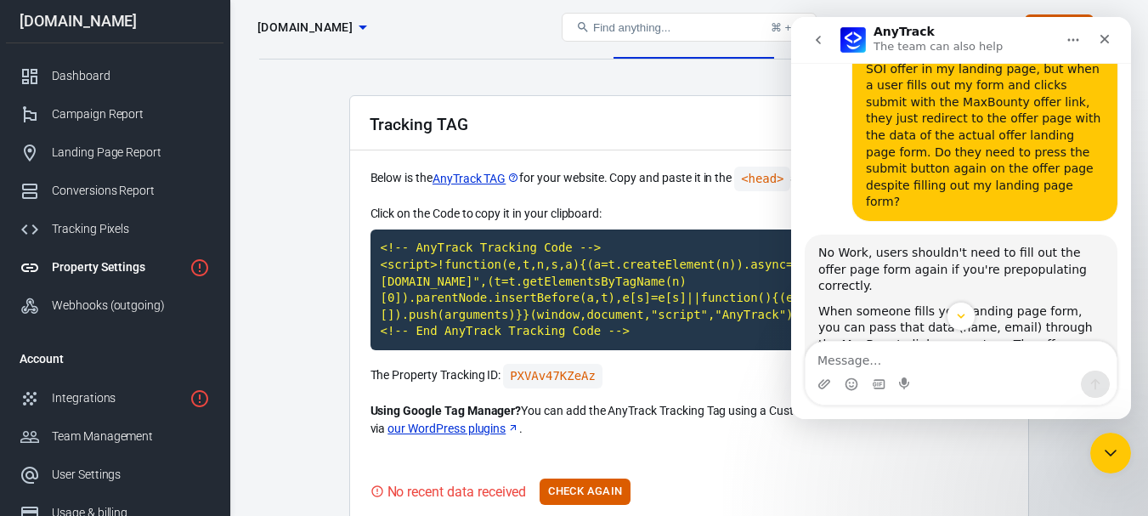
click at [923, 395] on div "Make sure you're adding the user's form data as URL parameters when they click …" at bounding box center [960, 437] width 285 height 85
click at [1000, 395] on div "Make sure you're adding the user's form data as URL parameters when they click …" at bounding box center [960, 437] width 285 height 85
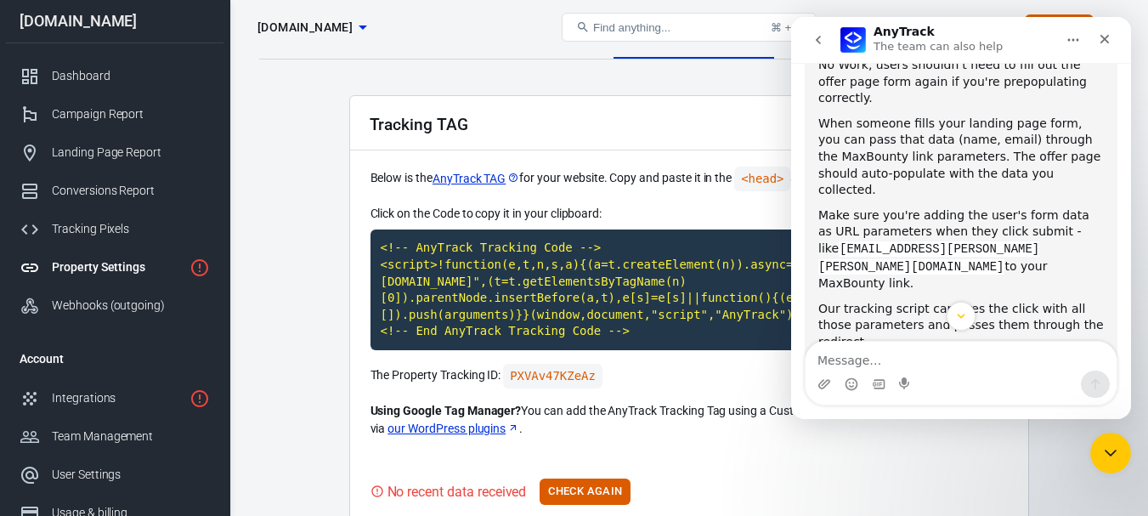
scroll to position [2750, 0]
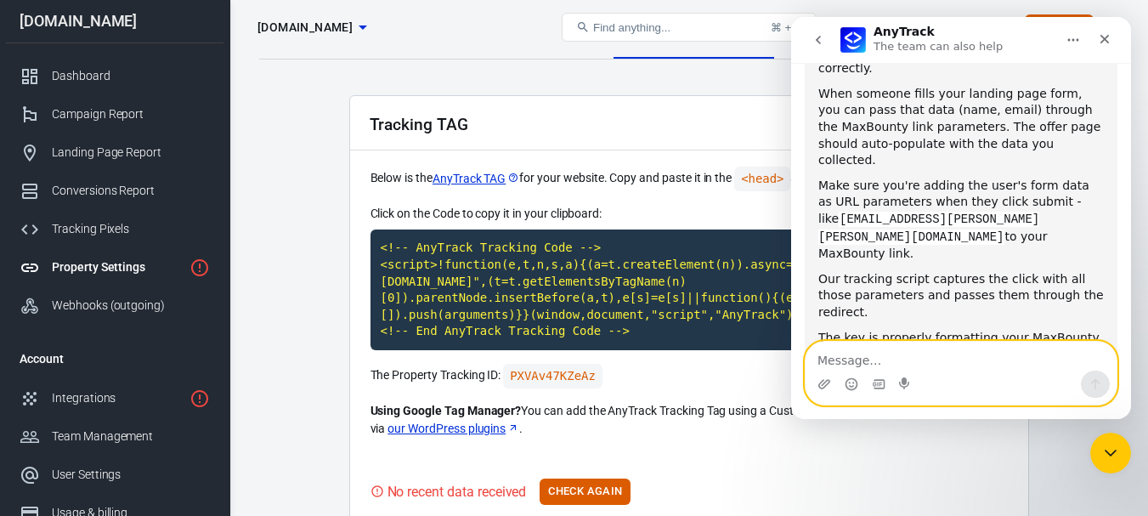
click at [823, 360] on textarea "Message…" at bounding box center [960, 356] width 311 height 29
type textarea "yes"
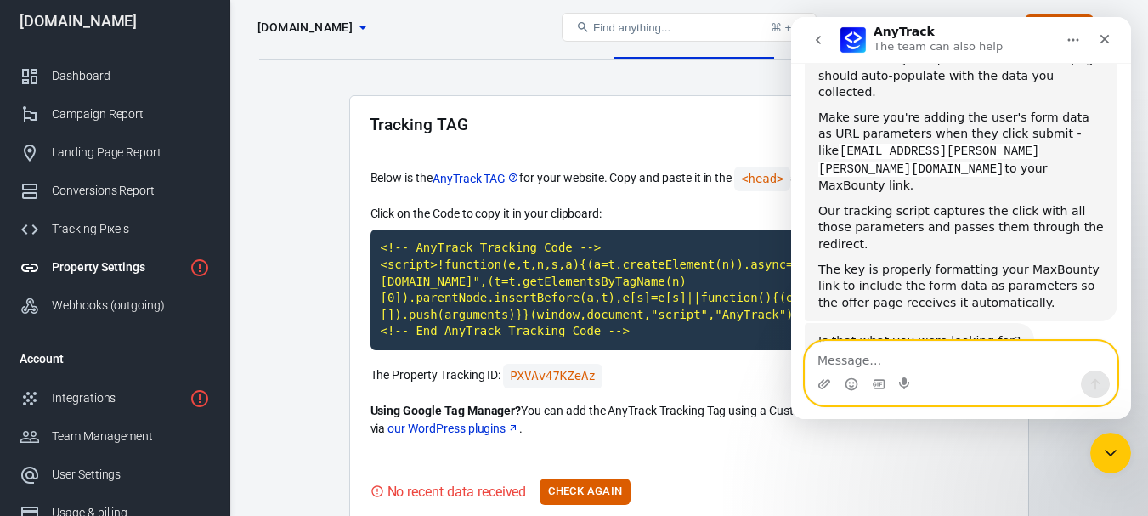
scroll to position [2873, 0]
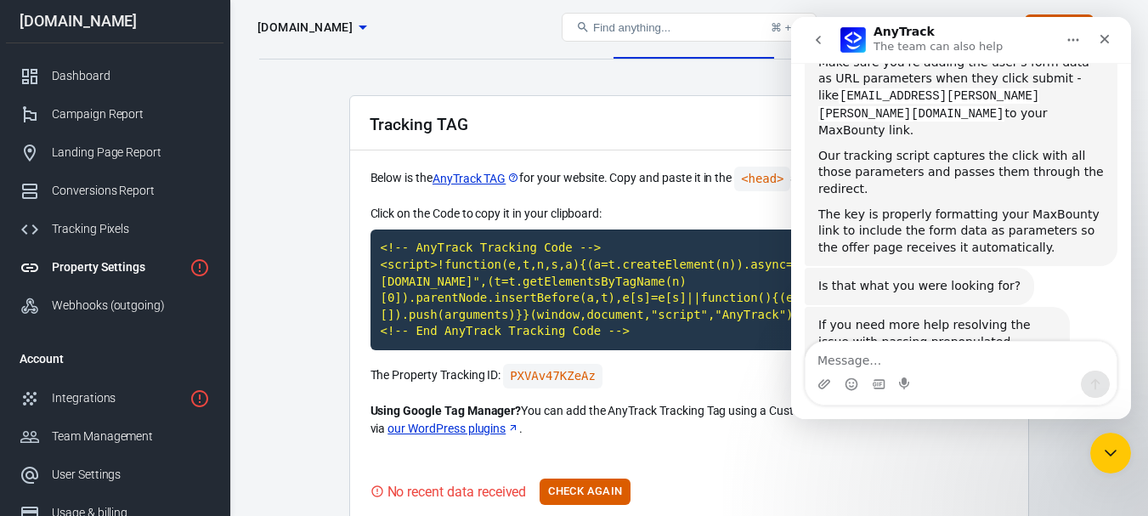
click at [909, 317] on div "If you need more help resolving the issue with passing prepopulated parameters …" at bounding box center [937, 375] width 238 height 116
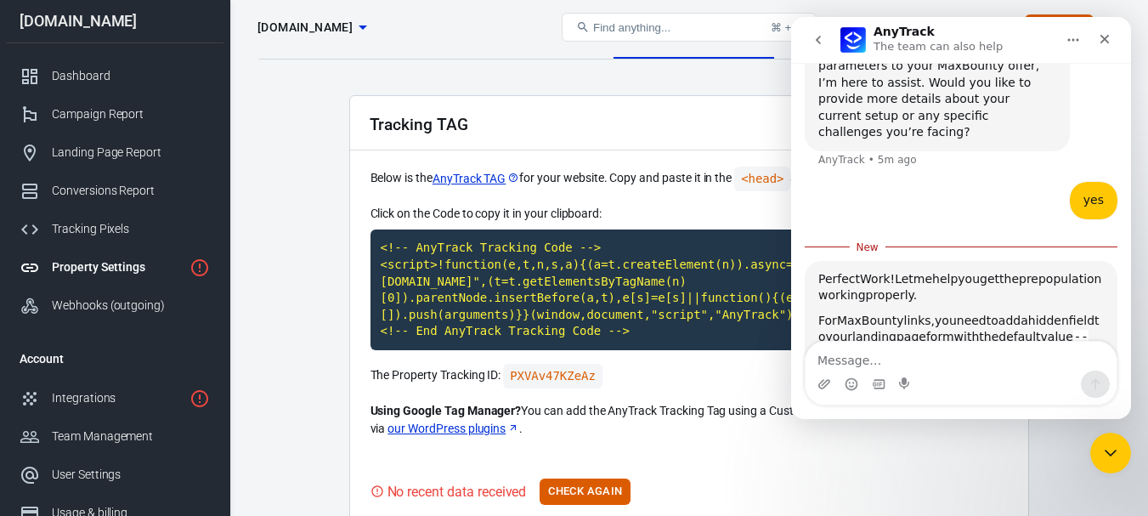
scroll to position [3167, 0]
click at [947, 311] on div "For MaxBounty links, you need to add a hidden field to your landing page form w…" at bounding box center [960, 353] width 285 height 85
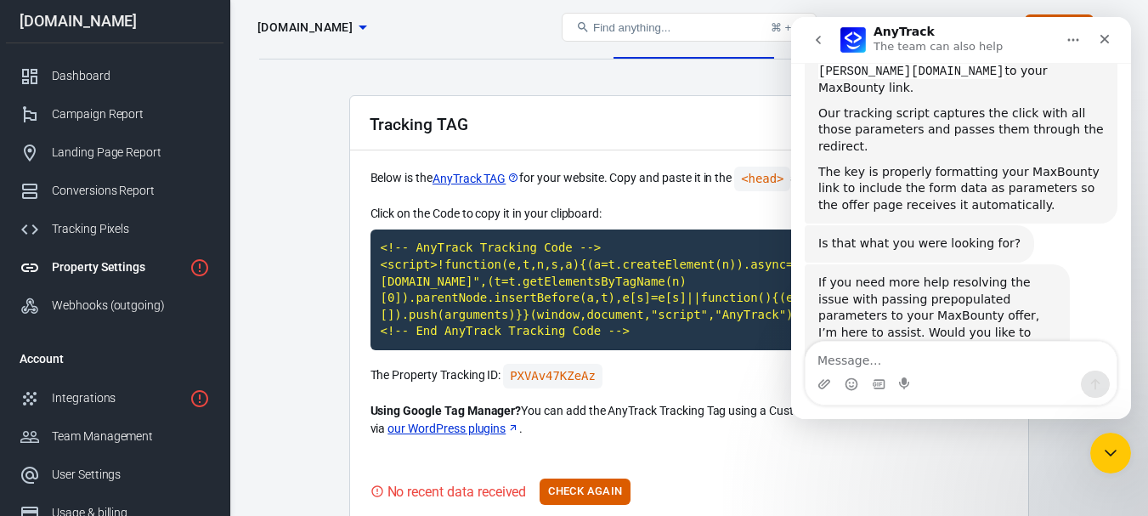
scroll to position [3117, 0]
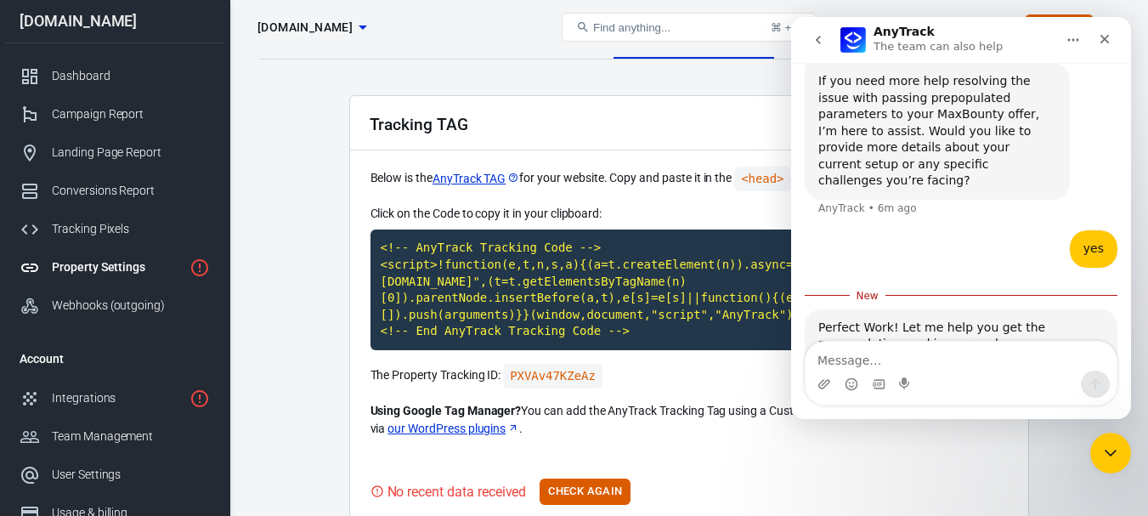
click at [925, 319] on div "Perfect Work! Let me help you get the prepopulation working properly. For MaxBo…" at bounding box center [960, 478] width 285 height 319
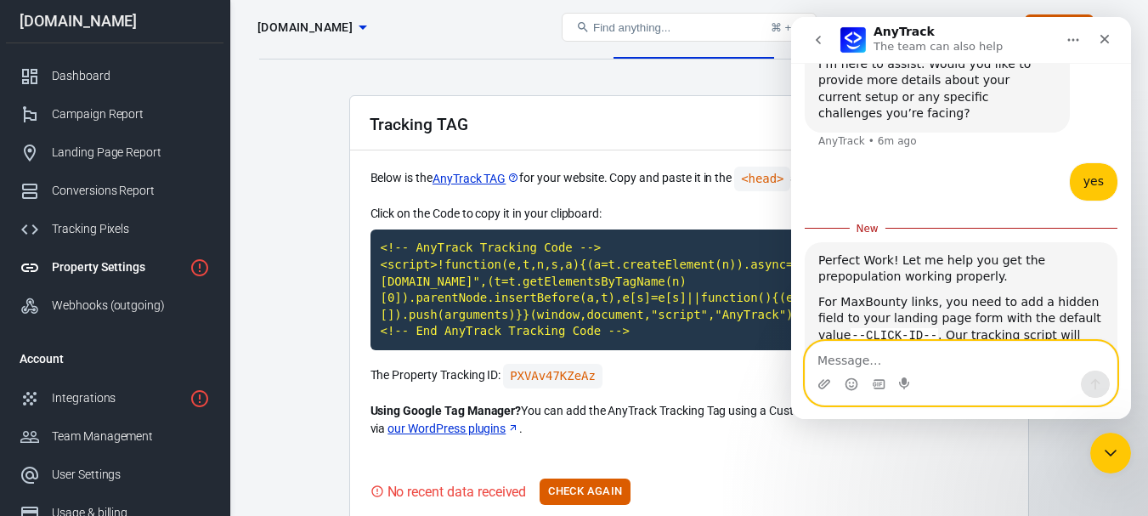
click at [852, 353] on textarea "Message…" at bounding box center [960, 356] width 311 height 29
paste textarea "https://afflat3d3.com/trk/lnk/76FE2F00-4E21-47D0-8C8B-D18906F20FCA/?o=28382&c=9…"
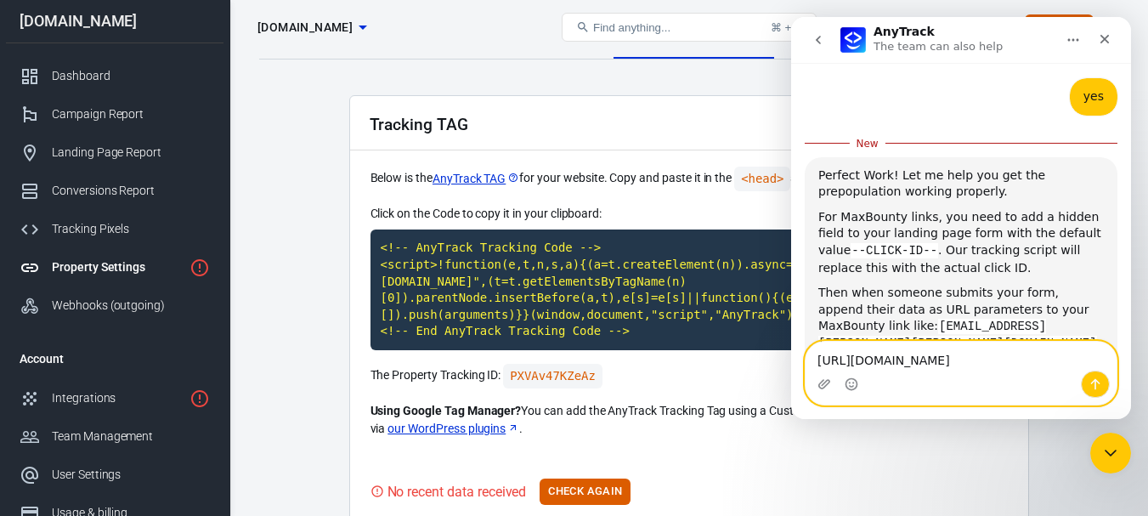
type textarea "https://afflat3d3.com/trk/lnk/76FE2F00-4E21-47D0-8C8B-D18906F20FCA/?o=28382&c=9…"
click at [1095, 379] on icon "Send a message…" at bounding box center [1095, 384] width 9 height 11
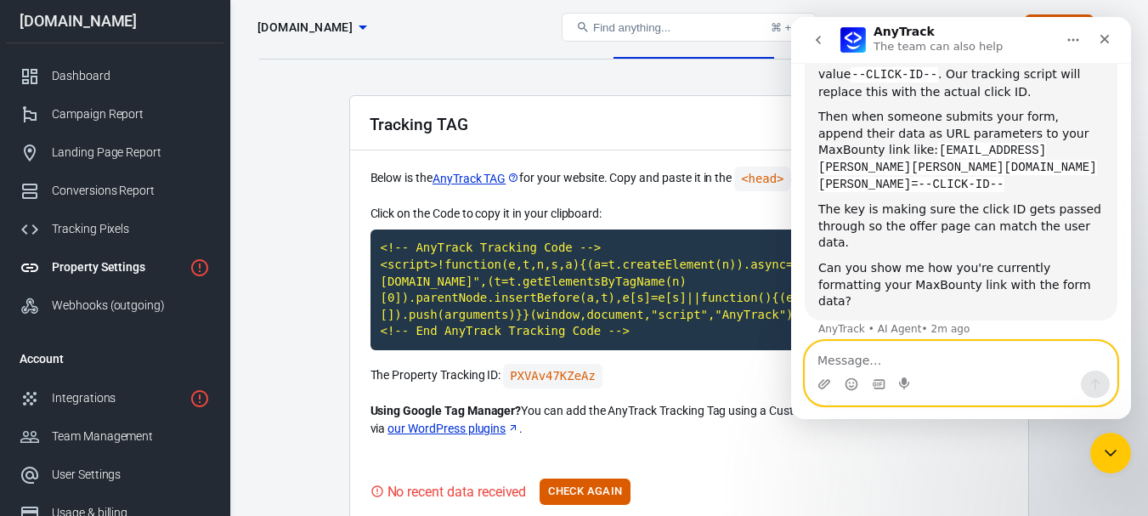
scroll to position [3552, 0]
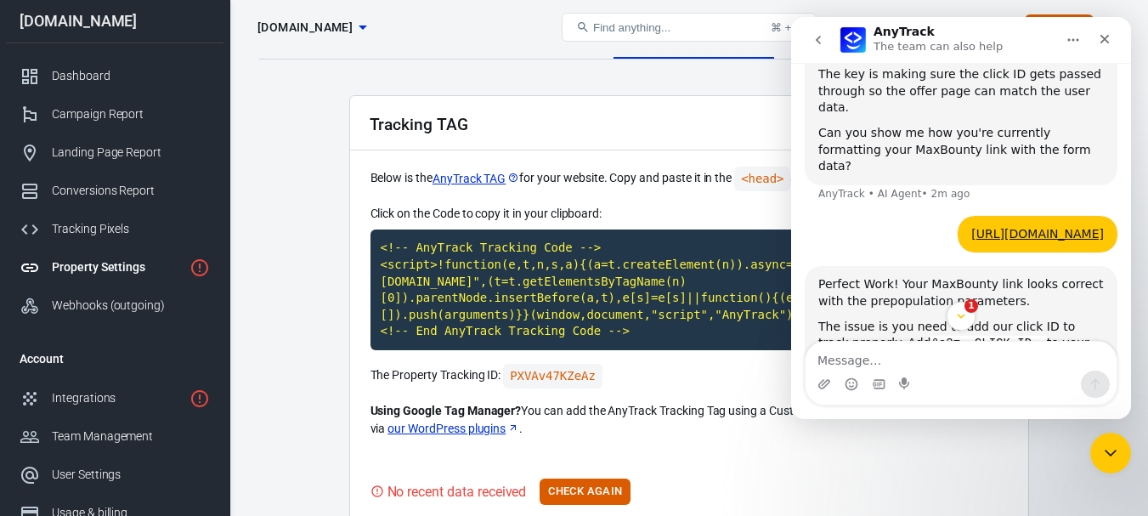
click at [866, 308] on div "1" at bounding box center [961, 316] width 340 height 29
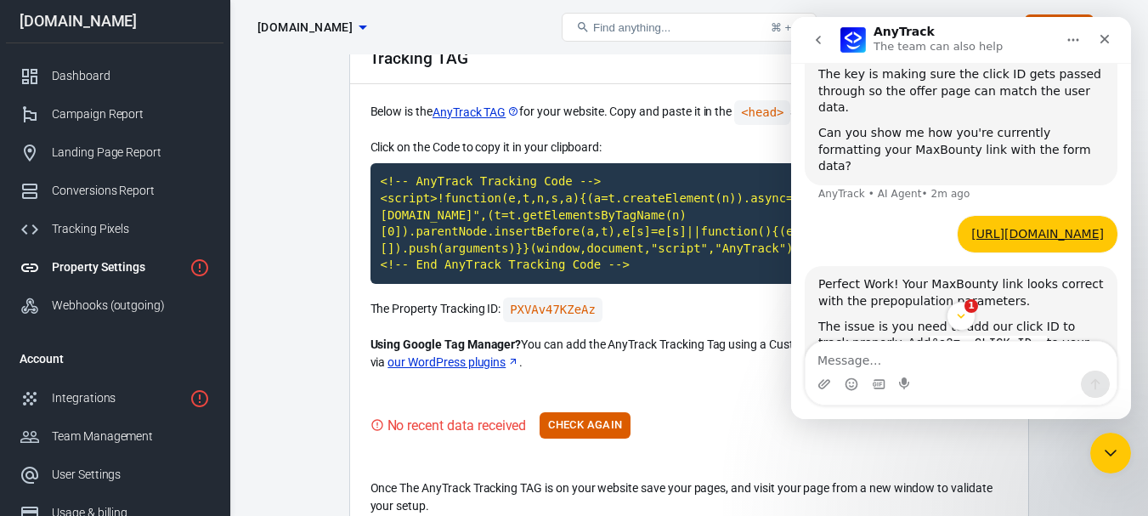
scroll to position [93, 0]
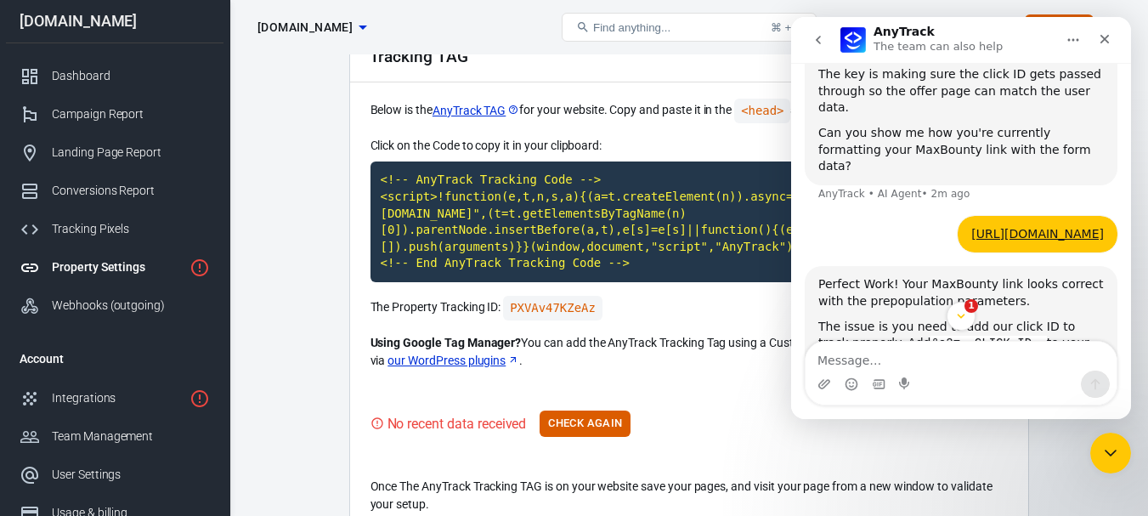
click at [1044, 319] on div "The issue is you need to add our click ID to track properly. Add &s2=--CLICK-ID…" at bounding box center [960, 344] width 285 height 51
drag, startPoint x: 1129, startPoint y: 319, endPoint x: 1130, endPoint y: 329, distance: 9.4
click at [1130, 329] on div "1" at bounding box center [961, 316] width 340 height 29
click at [1125, 327] on div "1" at bounding box center [961, 316] width 340 height 29
drag, startPoint x: 1125, startPoint y: 315, endPoint x: 1126, endPoint y: 328, distance: 12.8
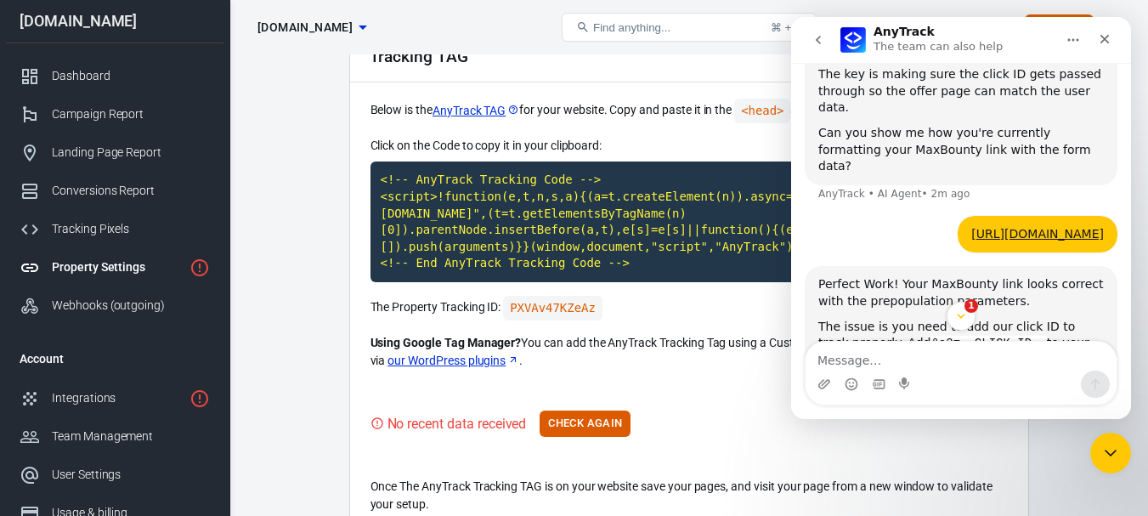
click at [1126, 328] on div "1" at bounding box center [961, 316] width 340 height 29
click at [1126, 325] on div "1" at bounding box center [961, 316] width 340 height 29
click at [1126, 324] on div "1" at bounding box center [961, 316] width 340 height 29
drag, startPoint x: 1126, startPoint y: 324, endPoint x: 1103, endPoint y: 313, distance: 25.1
click at [1126, 323] on div "1" at bounding box center [961, 316] width 340 height 29
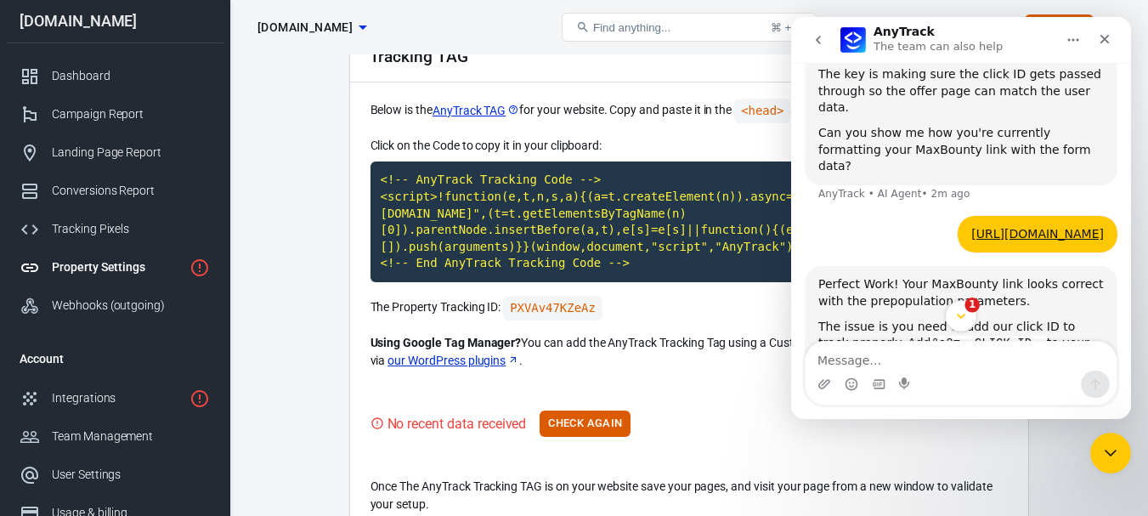
click at [961, 320] on icon "Scroll to bottom" at bounding box center [960, 315] width 15 height 15
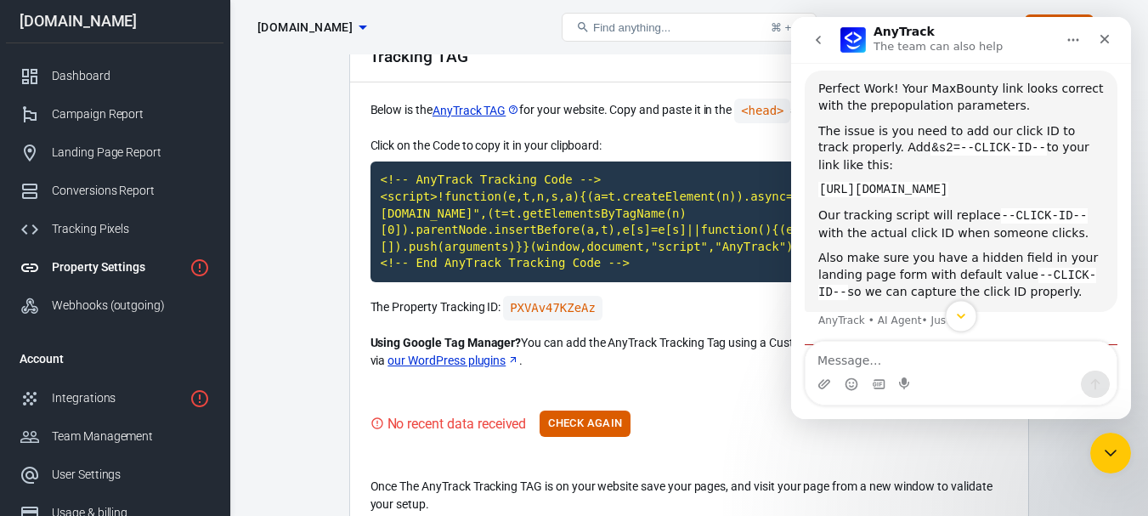
scroll to position [3748, 0]
click at [915, 249] on div "Also make sure you have a hidden field in your landing page form with default v…" at bounding box center [960, 275] width 285 height 52
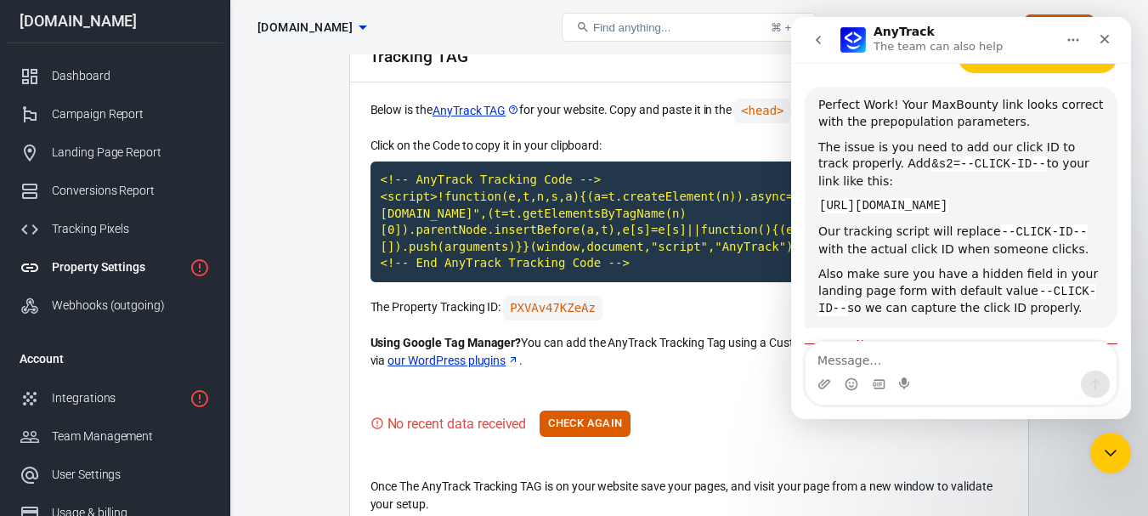
scroll to position [3346, 0]
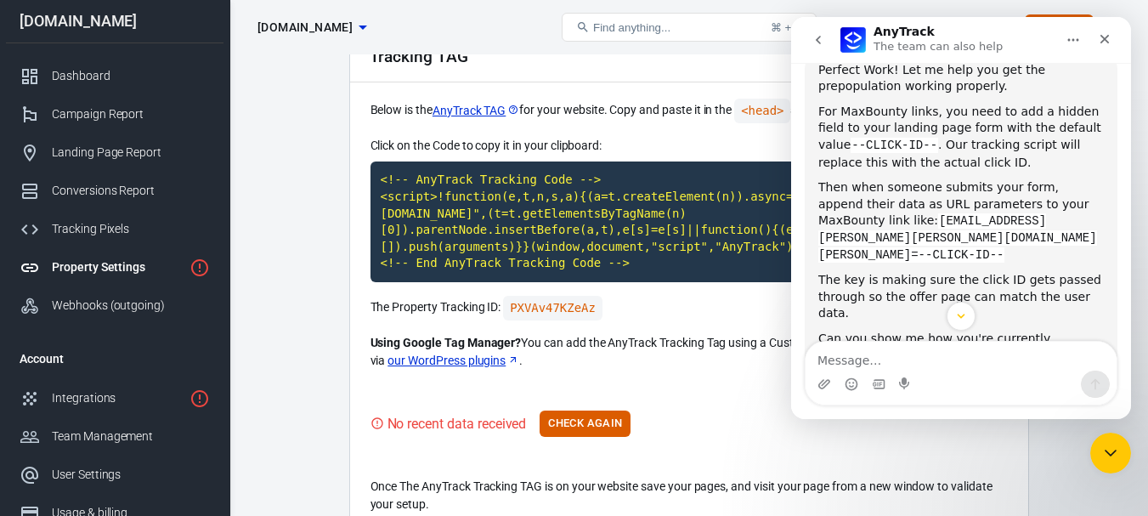
click at [971, 432] on a%26lastName%3D%26email%3D"] "https://afflat3d3.com/trk/lnk/76FE2F00-4E21-47D0-8C8B-D18906F20FCA/?o=28382&c=9…" at bounding box center [1037, 439] width 133 height 14
click at [914, 482] on div "Perfect Work! Your MaxBounty link looks correct with the prepopulation paramete…" at bounding box center [960, 498] width 285 height 33
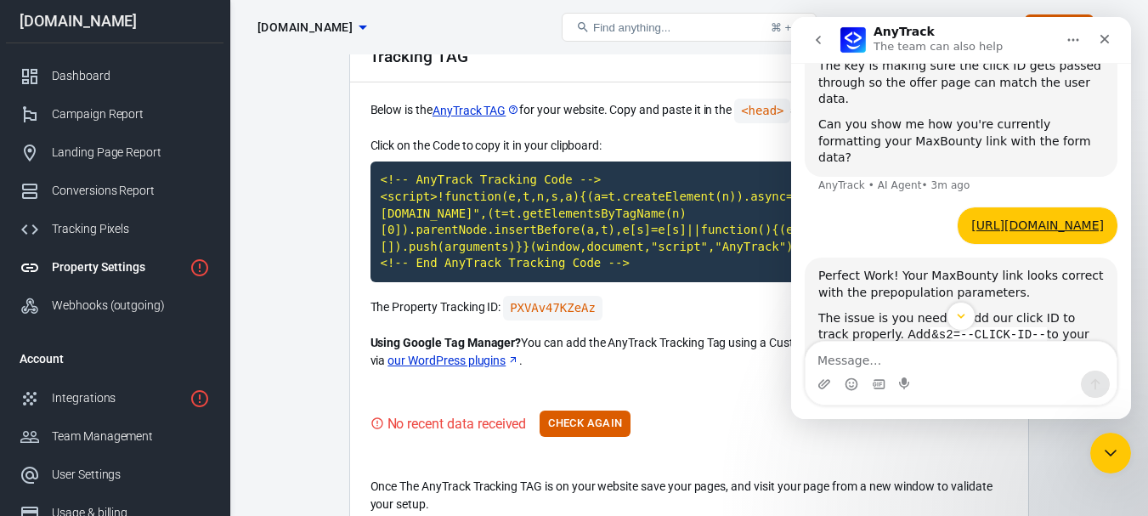
click at [895, 316] on div "Intercom messenger" at bounding box center [961, 316] width 340 height 29
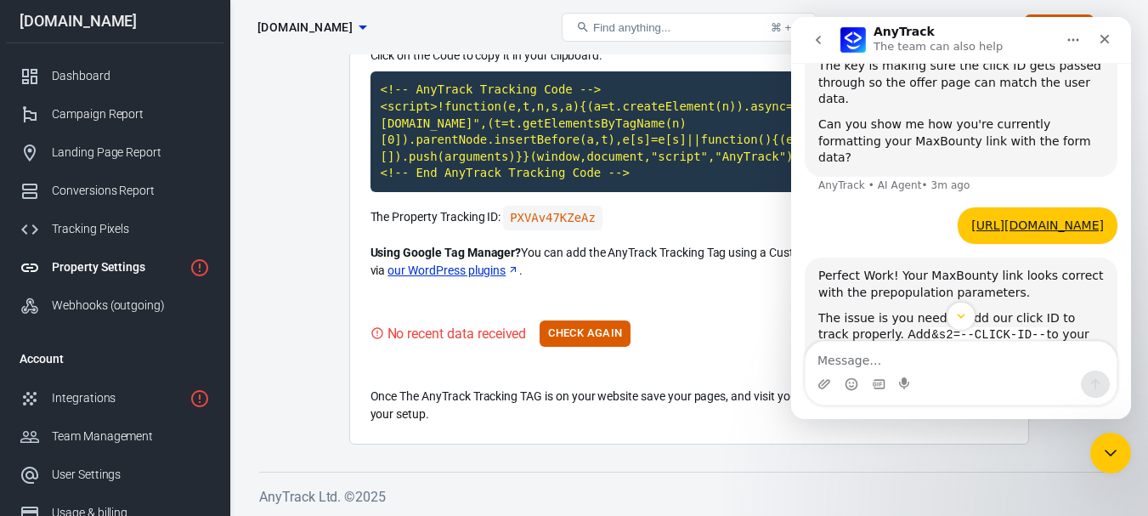
scroll to position [184, 0]
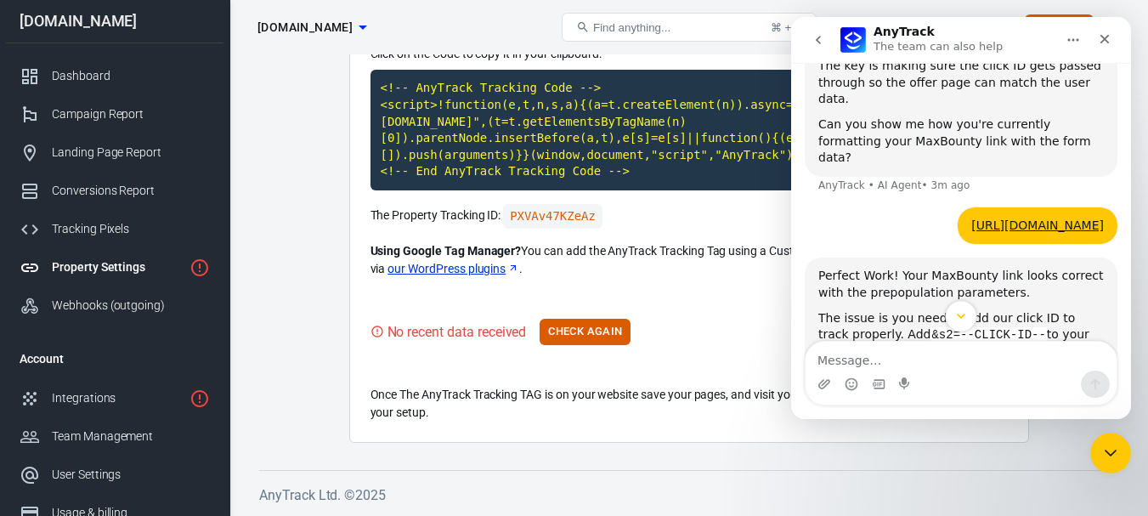
click at [969, 314] on button "Scroll to bottom" at bounding box center [960, 315] width 31 height 31
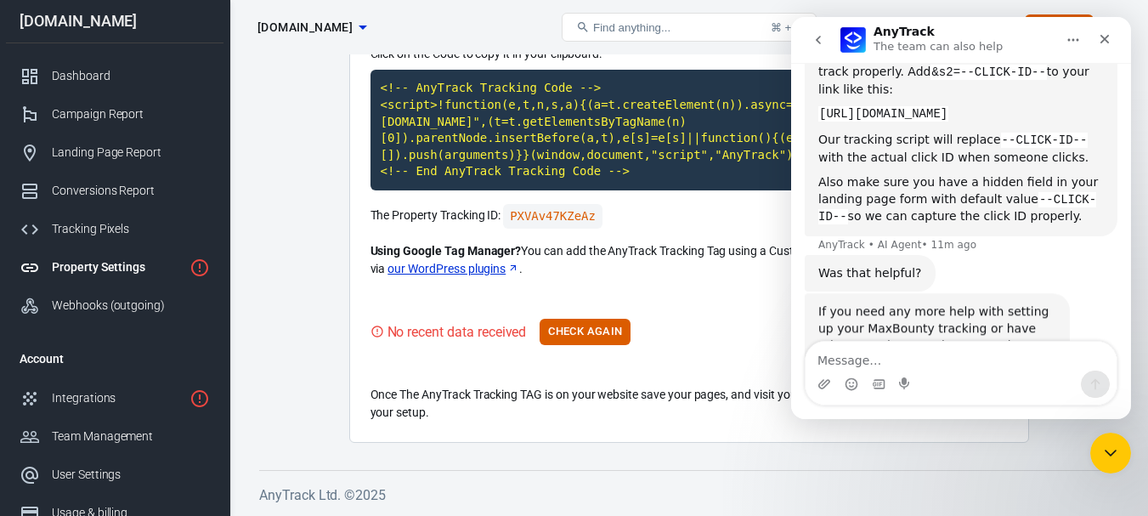
scroll to position [3826, 0]
click at [944, 301] on div "If you need any more help with setting up your MaxBounty tracking or have other…" at bounding box center [937, 351] width 238 height 100
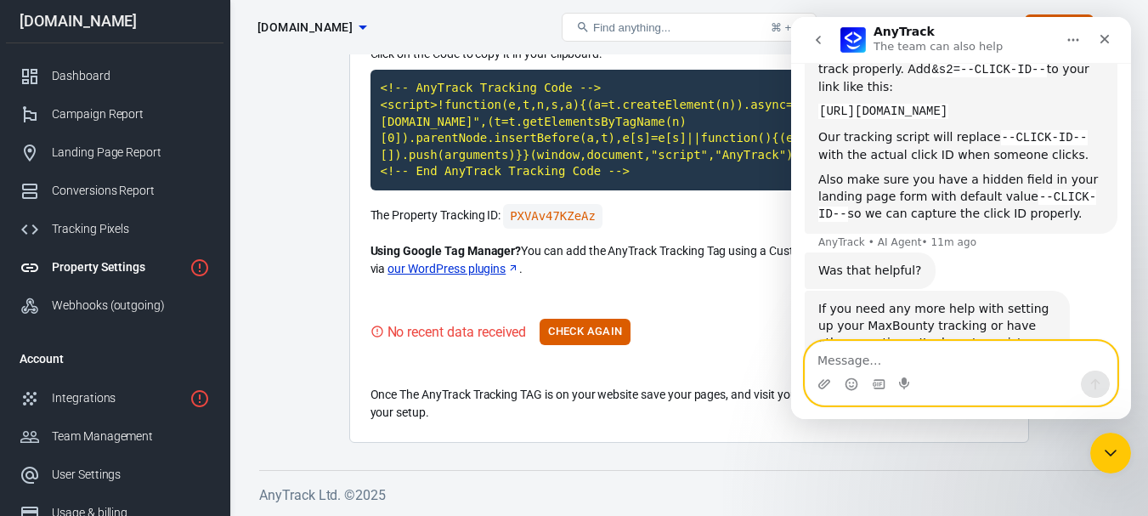
click at [856, 361] on textarea "Message…" at bounding box center [960, 356] width 311 height 29
type textarea "It's getting"
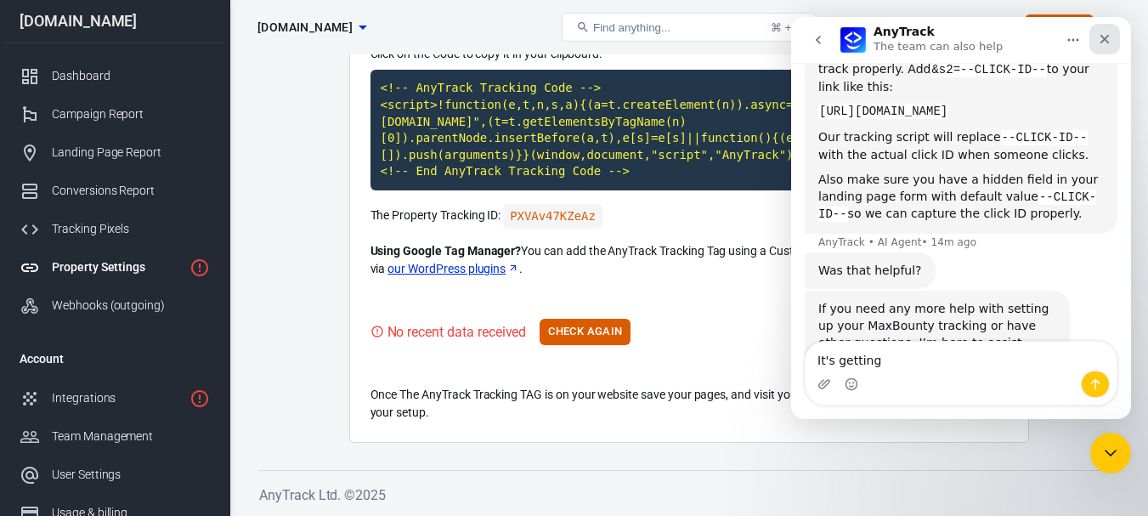
click at [1104, 41] on icon "Close" at bounding box center [1105, 39] width 14 height 14
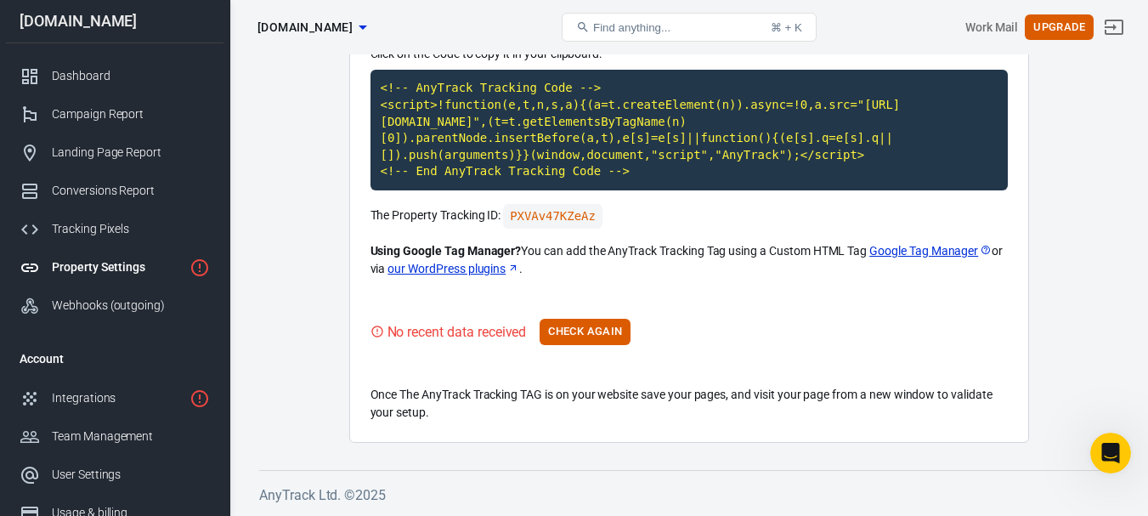
scroll to position [3758, 0]
click at [1102, 437] on icon "Open Intercom Messenger" at bounding box center [1108, 451] width 28 height 28
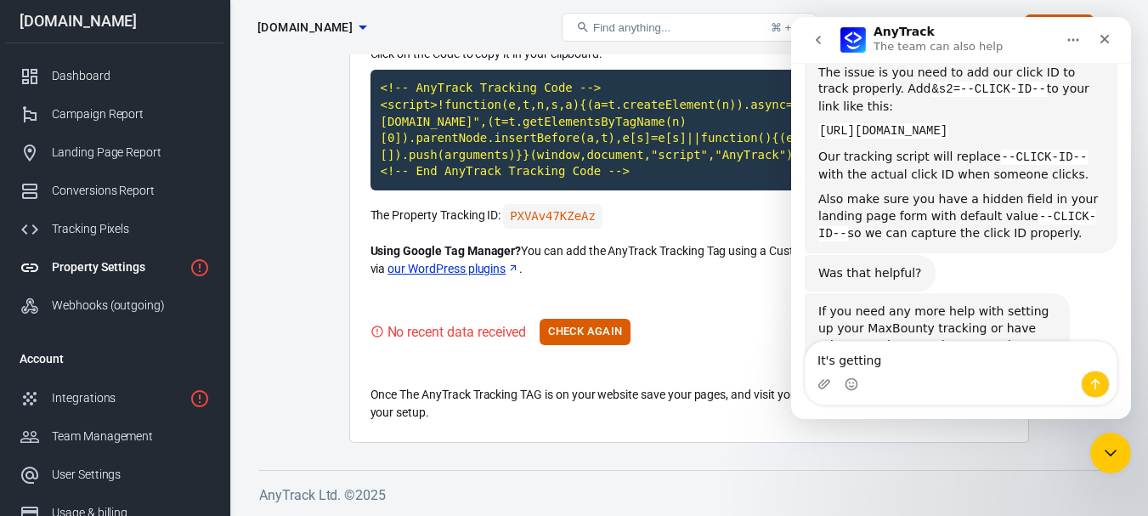
click at [966, 191] on div "Also make sure you have a hidden field in your landing page form with default v…" at bounding box center [960, 217] width 285 height 52
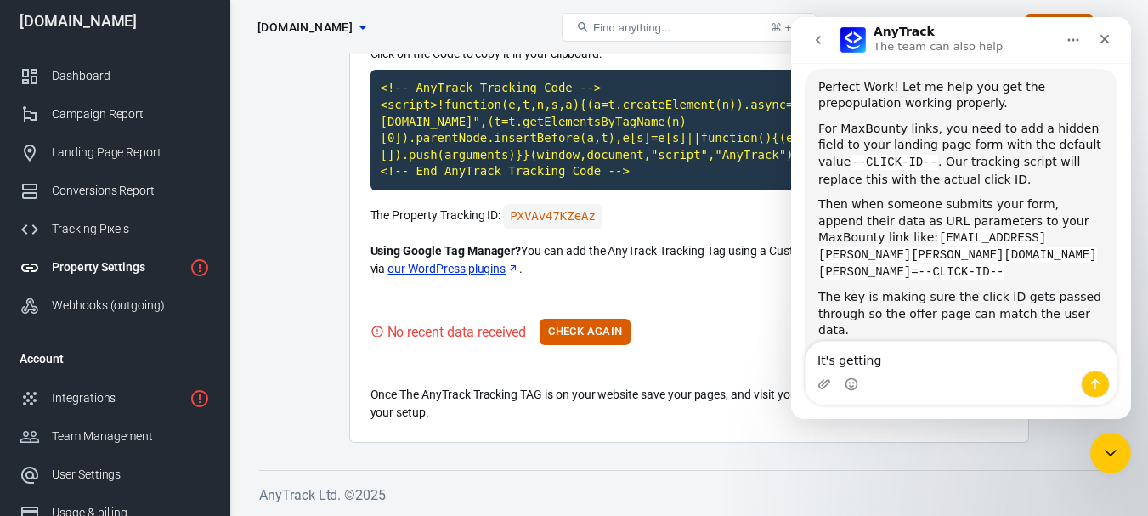
scroll to position [3084, 0]
